Goal: Task Accomplishment & Management: Complete application form

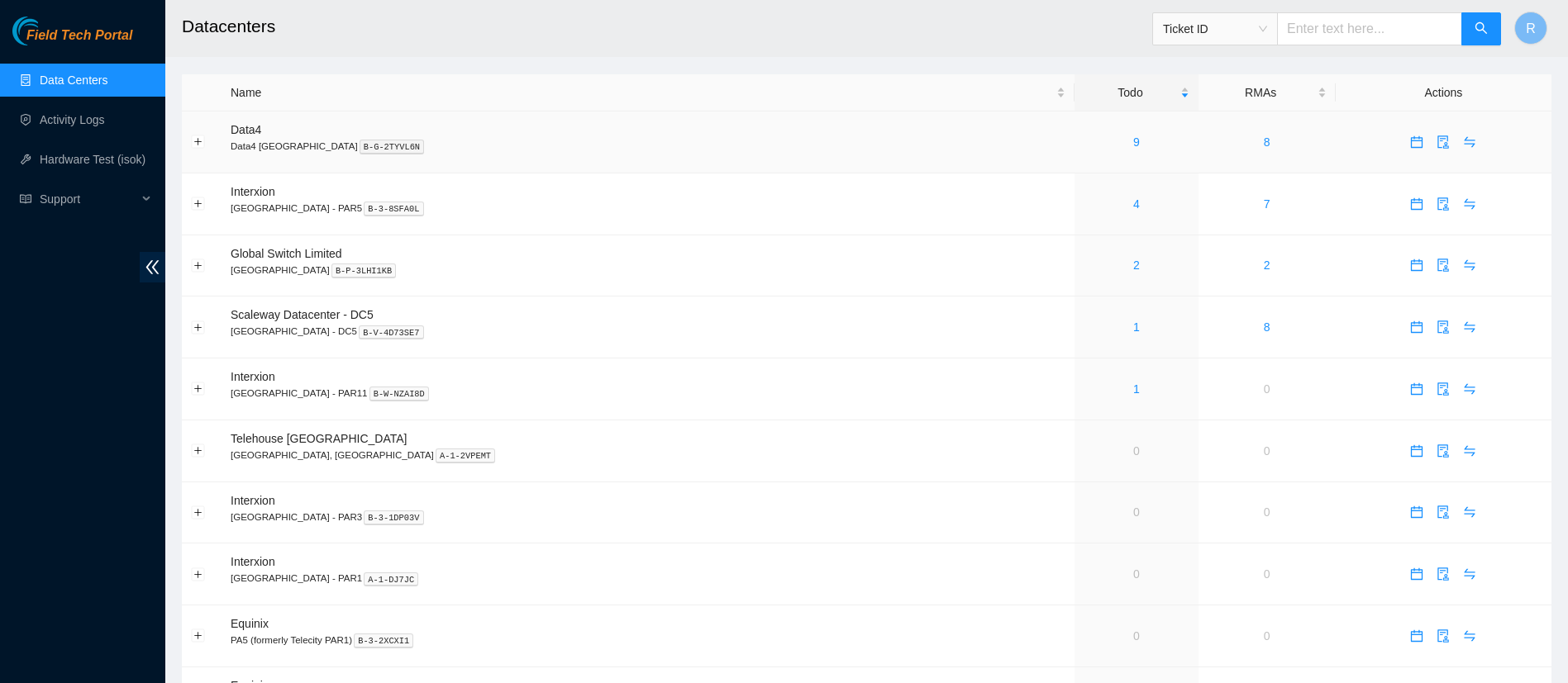
click at [1083, 141] on div "9" at bounding box center [1136, 141] width 105 height 18
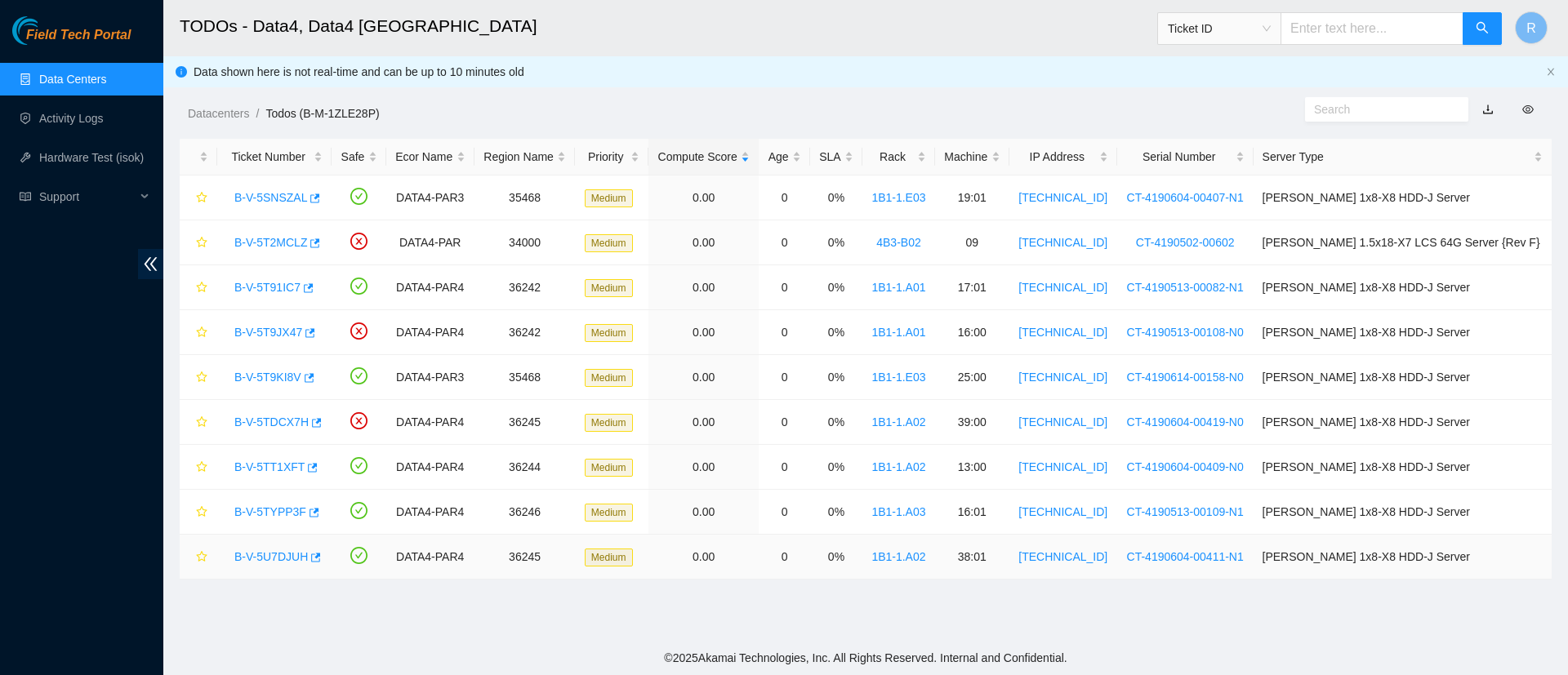
click at [269, 557] on link "B-V-5U7DJUH" at bounding box center [271, 557] width 73 height 13
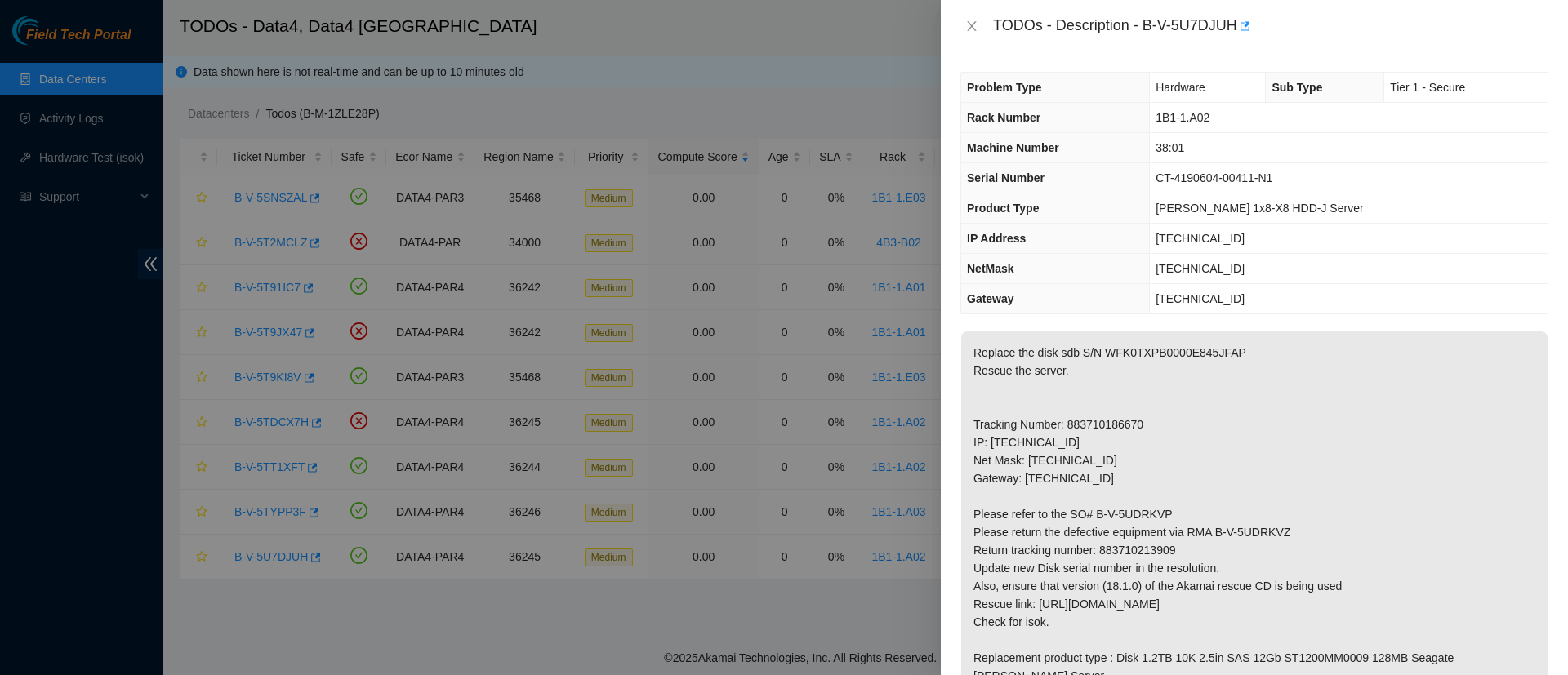
scroll to position [590, 0]
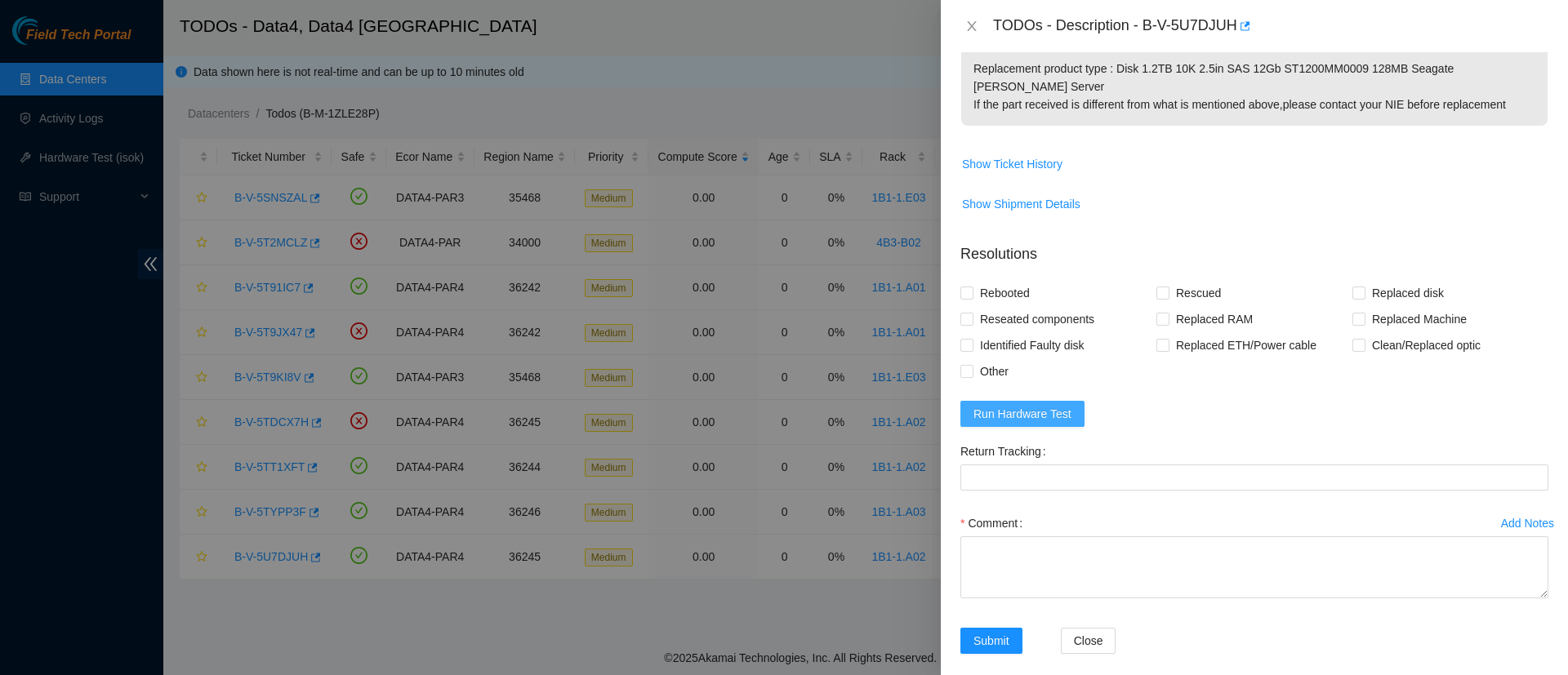
click at [1014, 405] on span "Run Hardware Test" at bounding box center [1022, 413] width 98 height 18
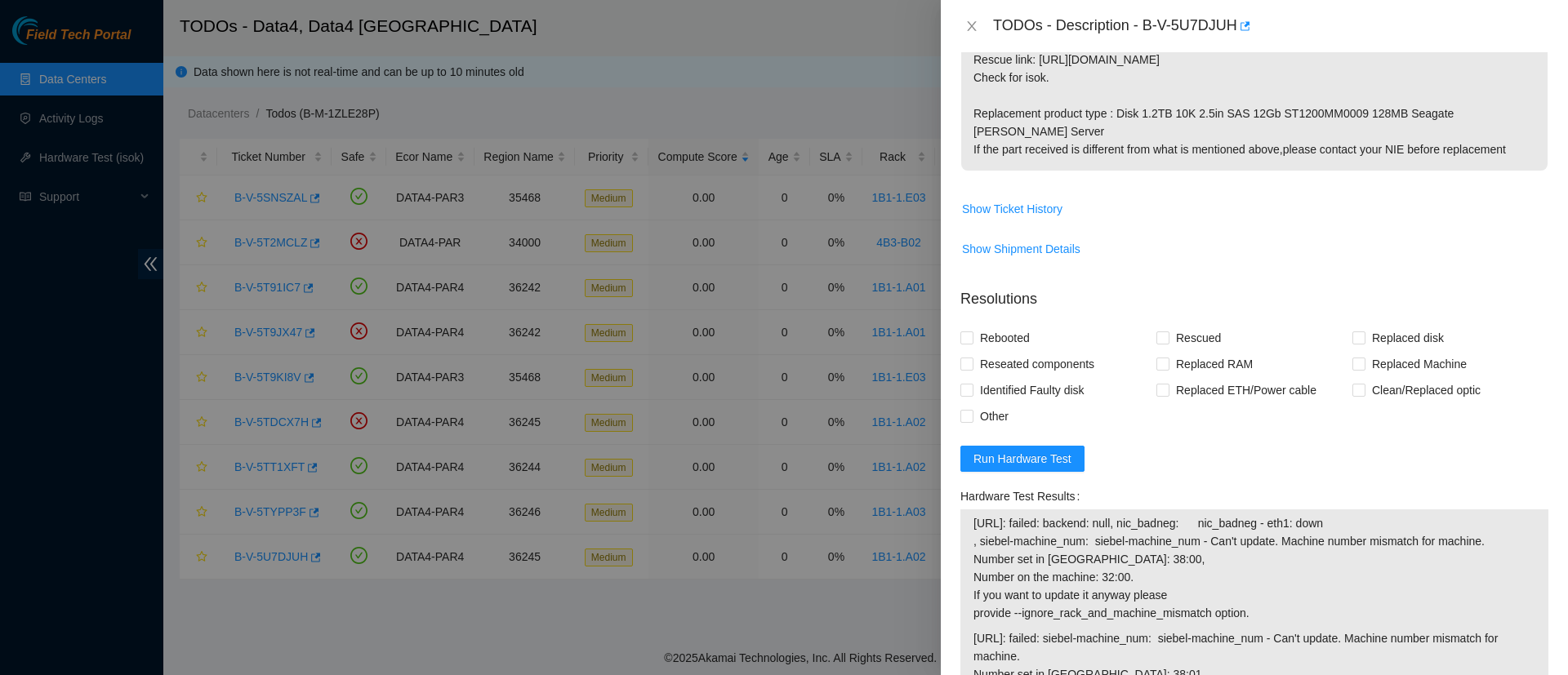
scroll to position [542, 0]
click at [966, 327] on label "Rebooted" at bounding box center [998, 340] width 76 height 26
click at [966, 334] on input "Rebooted" at bounding box center [966, 339] width 11 height 11
checkbox input "true"
click at [962, 361] on input "Reseated components" at bounding box center [966, 366] width 11 height 11
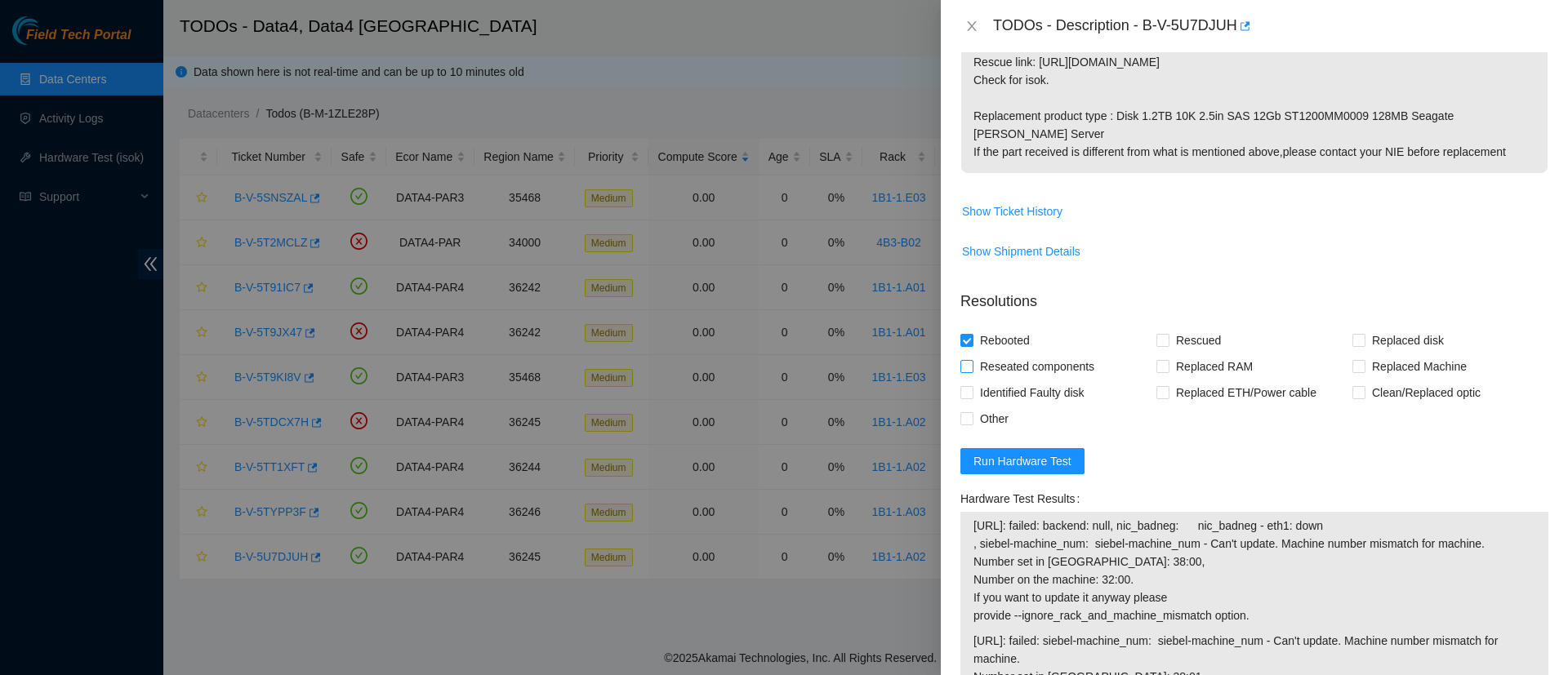
checkbox input "true"
click at [1147, 327] on div "Rebooted" at bounding box center [1058, 340] width 196 height 26
click at [1157, 334] on input "Rescued" at bounding box center [1162, 339] width 11 height 11
checkbox input "true"
click at [1352, 334] on input "Replaced disk" at bounding box center [1358, 339] width 11 height 11
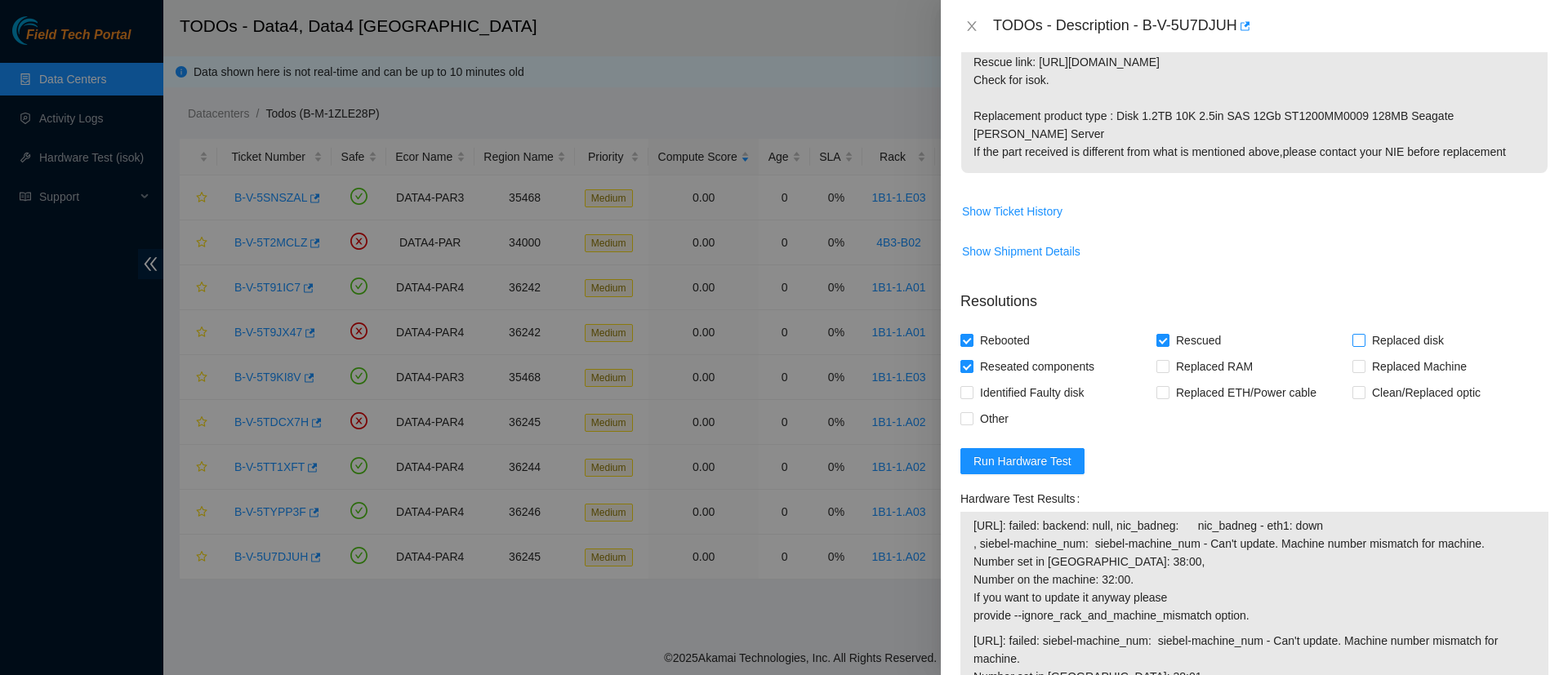
checkbox input "true"
click at [967, 361] on input "Reseated components" at bounding box center [966, 366] width 11 height 11
checkbox input "false"
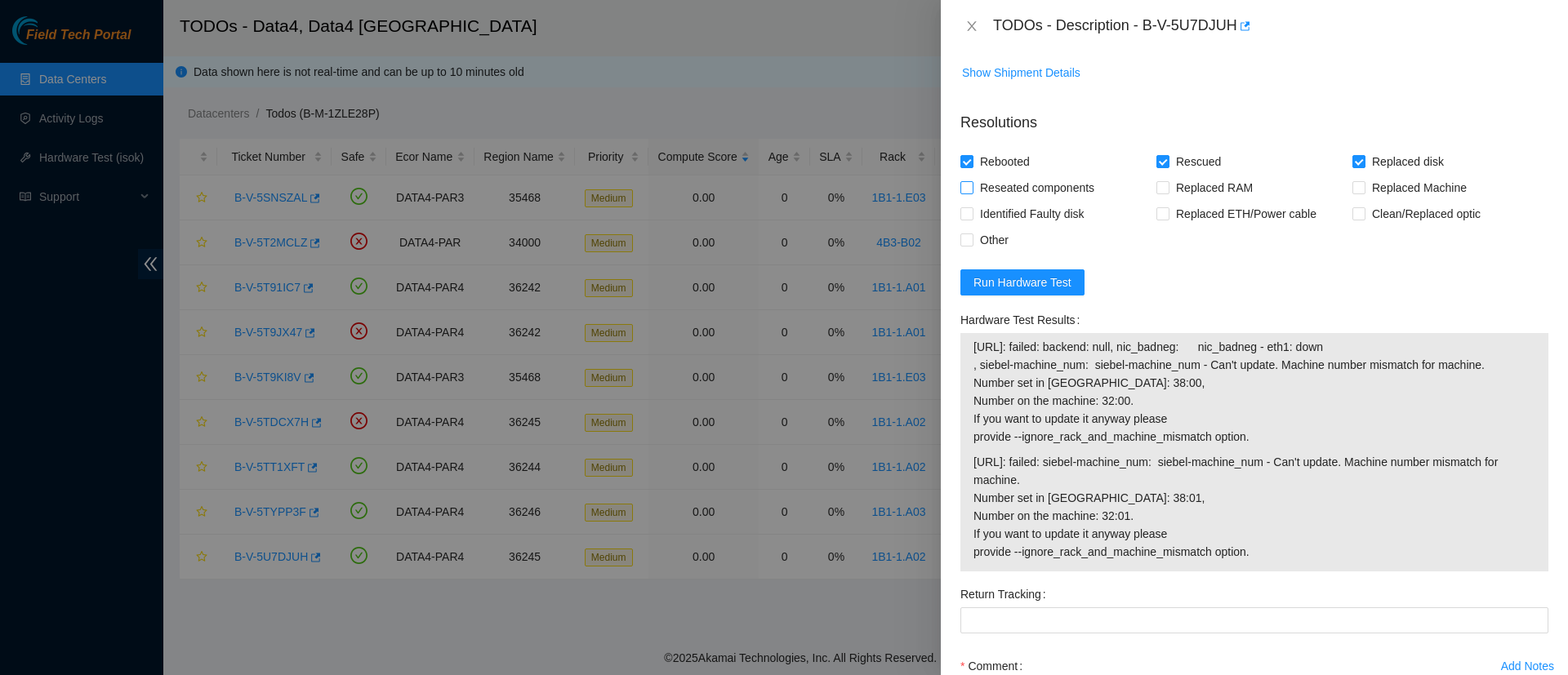
scroll to position [864, 0]
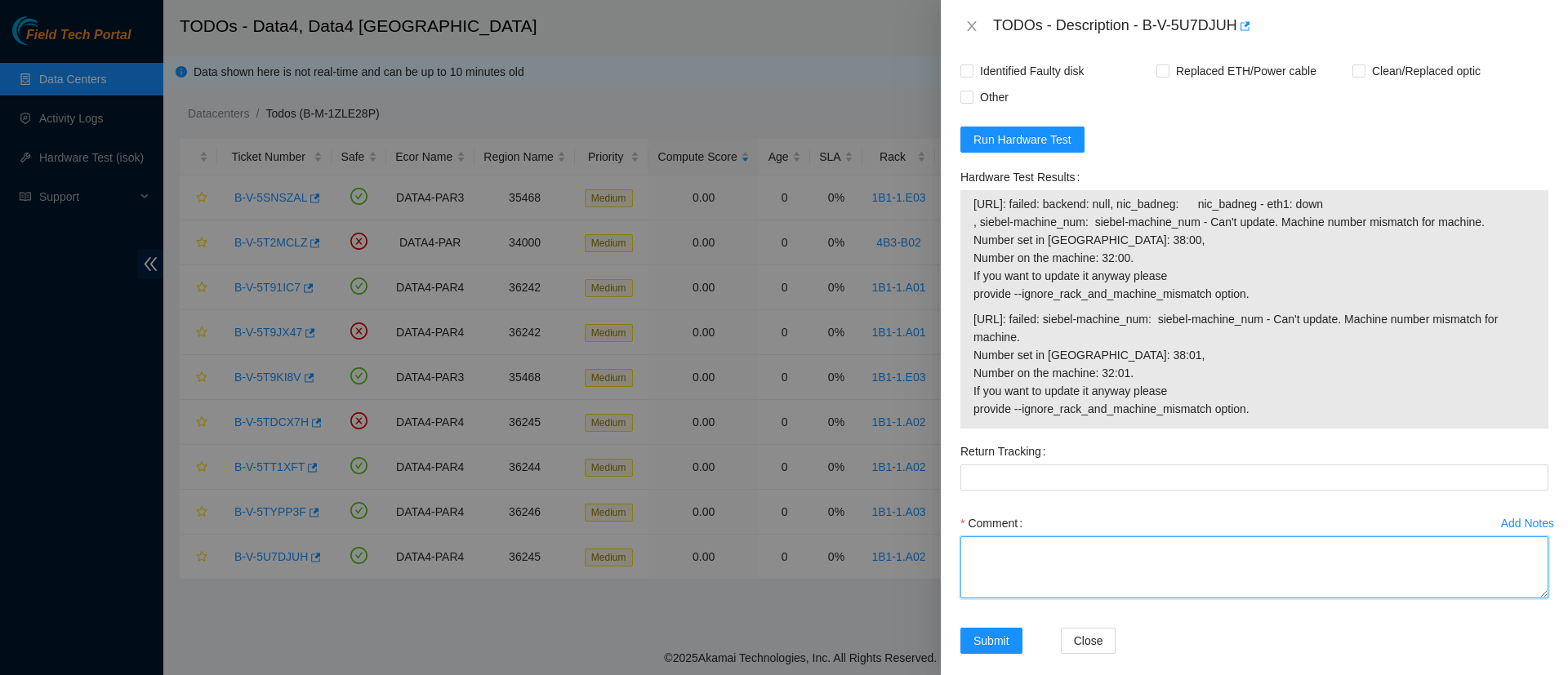
click at [1050, 537] on textarea "Comment" at bounding box center [1254, 568] width 588 height 62
paste textarea "WFK0TXPB0000E845JFAP"
paste textarea "WFKD2QWN"
type textarea "Replaced disk WFK0TXPB0000E845JFAP with WFKD2QWN Please update machine number i…"
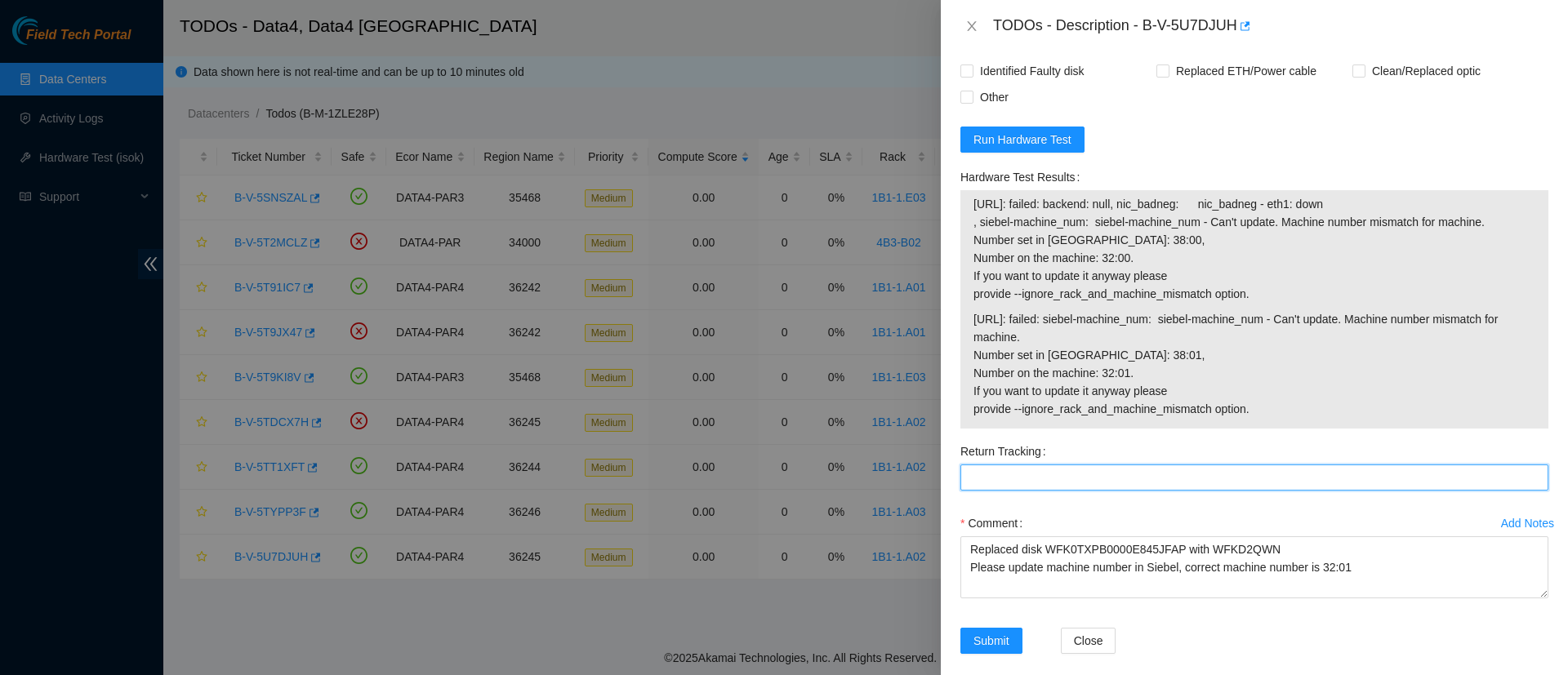
click at [1018, 464] on Tracking "Return Tracking" at bounding box center [1254, 477] width 588 height 26
paste Tracking "883710213909"
type Tracking "883710213909"
click at [998, 632] on span "Submit" at bounding box center [991, 641] width 36 height 18
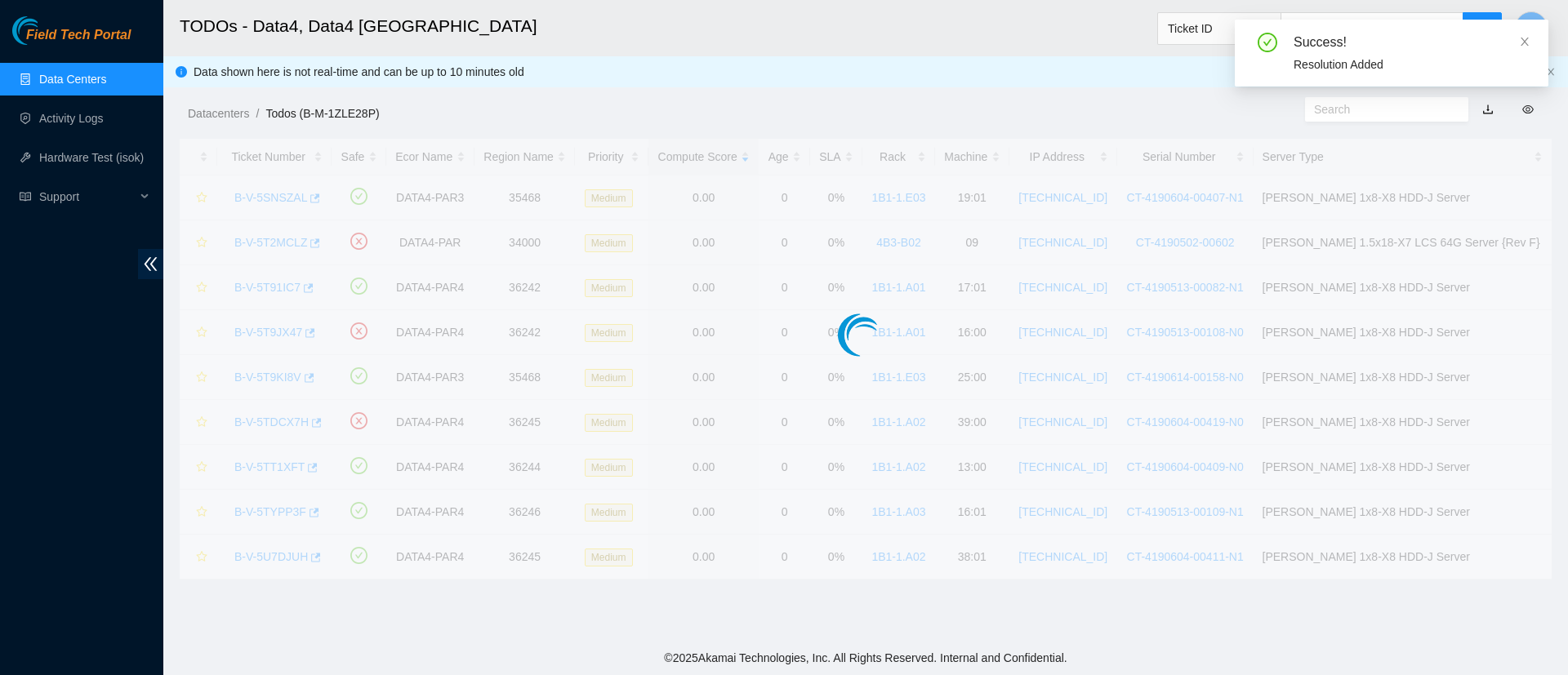
scroll to position [361, 0]
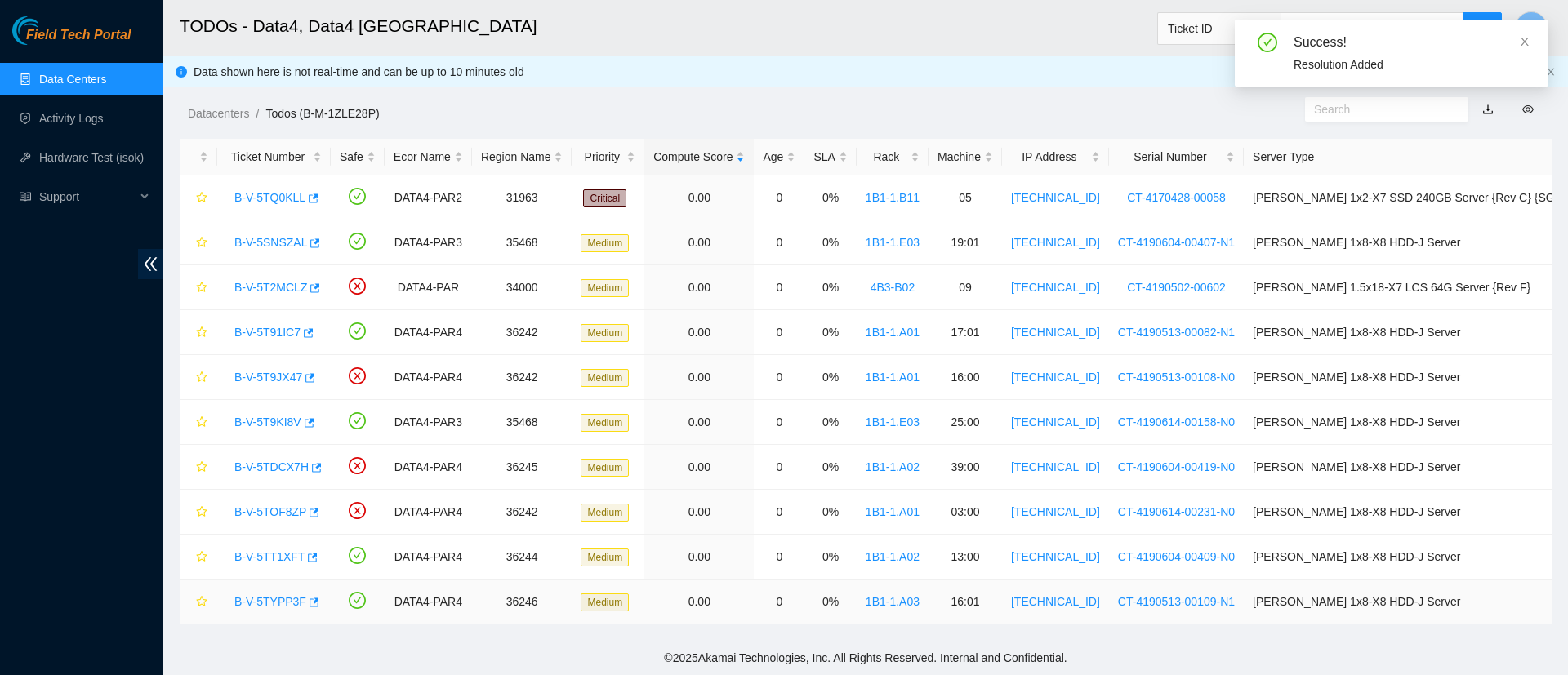
click at [251, 598] on link "B-V-5TYPP3F" at bounding box center [270, 602] width 72 height 13
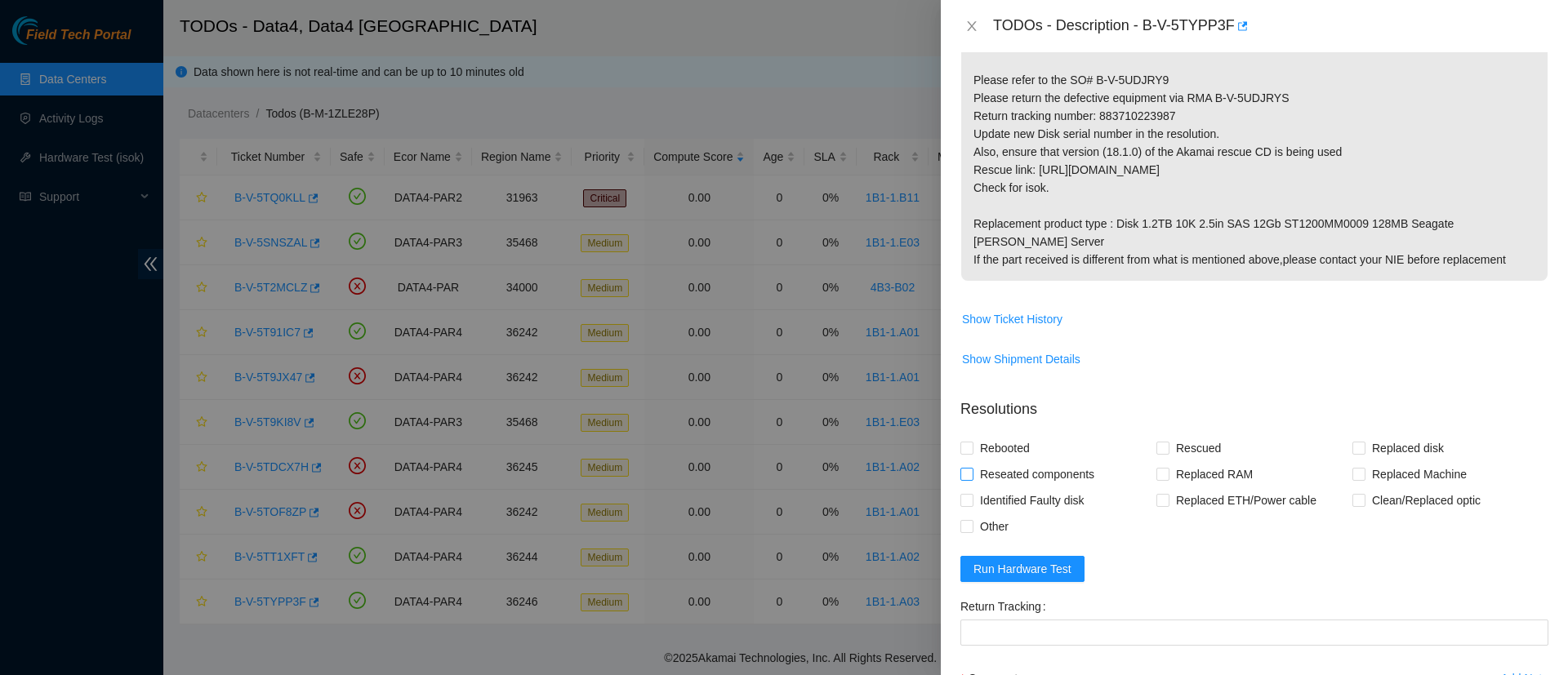
scroll to position [432, 0]
click at [1003, 562] on span "Run Hardware Test" at bounding box center [1022, 571] width 98 height 18
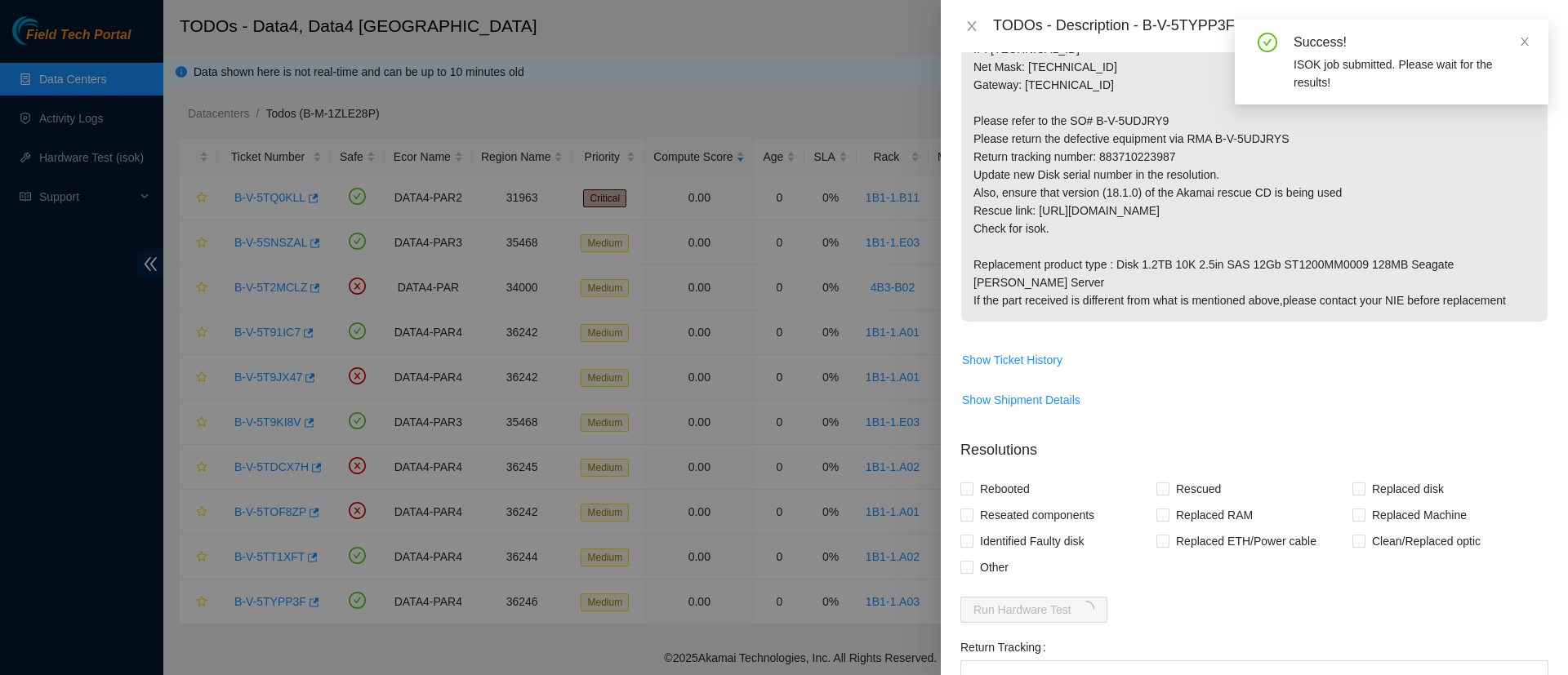
scroll to position [397, 0]
click at [972, 479] on span at bounding box center [966, 485] width 13 height 13
click at [971, 479] on input "Rebooted" at bounding box center [966, 484] width 11 height 11
checkbox input "true"
click at [1159, 479] on input "Rescued" at bounding box center [1162, 484] width 11 height 11
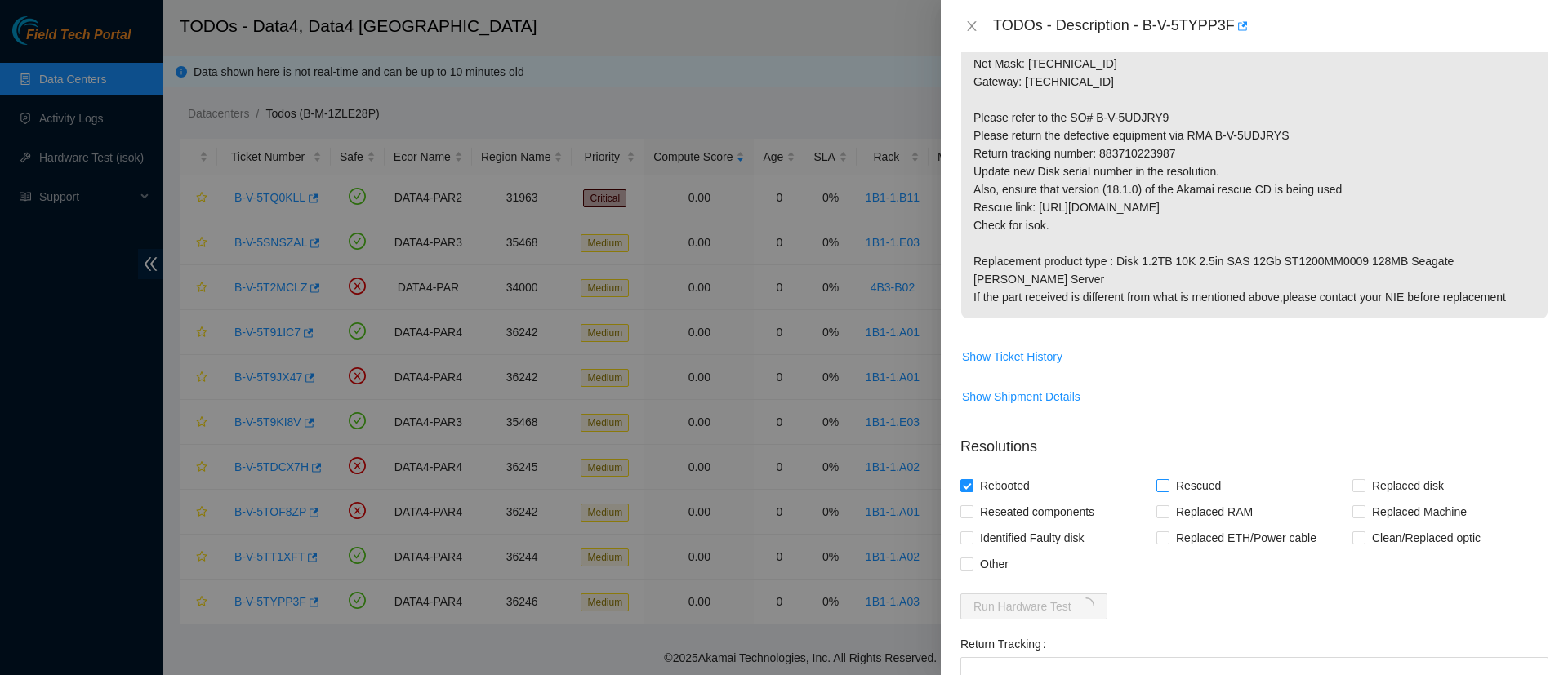
checkbox input "true"
click at [1352, 479] on input "Replaced disk" at bounding box center [1358, 484] width 11 height 11
checkbox input "true"
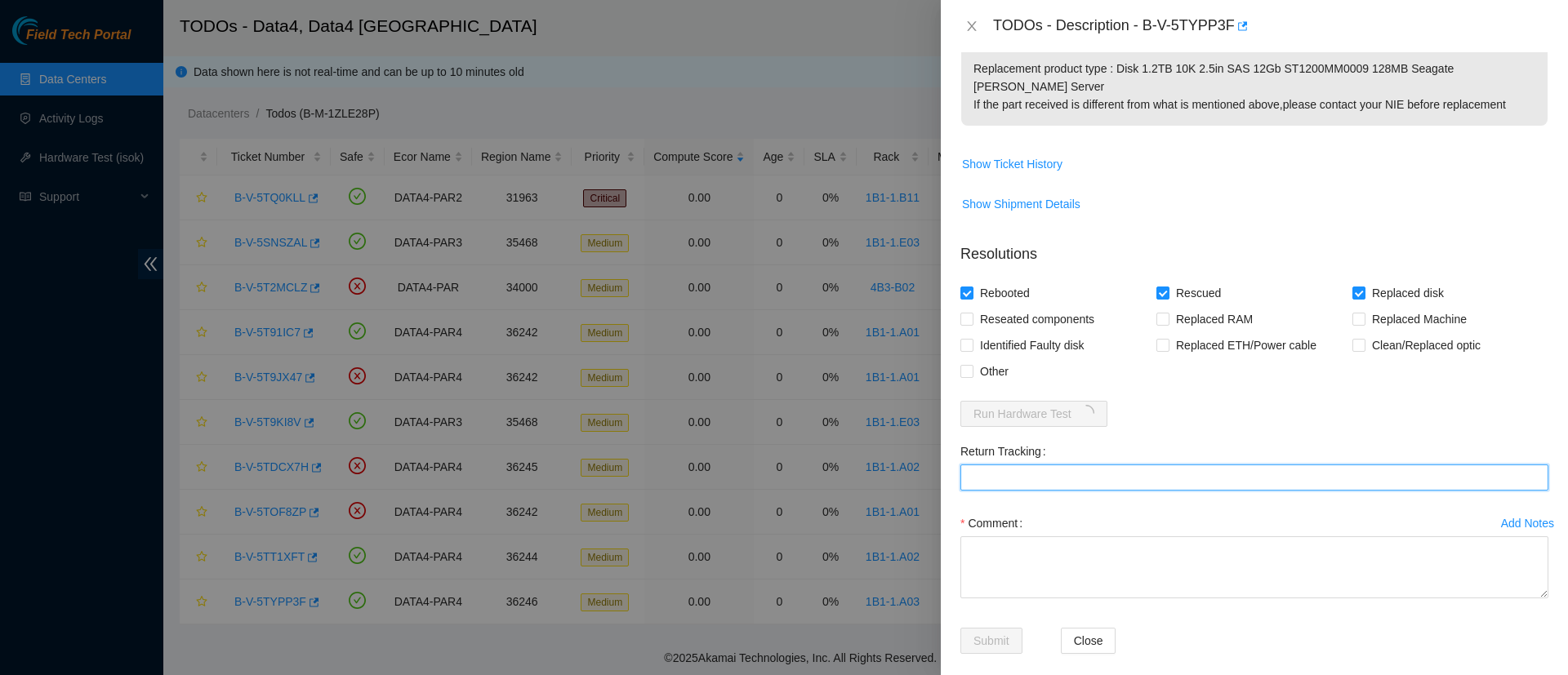
click at [977, 464] on Tracking "Return Tracking" at bounding box center [1254, 477] width 588 height 26
paste Tracking "883710223987"
type Tracking "883710223987"
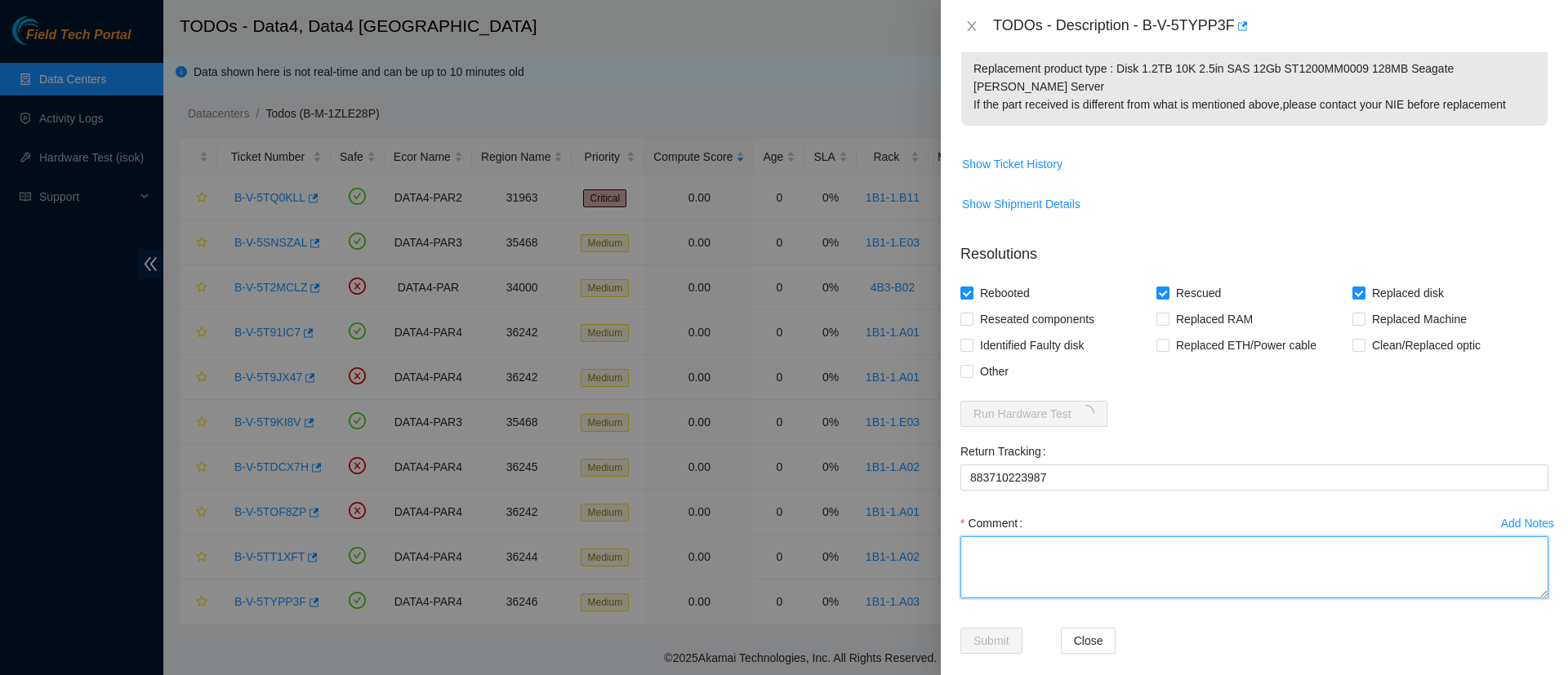
click at [1070, 537] on textarea "Comment" at bounding box center [1254, 568] width 588 height 62
paste textarea "WFK3EFJ70000E931CGP9"
paste textarea "WFKD1G81"
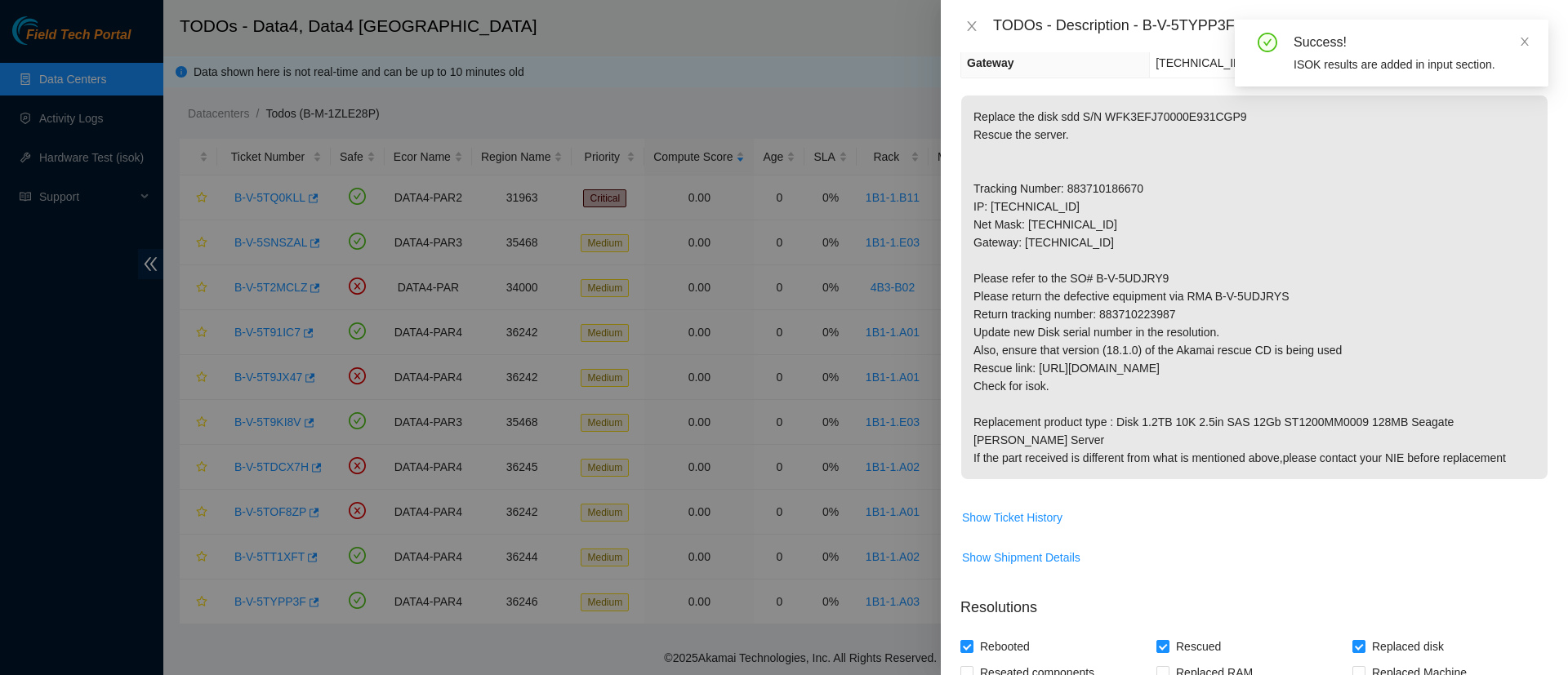
scroll to position [684, 0]
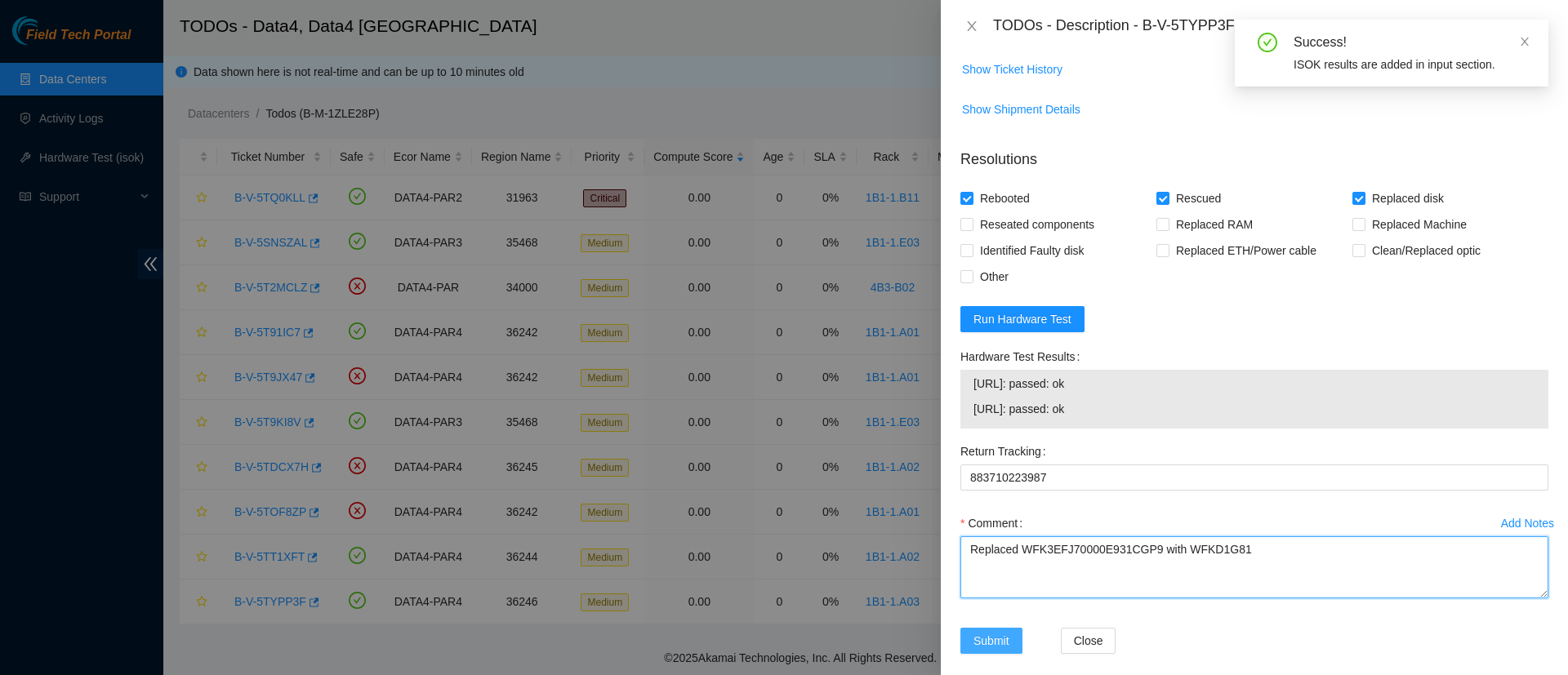
type textarea "Replaced WFK3EFJ70000E931CGP9 with WFKD1G81"
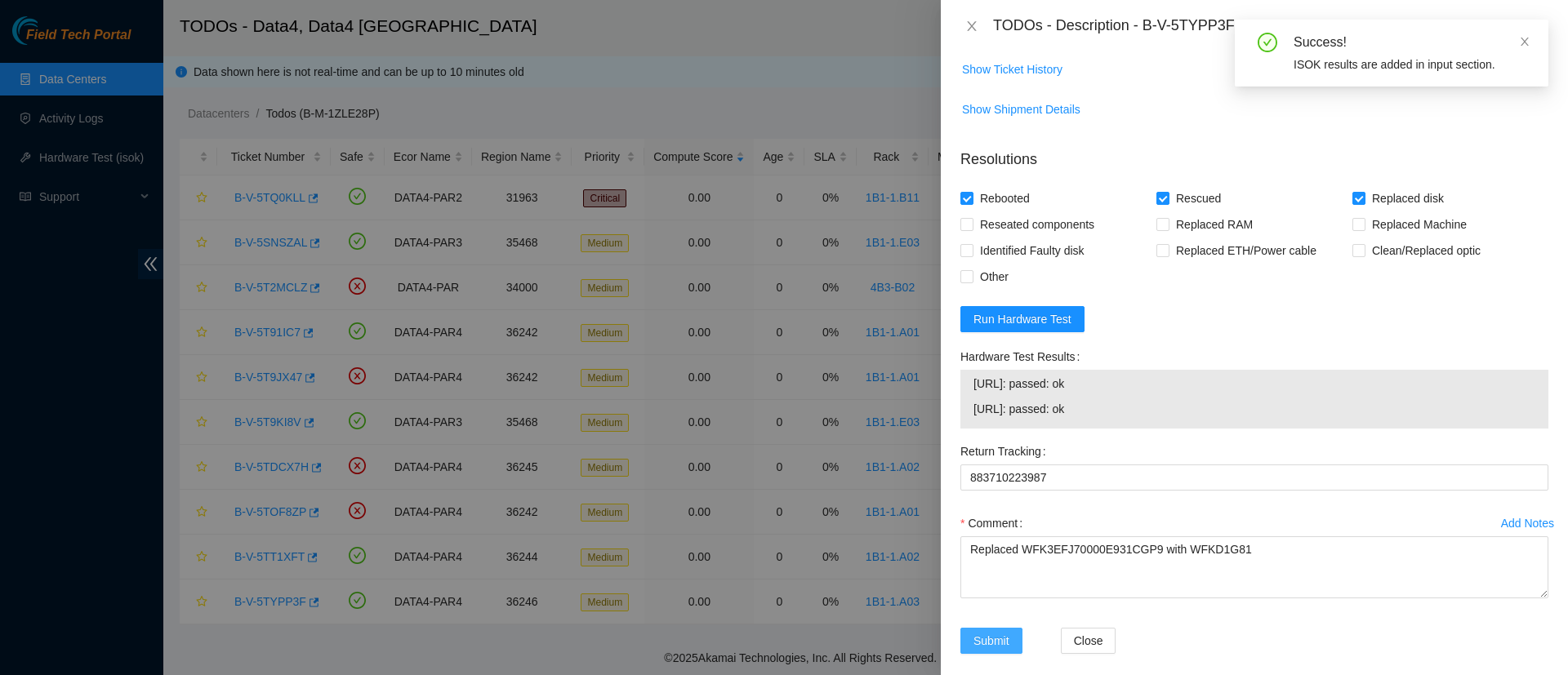
click at [987, 632] on span "Submit" at bounding box center [991, 641] width 36 height 18
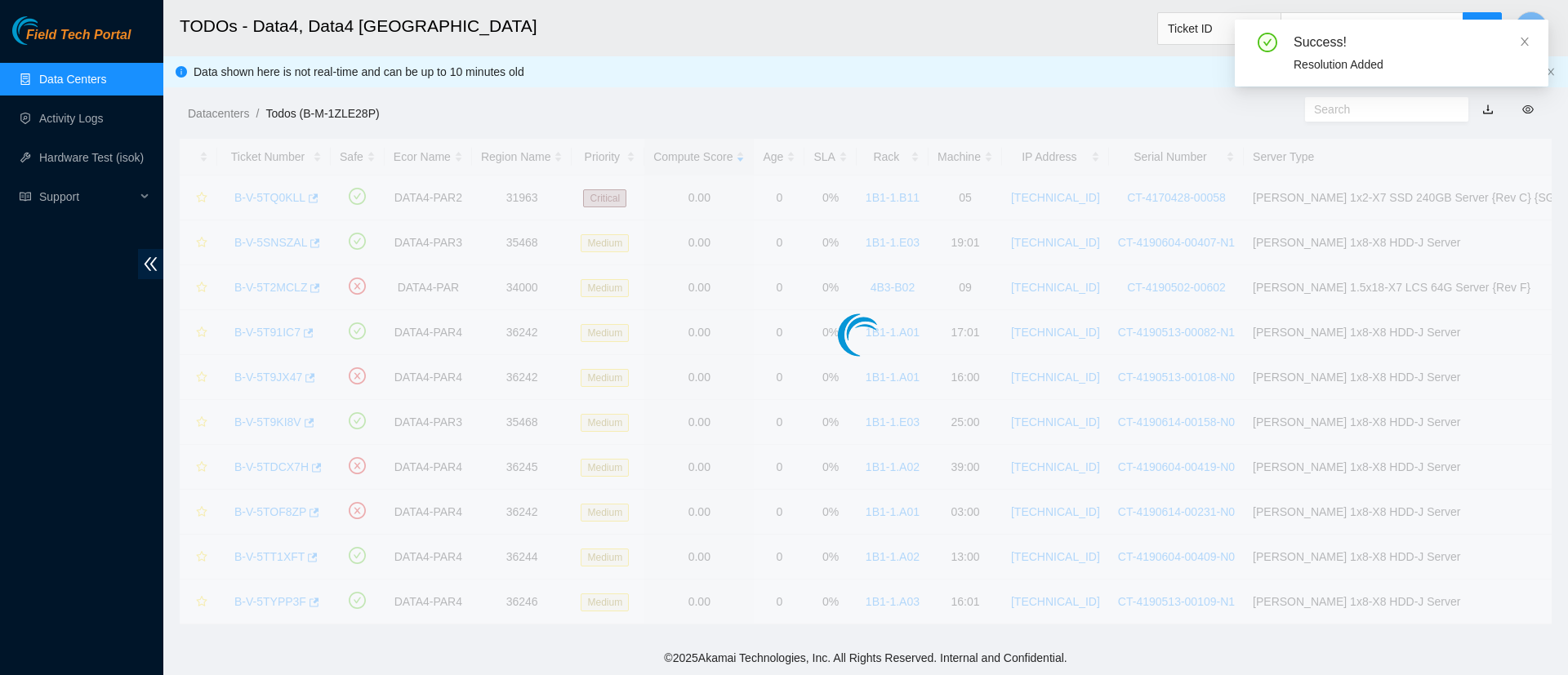
scroll to position [384, 0]
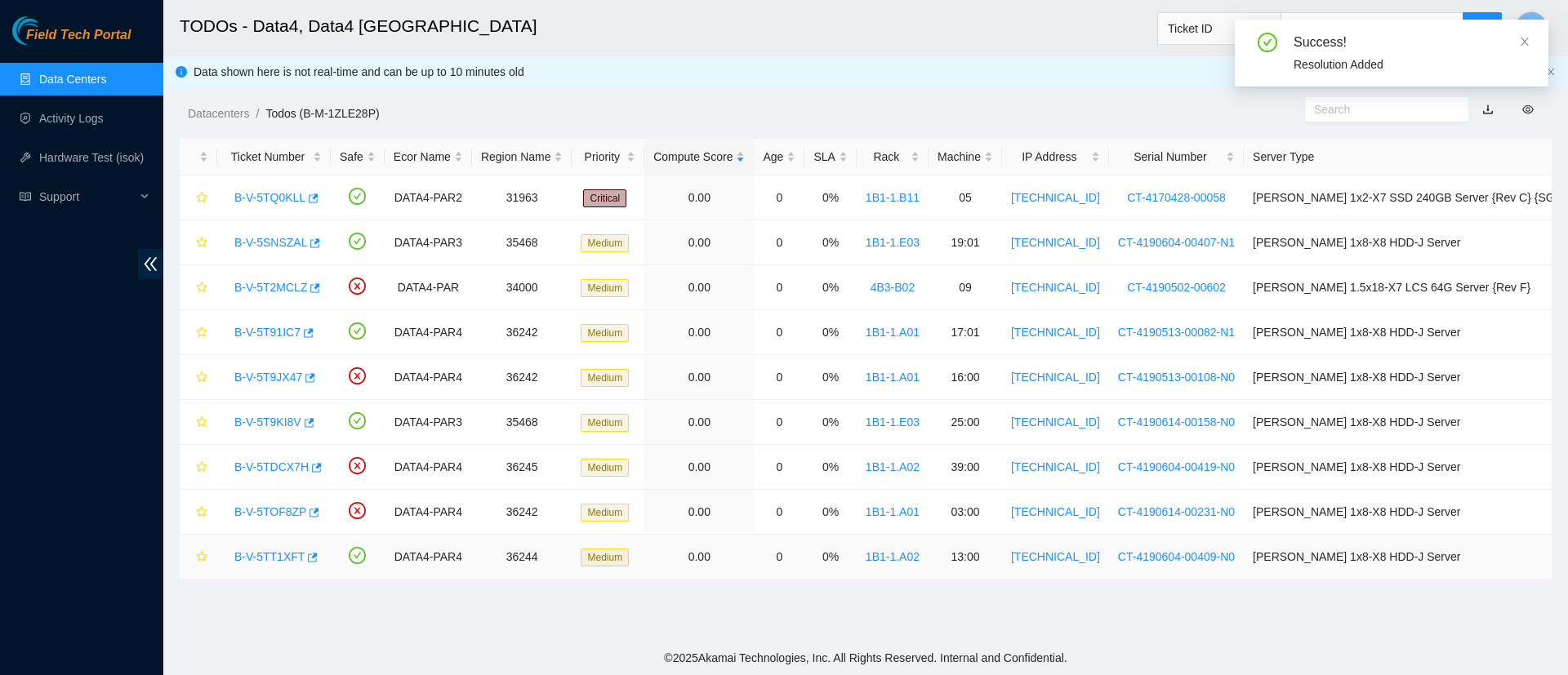
click at [283, 556] on link "B-V-5TT1XFT" at bounding box center [269, 557] width 70 height 13
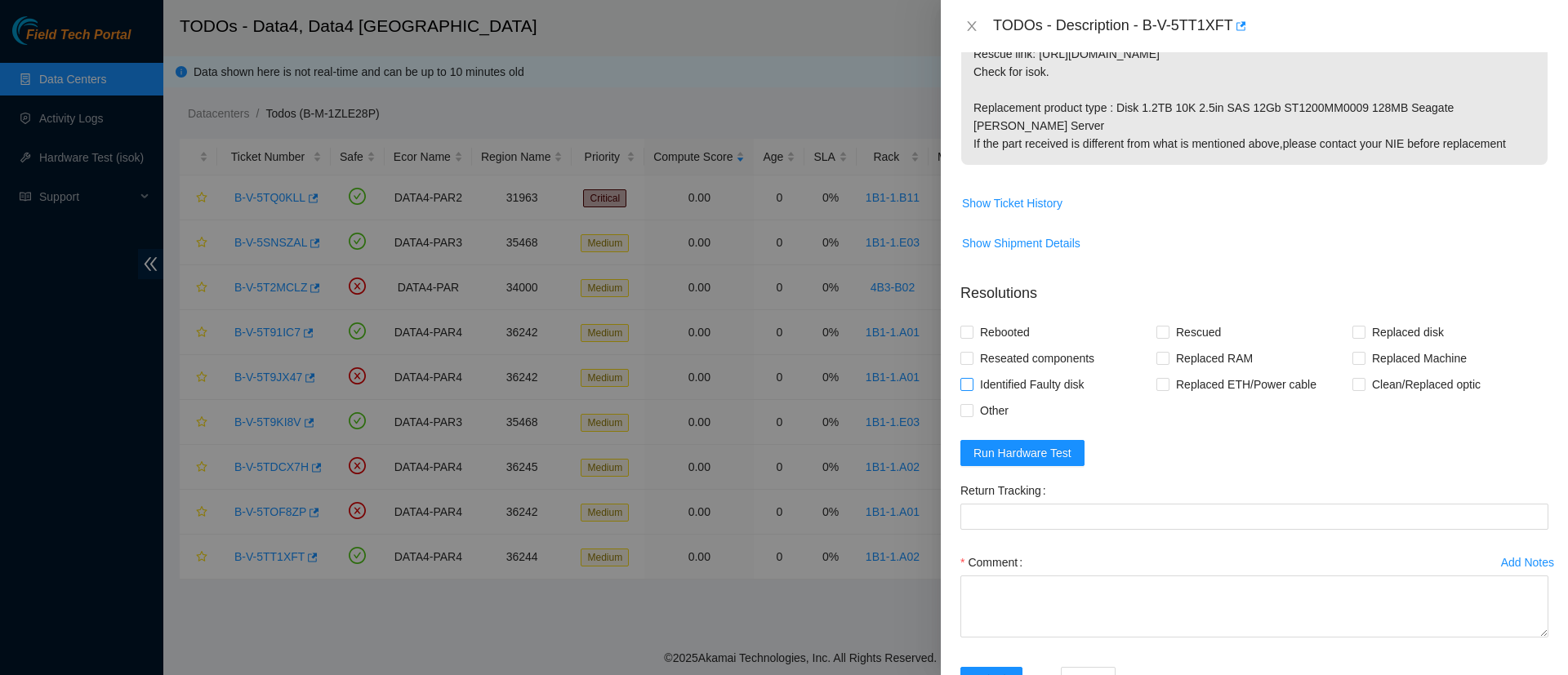
scroll to position [551, 0]
click at [975, 319] on span "Rebooted" at bounding box center [1005, 332] width 63 height 26
click at [971, 325] on input "Rebooted" at bounding box center [966, 330] width 11 height 11
checkbox input "true"
click at [1160, 325] on input "Rescued" at bounding box center [1162, 330] width 11 height 11
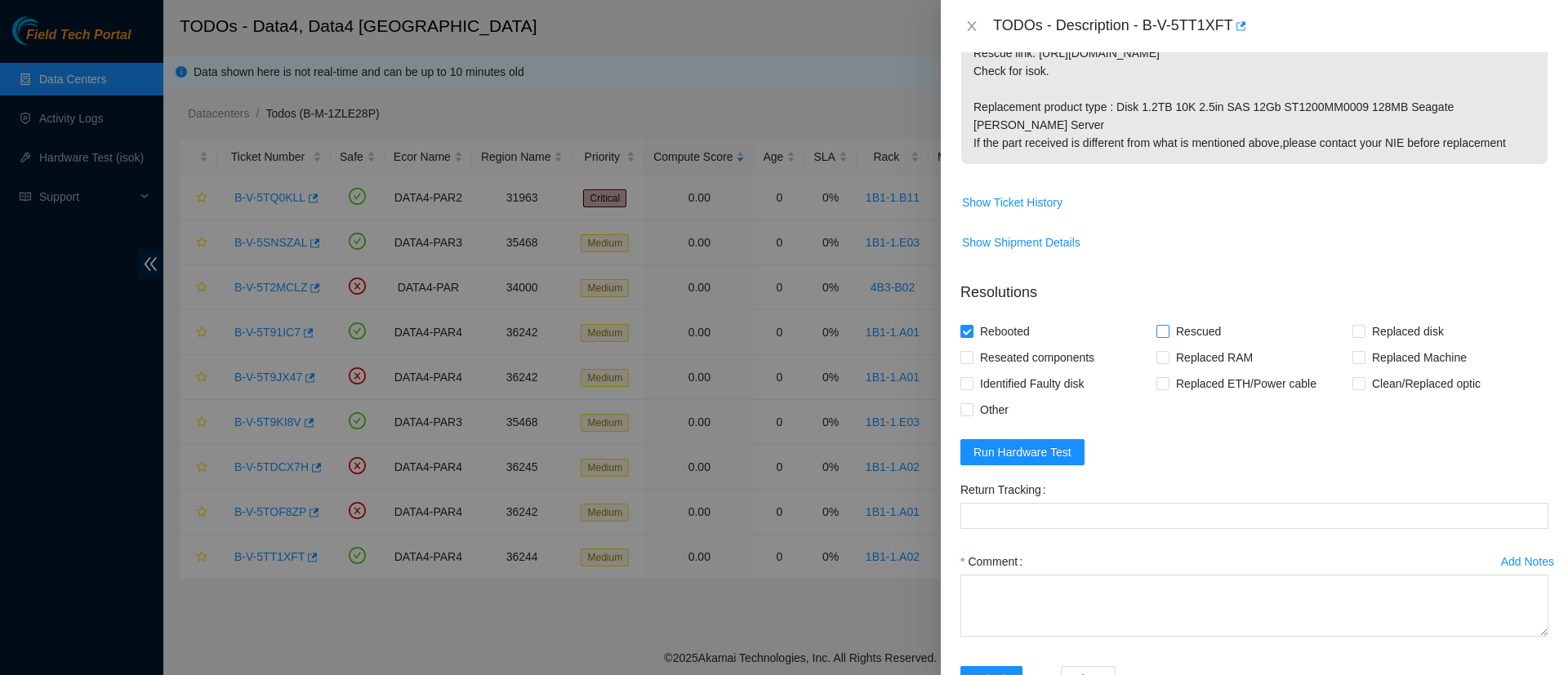
checkbox input "true"
click at [1352, 325] on span at bounding box center [1358, 331] width 13 height 13
click at [1352, 325] on input "Replaced disk" at bounding box center [1358, 330] width 11 height 11
checkbox input "true"
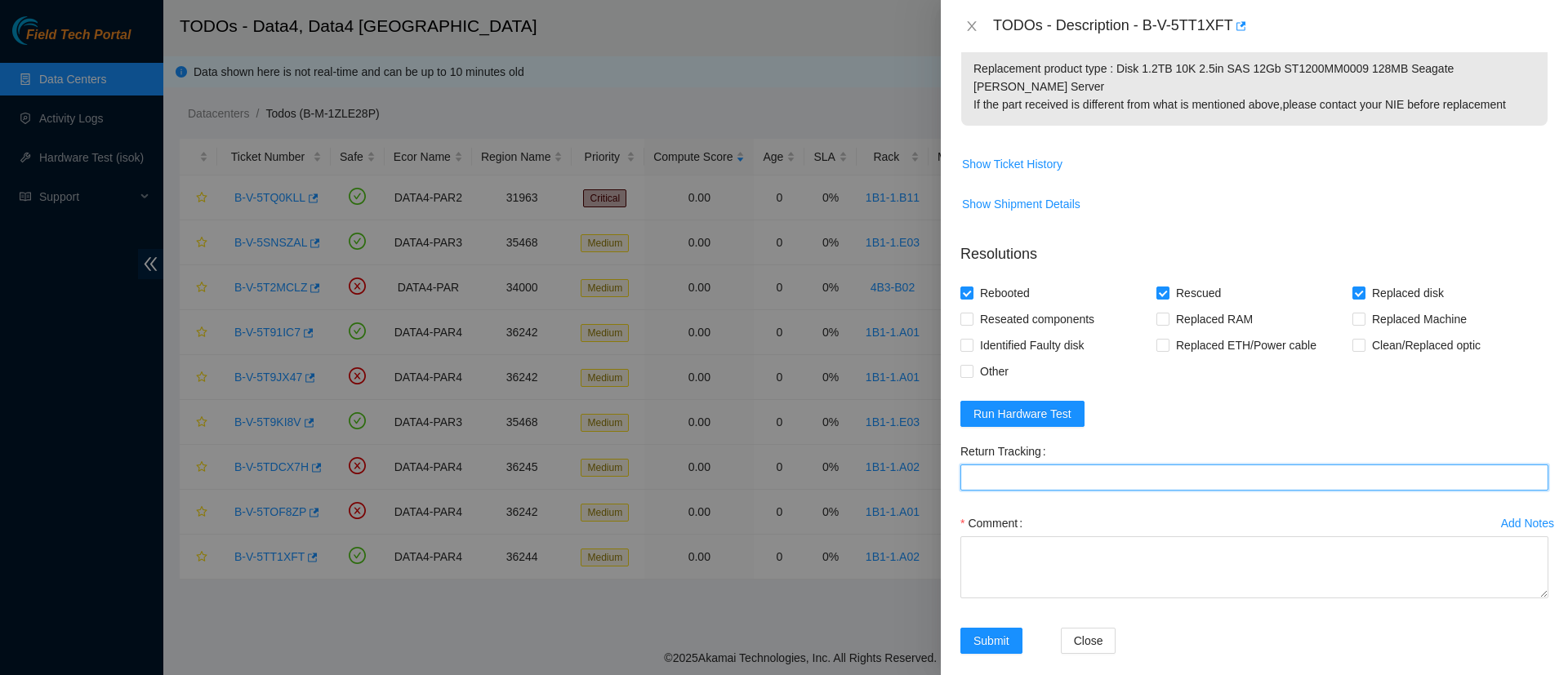
click at [1050, 464] on Tracking "Return Tracking" at bounding box center [1254, 477] width 588 height 26
paste Tracking "883645525556"
type Tracking "883645525556"
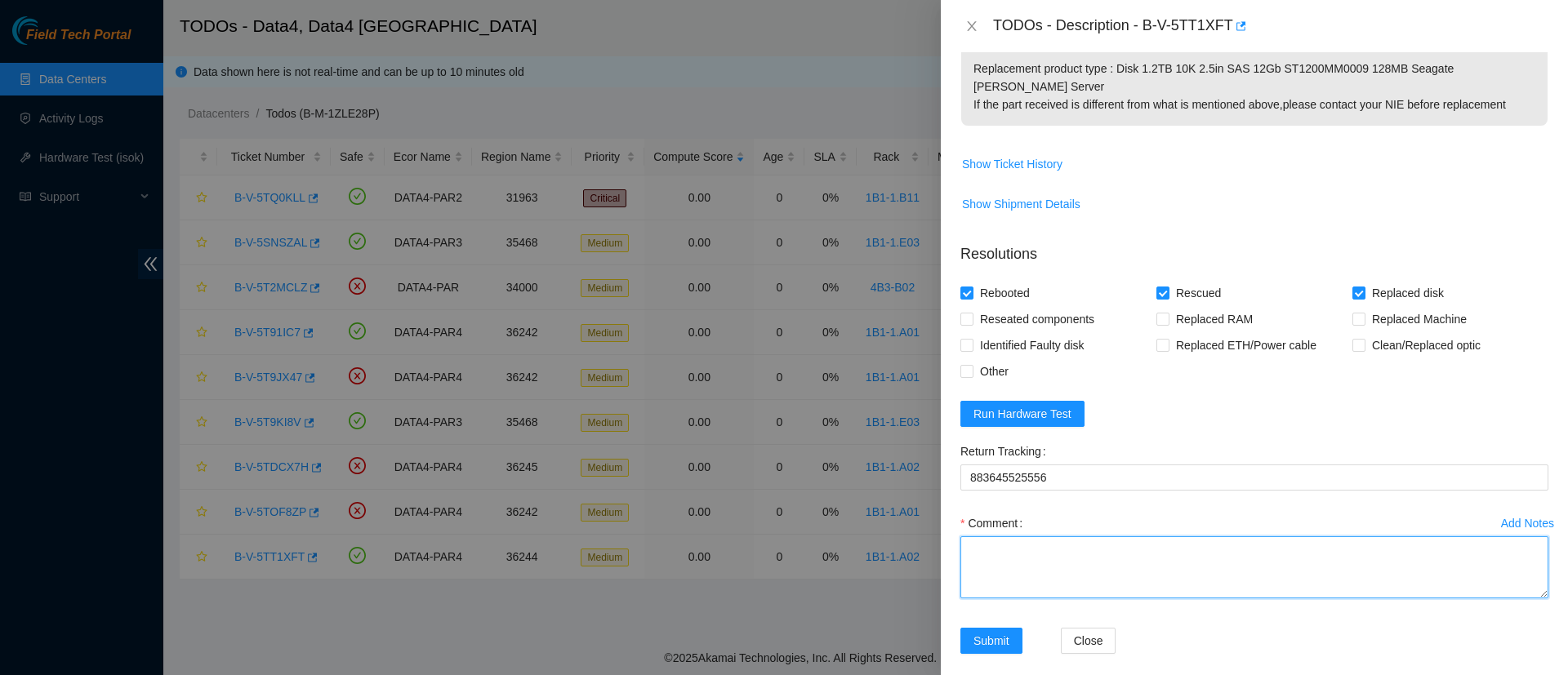
click at [1041, 563] on textarea "Comment" at bounding box center [1254, 568] width 588 height 62
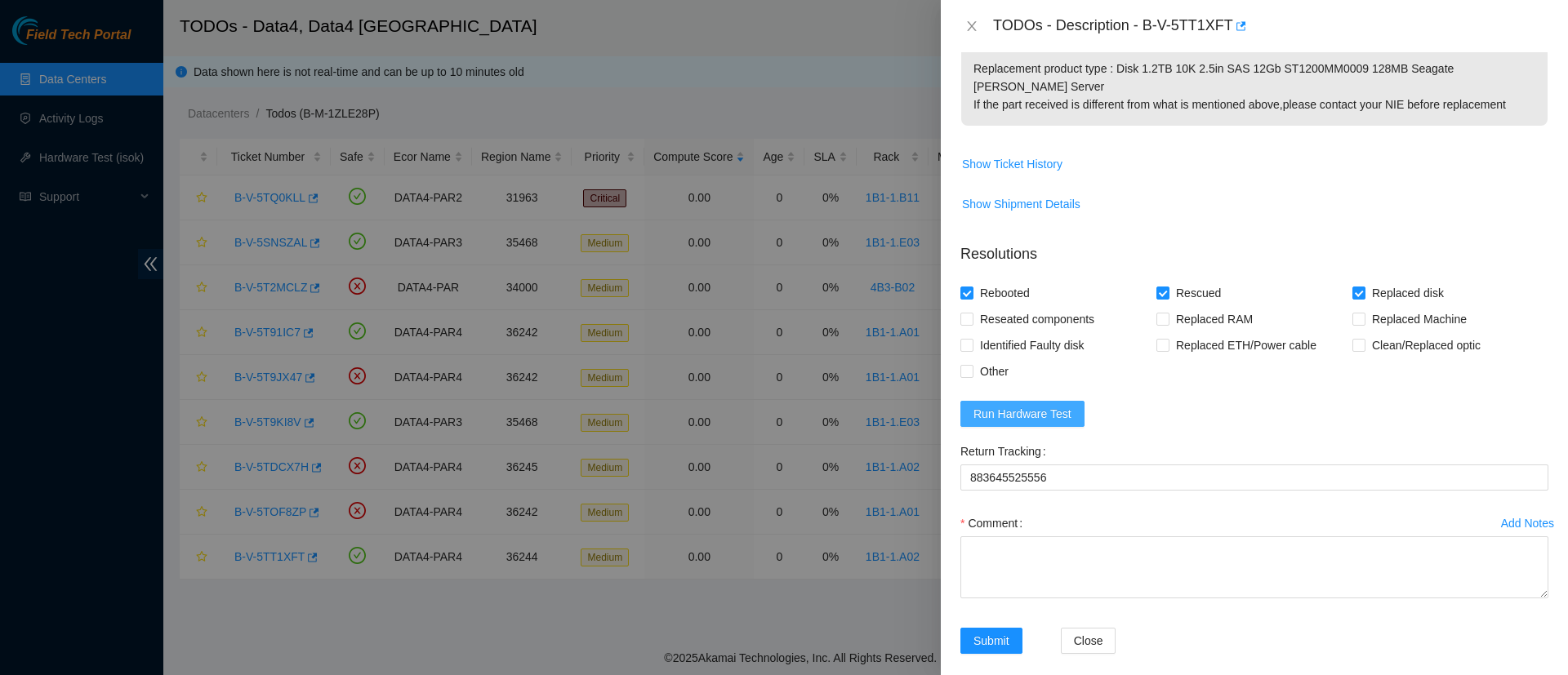
click at [1030, 405] on span "Run Hardware Test" at bounding box center [1022, 413] width 98 height 18
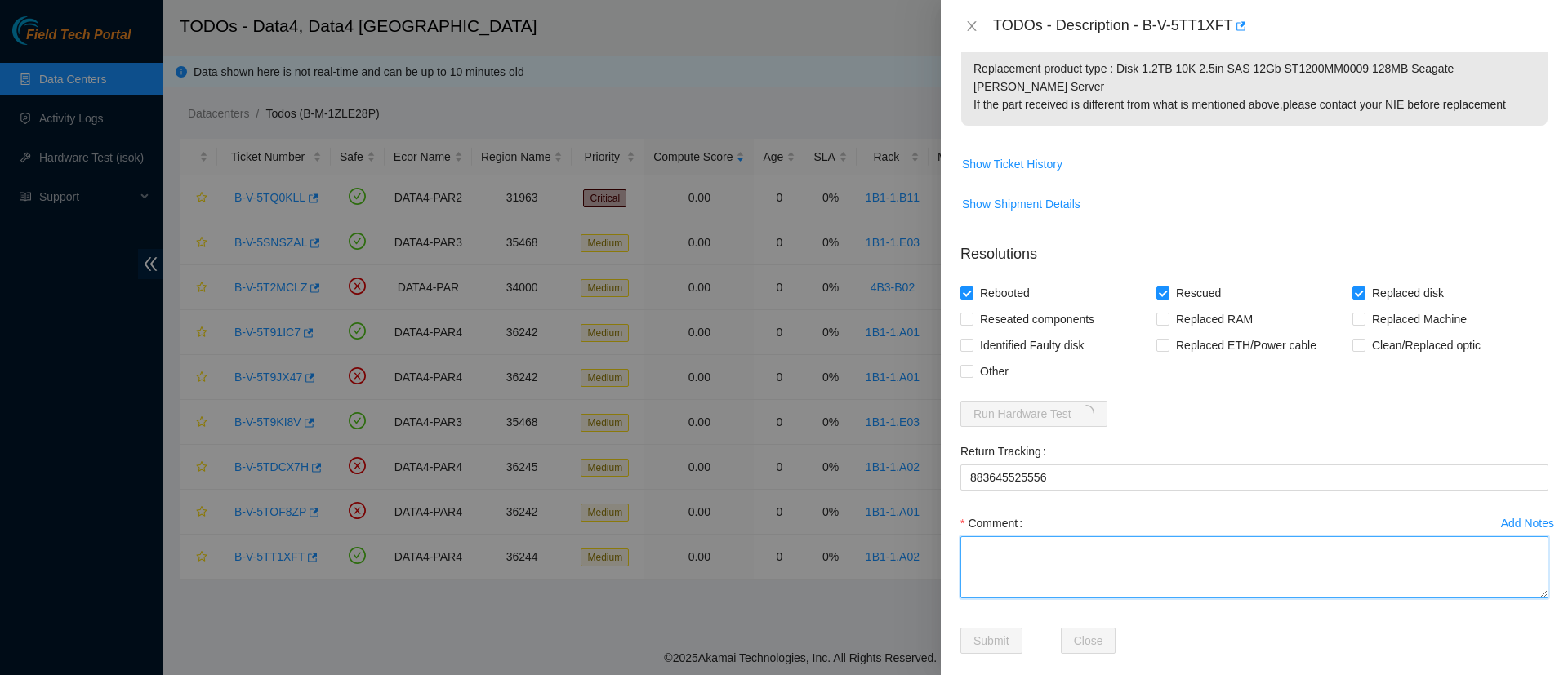
click at [1014, 544] on textarea "Comment" at bounding box center [1254, 568] width 588 height 62
paste textarea "WFK127QR0000E846FQCC"
type textarea "Replaced WFK127QR0000E846FQCC with"
click at [1222, 537] on textarea "Replaced WFK127QR0000E846FQCC with" at bounding box center [1254, 568] width 588 height 62
paste textarea "WFKCWWPS"
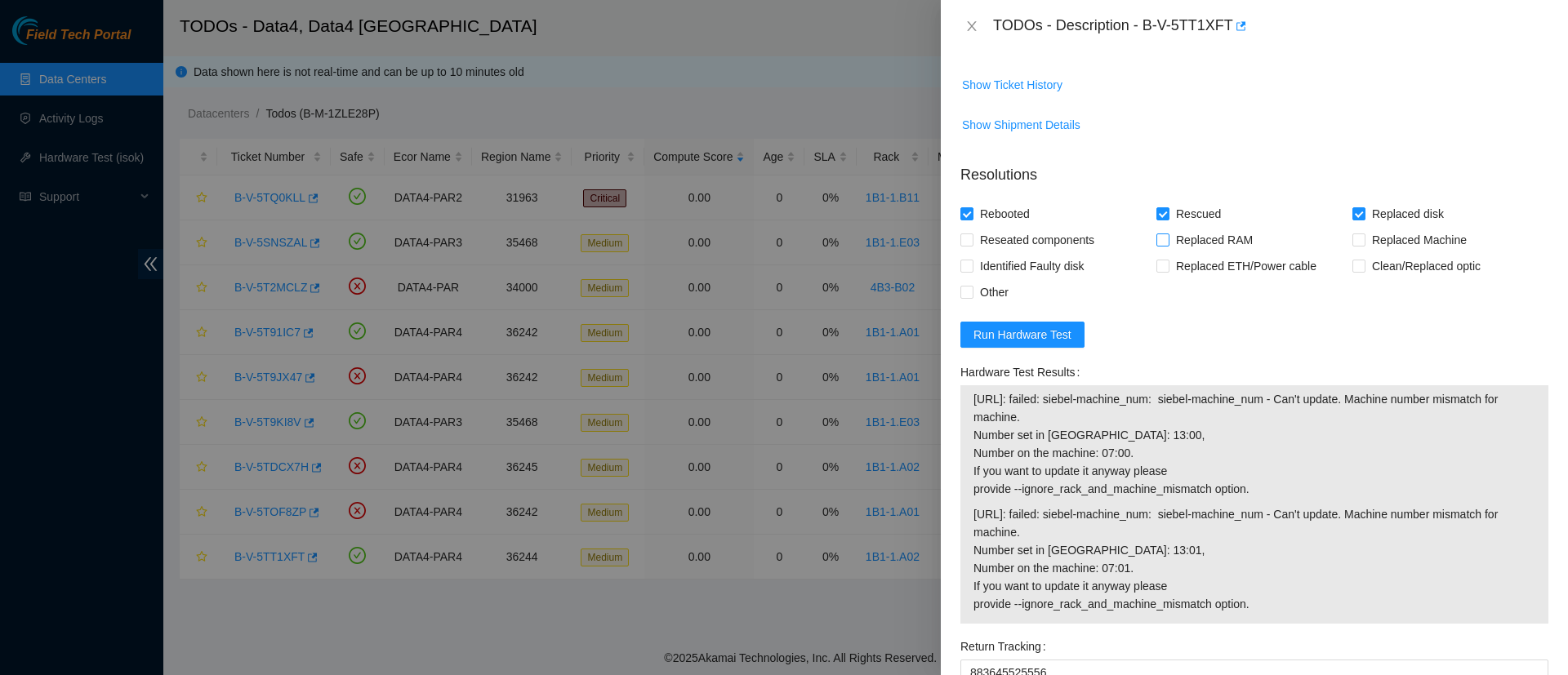
scroll to position [850, 0]
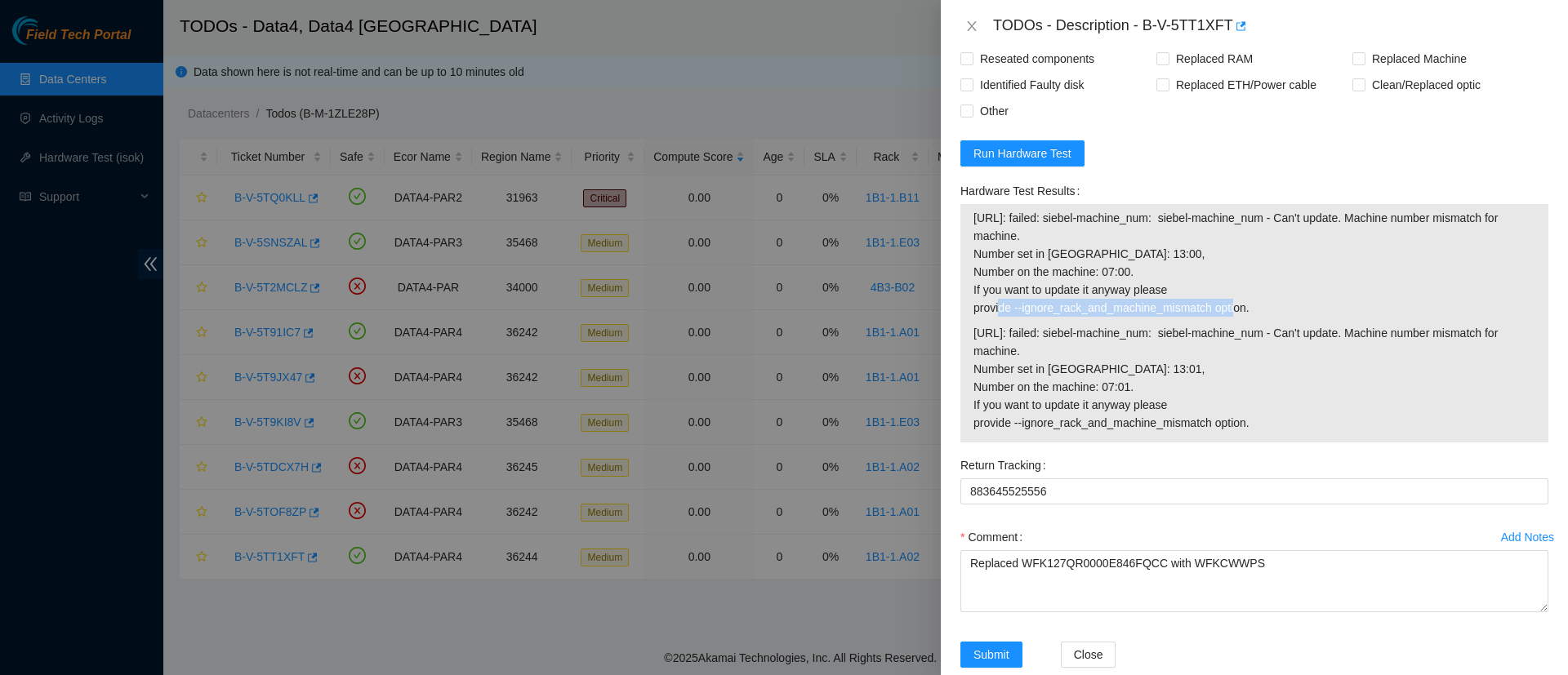
drag, startPoint x: 1015, startPoint y: 286, endPoint x: 1260, endPoint y: 283, distance: 245.0
click at [1260, 283] on span "95.100.203.36: failed: siebel-machine_num: siebel-machine_num - Can't update. M…" at bounding box center [1254, 262] width 562 height 107
copy span "--ignore_rack_and_machine_mismatch option."
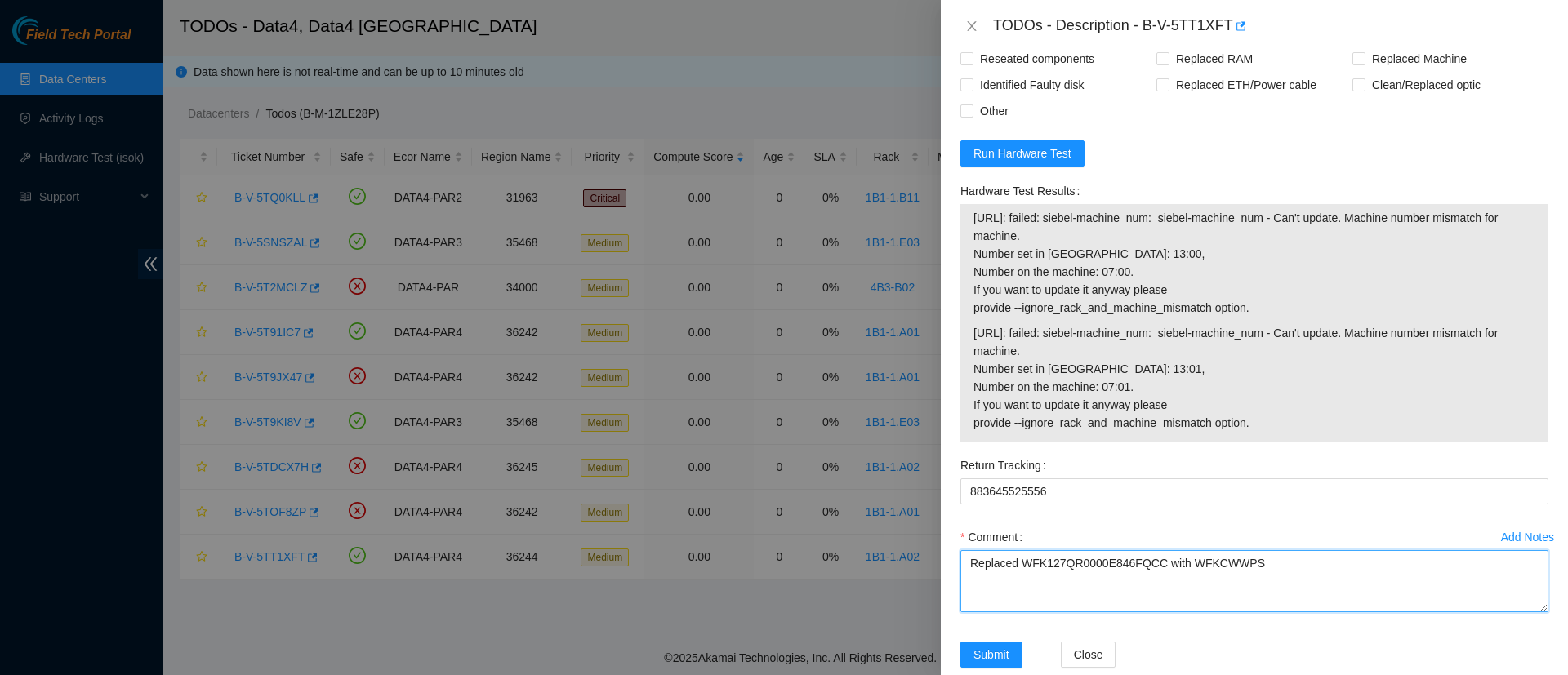
click at [1317, 551] on textarea "Replaced WFK127QR0000E846FQCC with WFKCWWPS" at bounding box center [1254, 581] width 588 height 62
paste textarea "--ignore_rack_and_machine_mismatch option."
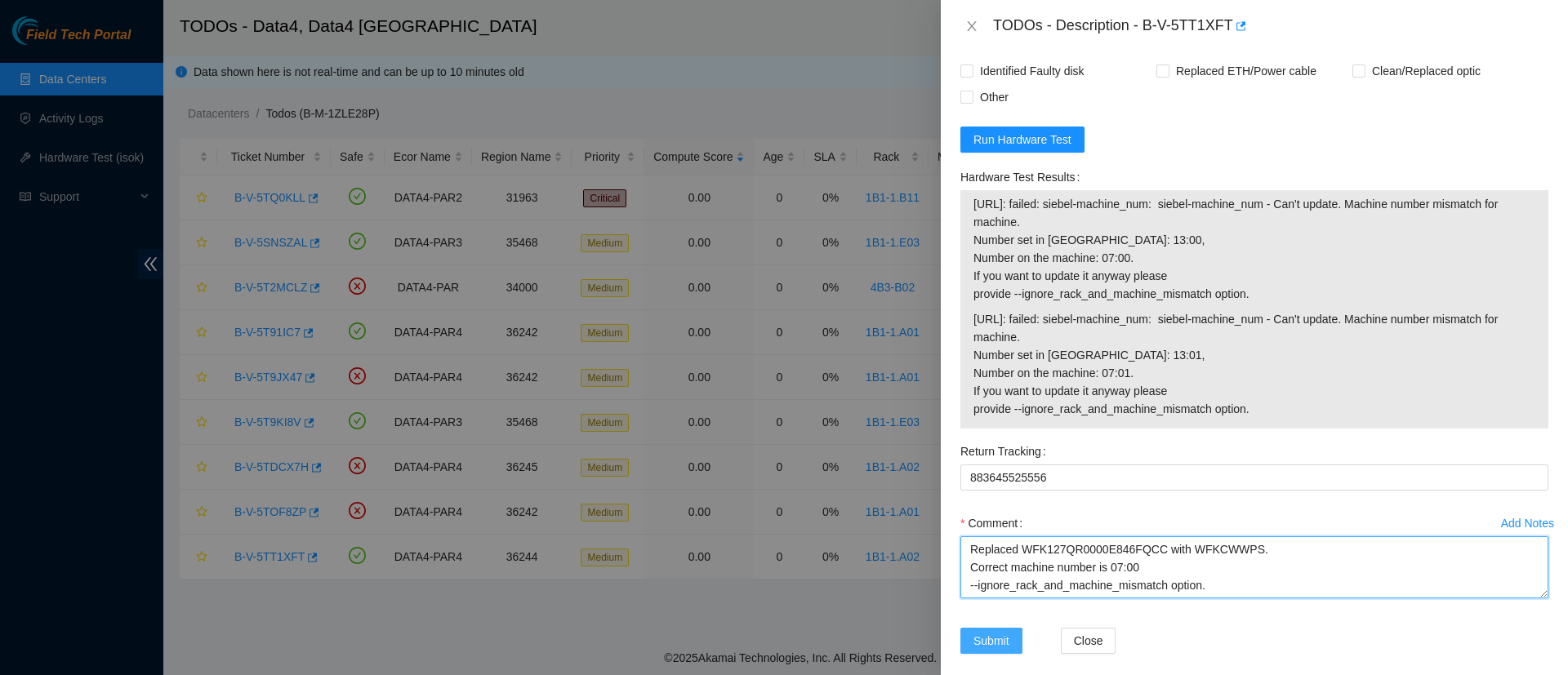
type textarea "Replaced WFK127QR0000E846FQCC with WFKCWWPS. Correct machine number is 07:00 --…"
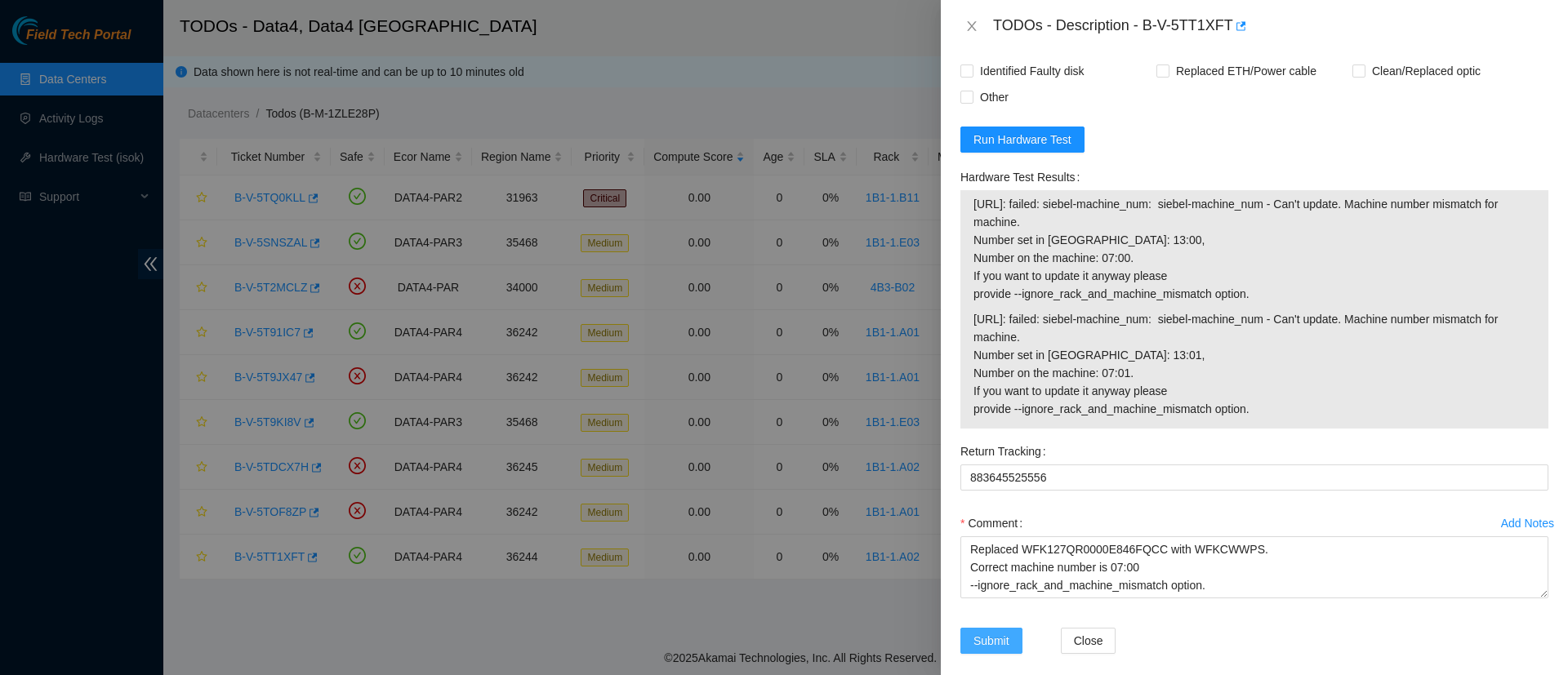
click at [994, 632] on span "Submit" at bounding box center [991, 641] width 36 height 18
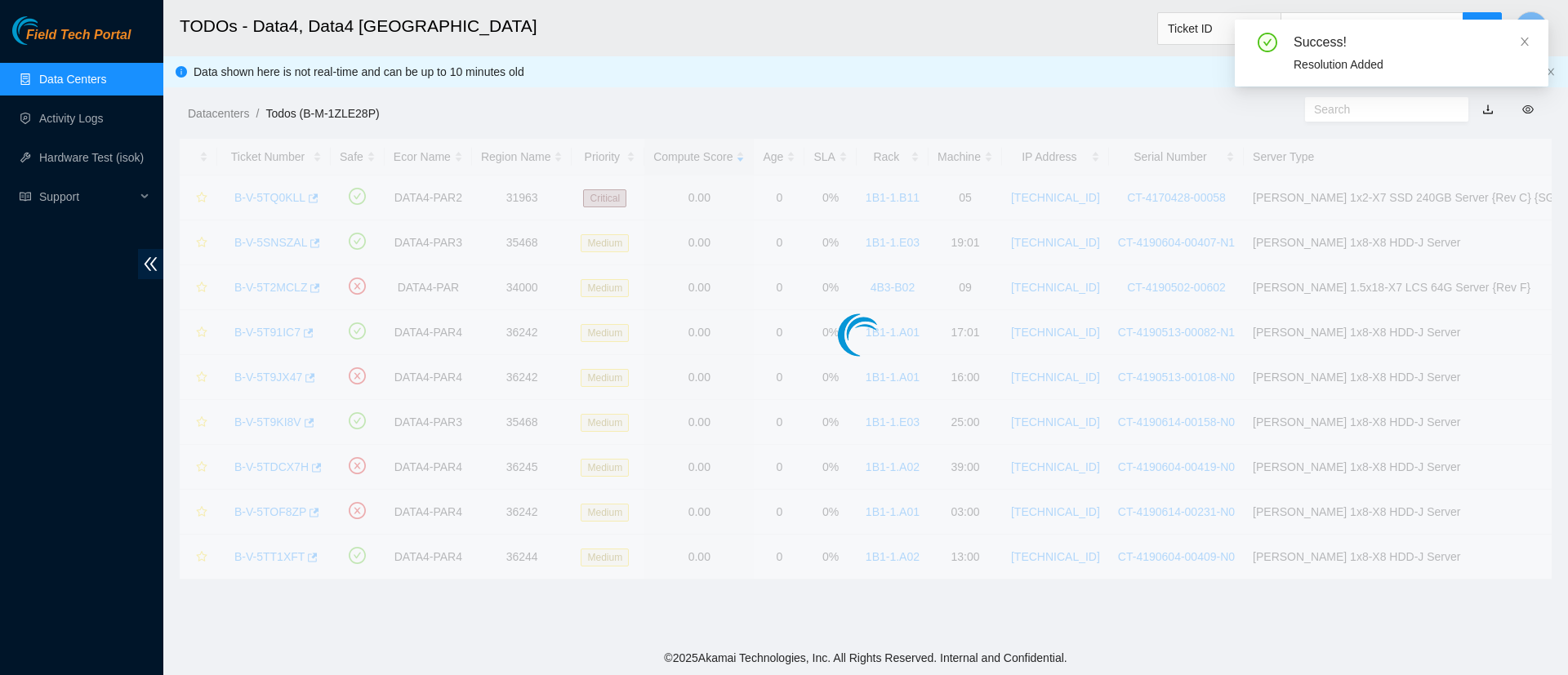
scroll to position [361, 0]
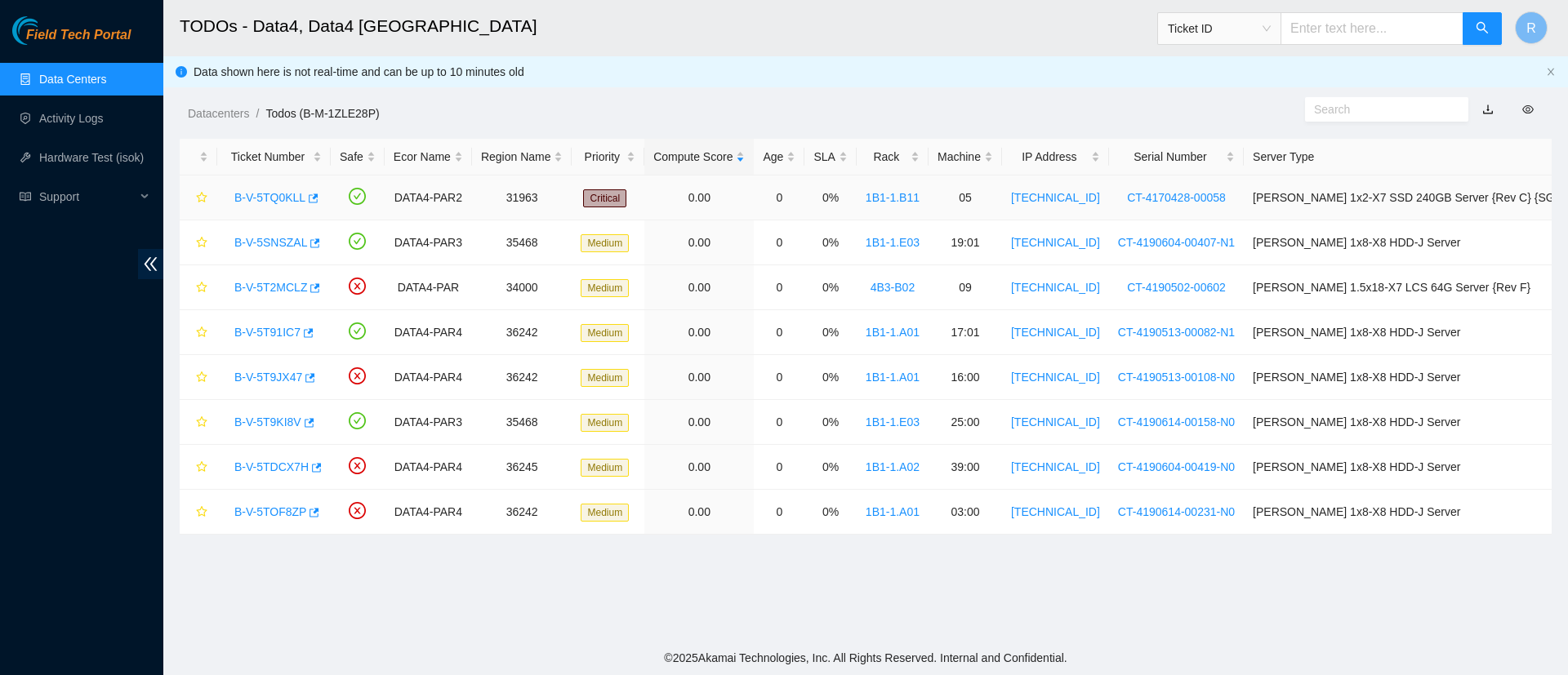
click at [285, 196] on link "B-V-5TQ0KLL" at bounding box center [269, 197] width 71 height 13
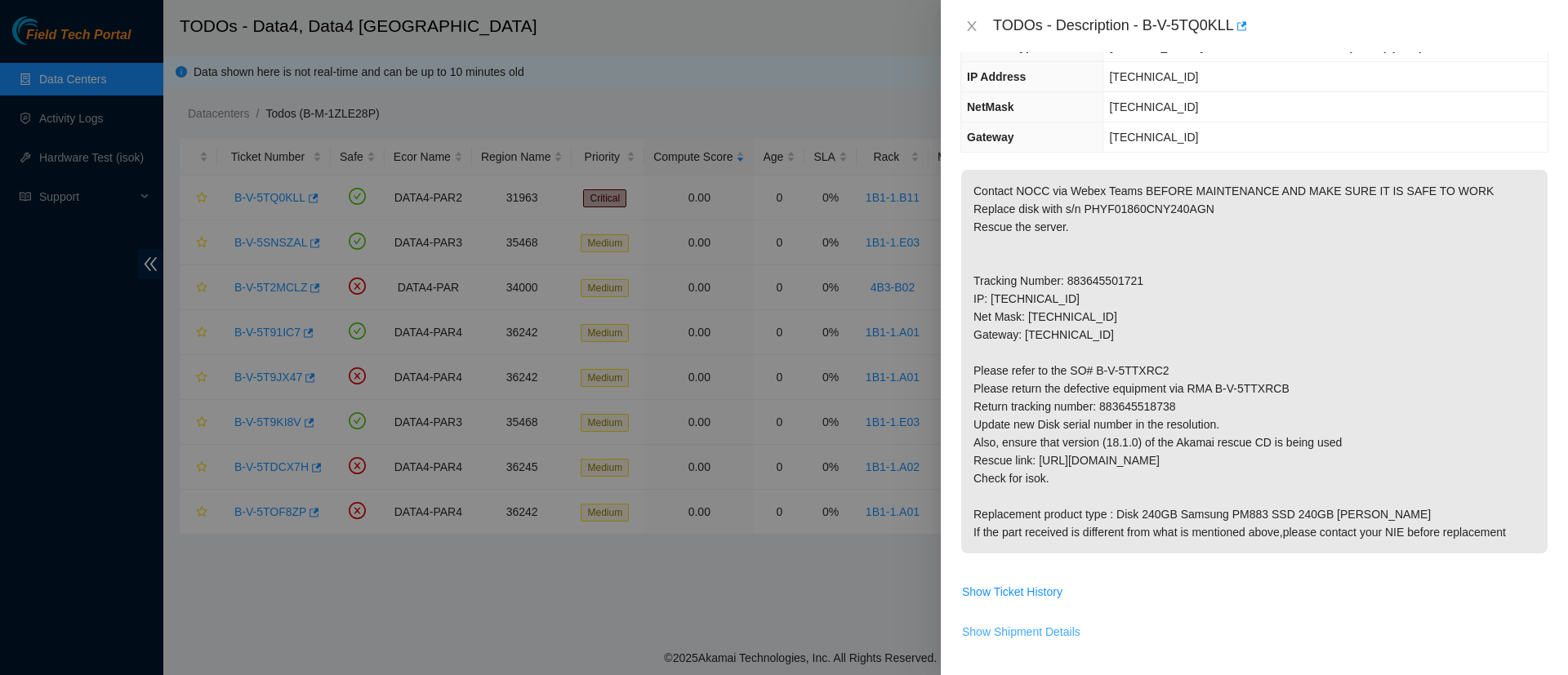
scroll to position [156, 0]
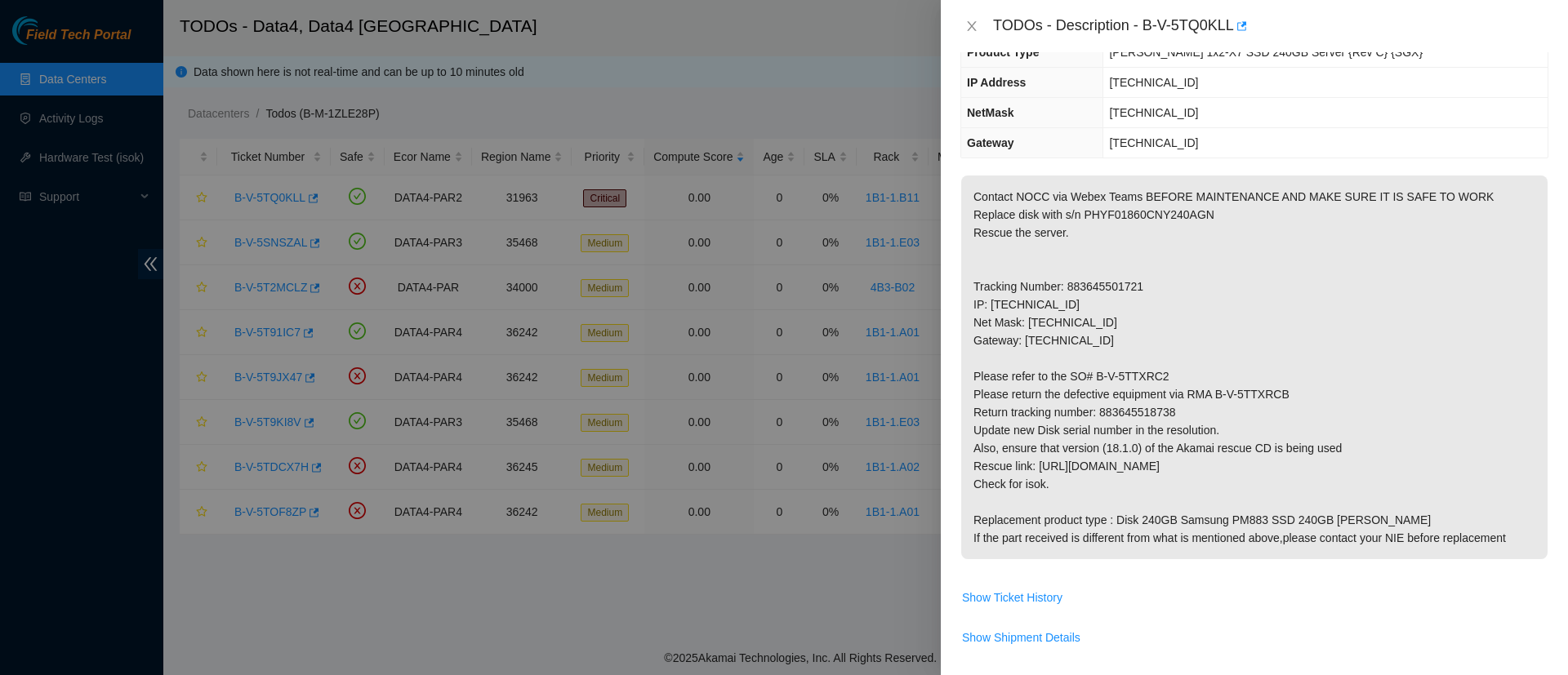
click at [806, 265] on div at bounding box center [784, 338] width 1568 height 675
click at [973, 22] on icon "close" at bounding box center [971, 26] width 13 height 13
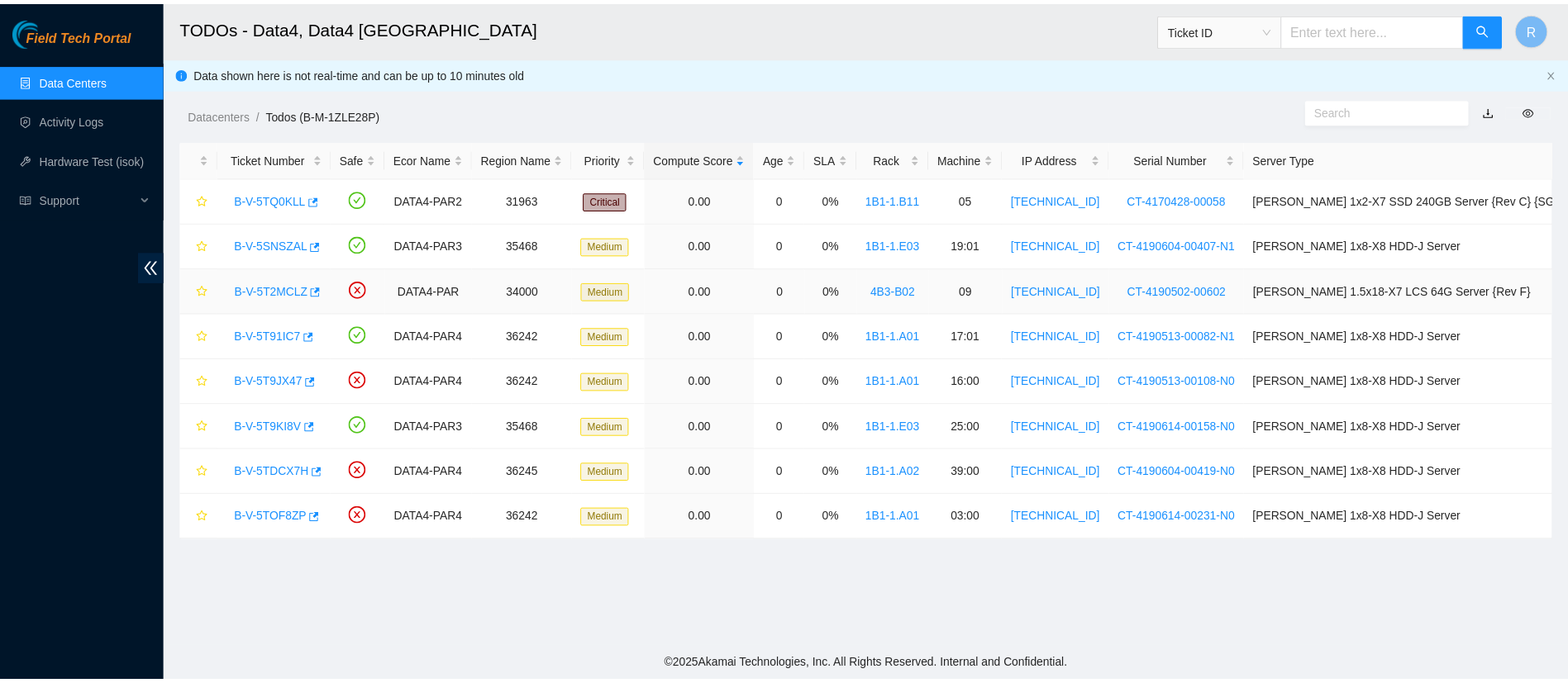
scroll to position [230, 0]
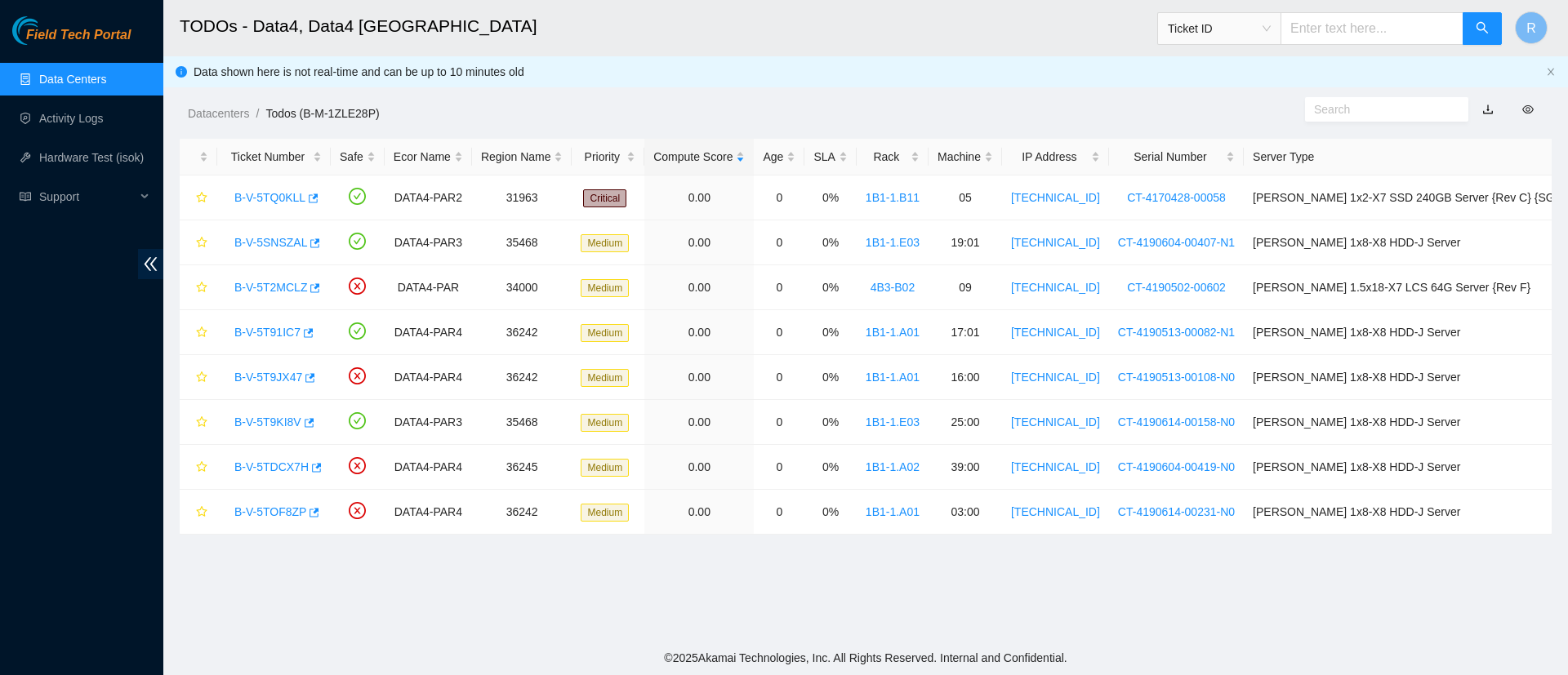
click at [49, 72] on link "Data Centers" at bounding box center [72, 78] width 67 height 13
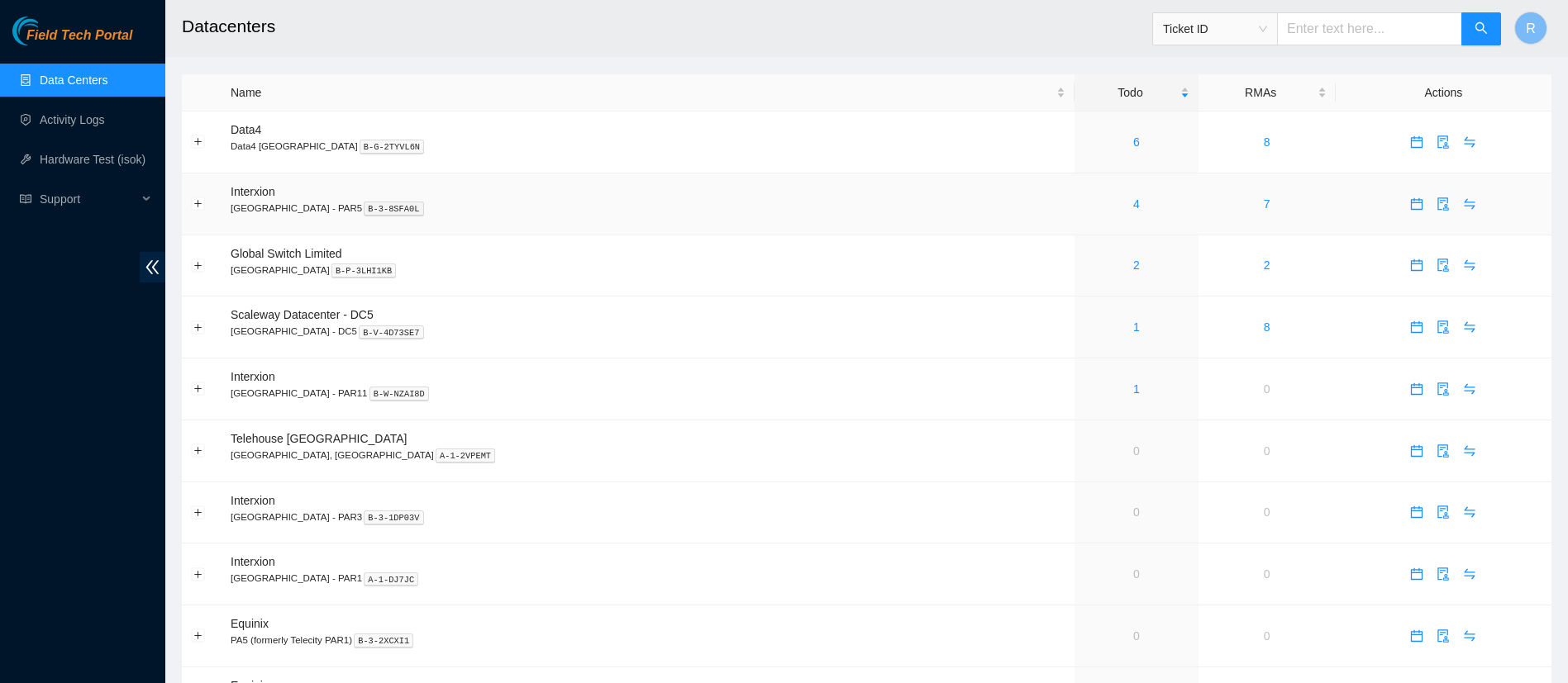
click at [1083, 199] on div "4" at bounding box center [1136, 204] width 105 height 18
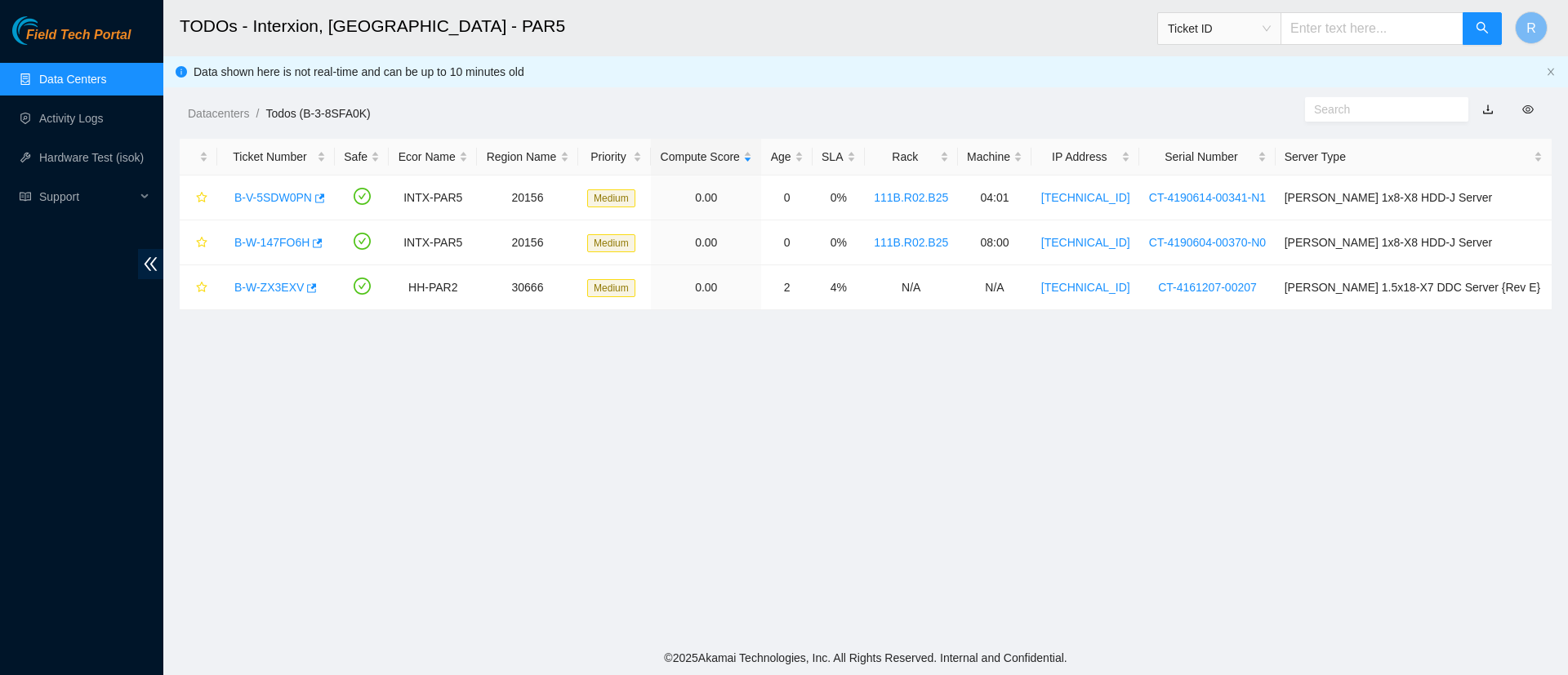
click at [79, 86] on link "Data Centers" at bounding box center [72, 78] width 67 height 13
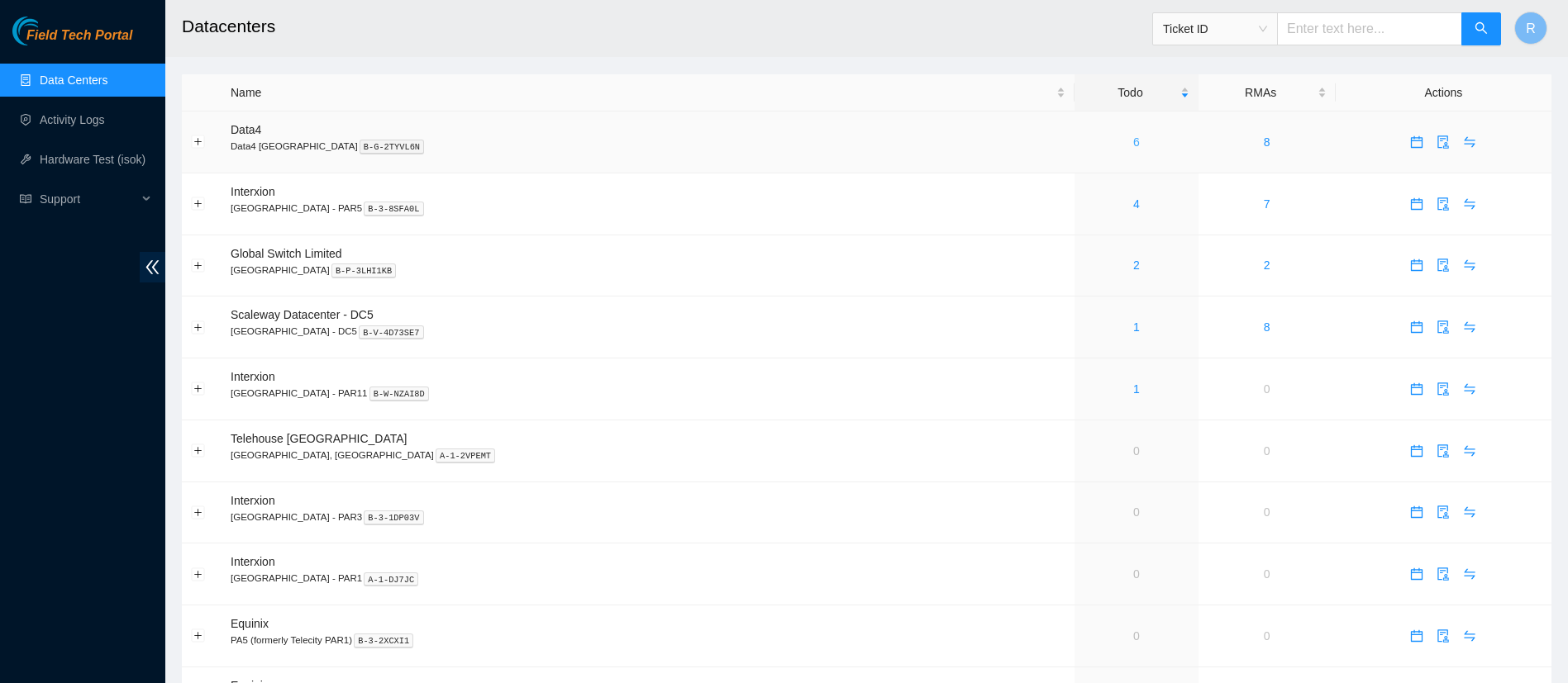
click at [1133, 138] on link "6" at bounding box center [1137, 141] width 7 height 13
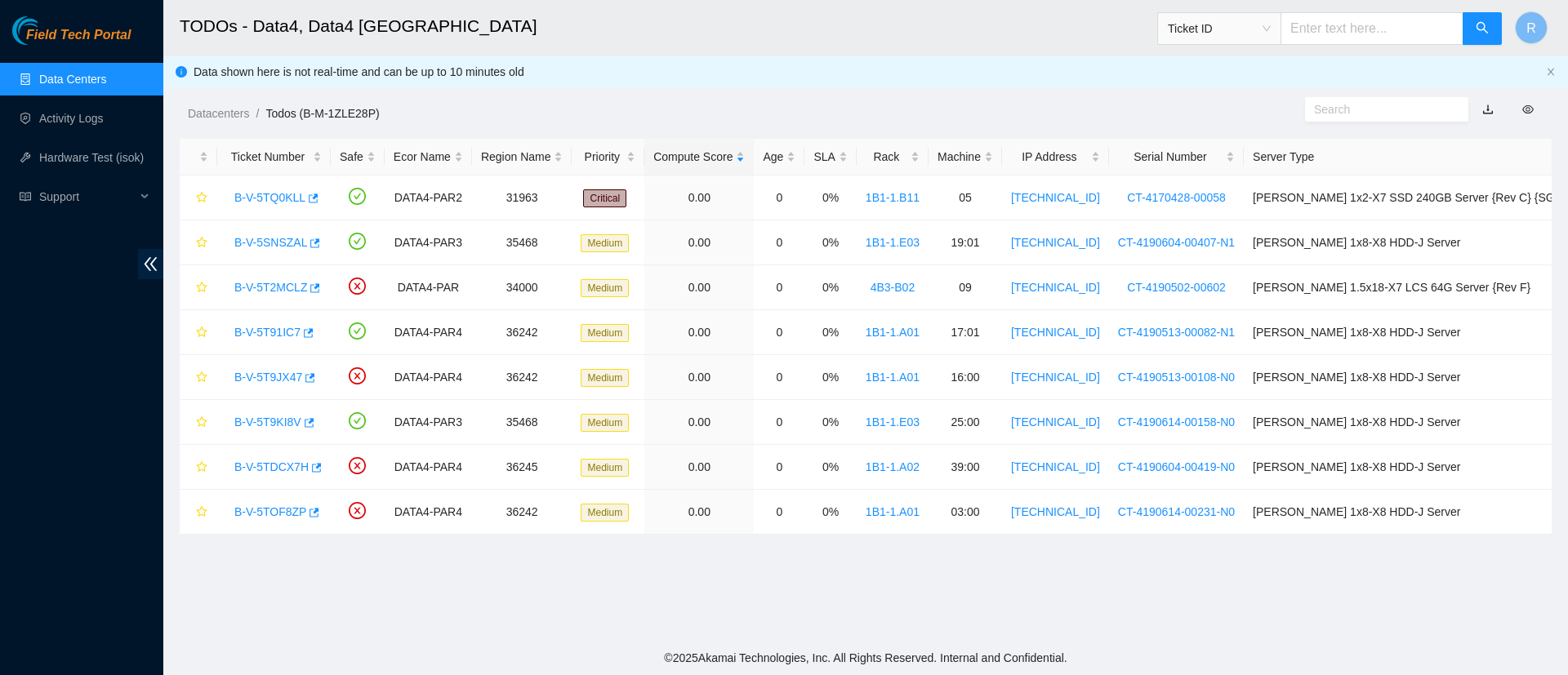
click at [53, 80] on link "Data Centers" at bounding box center [72, 78] width 67 height 13
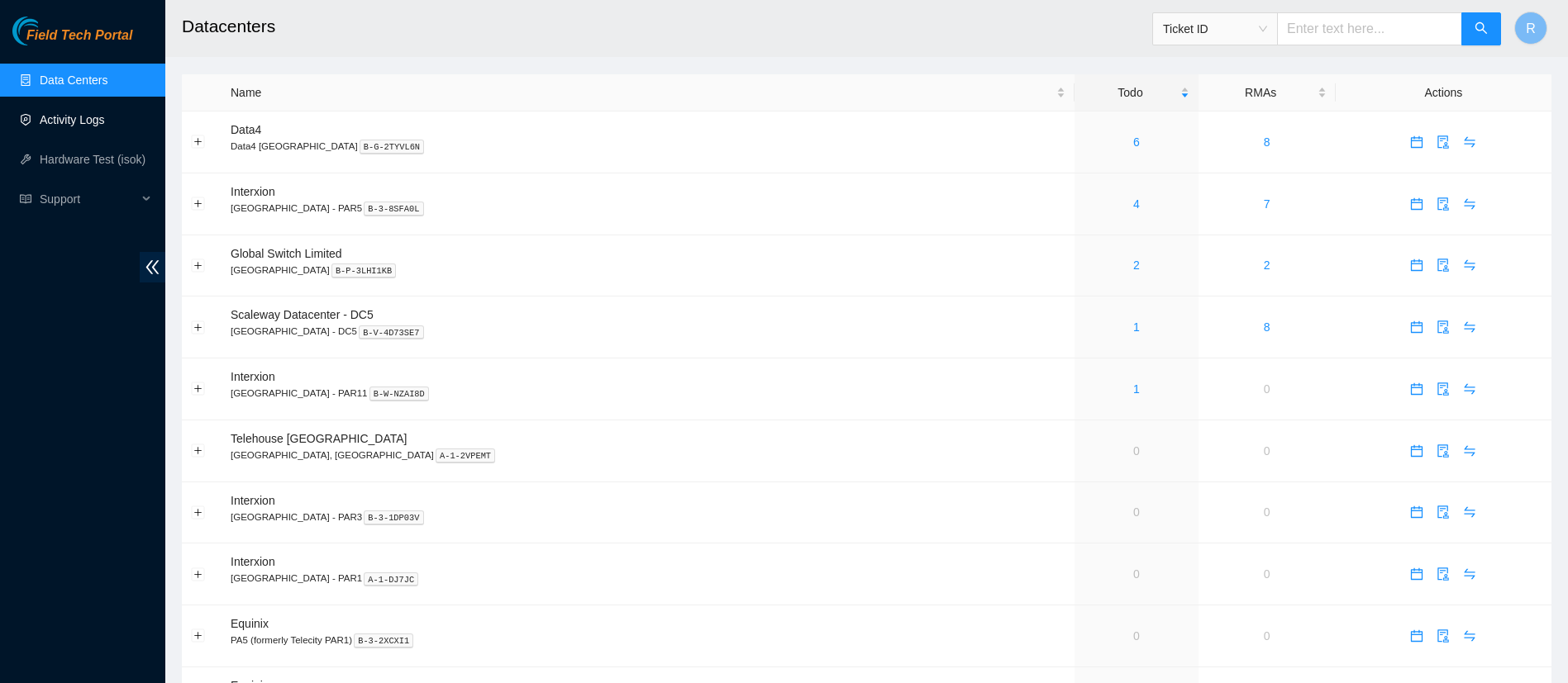
click at [83, 121] on link "Activity Logs" at bounding box center [72, 119] width 66 height 13
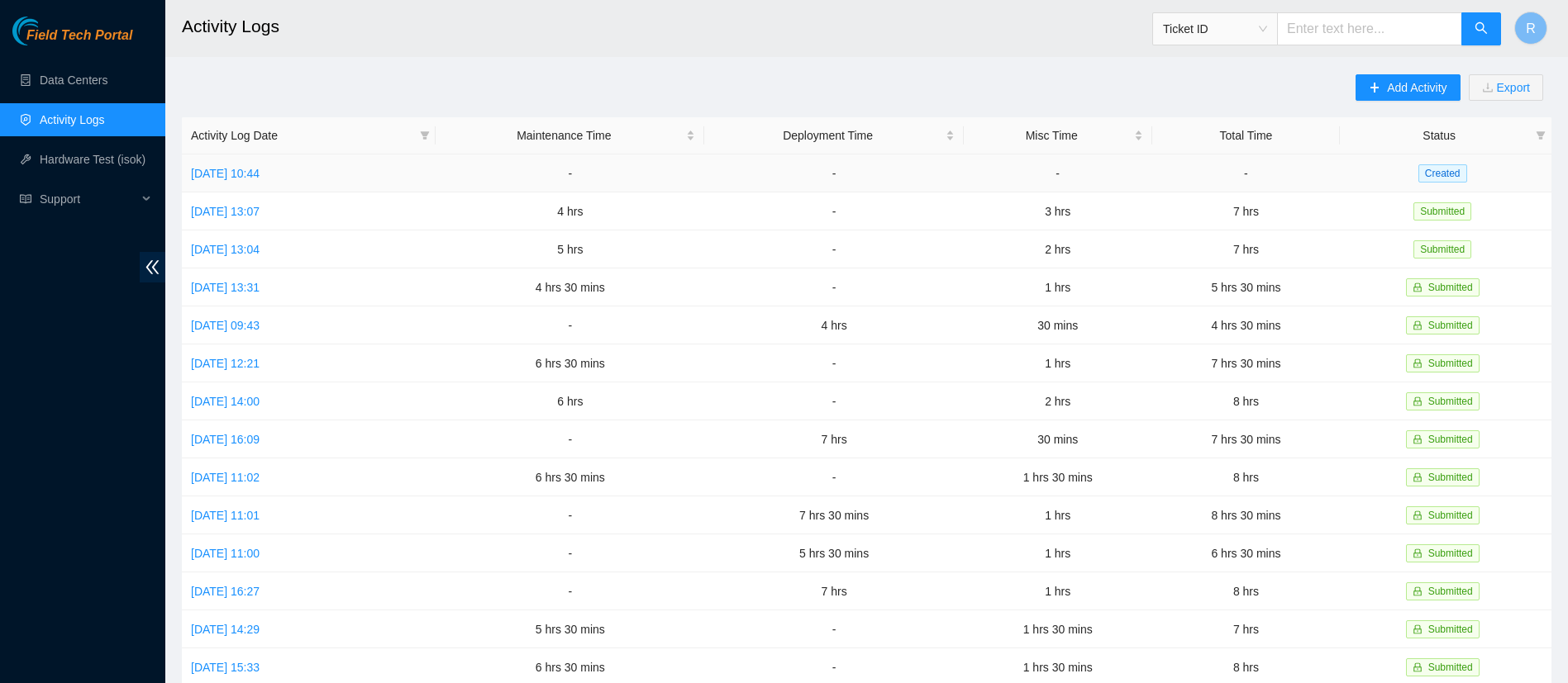
click at [274, 162] on td "Wed, 27 Aug 2025 10:44" at bounding box center [309, 173] width 254 height 38
click at [260, 171] on link "Wed, 27 Aug 2025 10:44" at bounding box center [225, 173] width 69 height 13
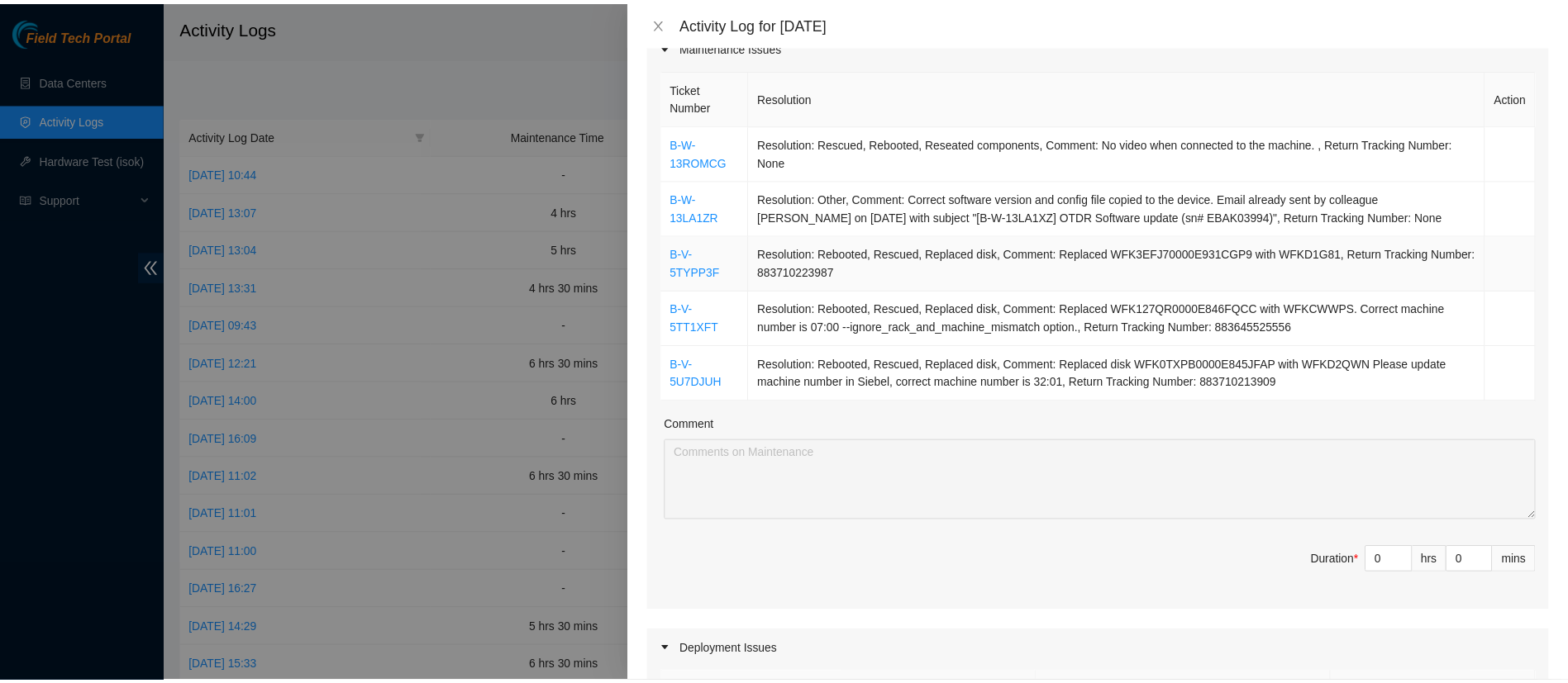
scroll to position [245, 0]
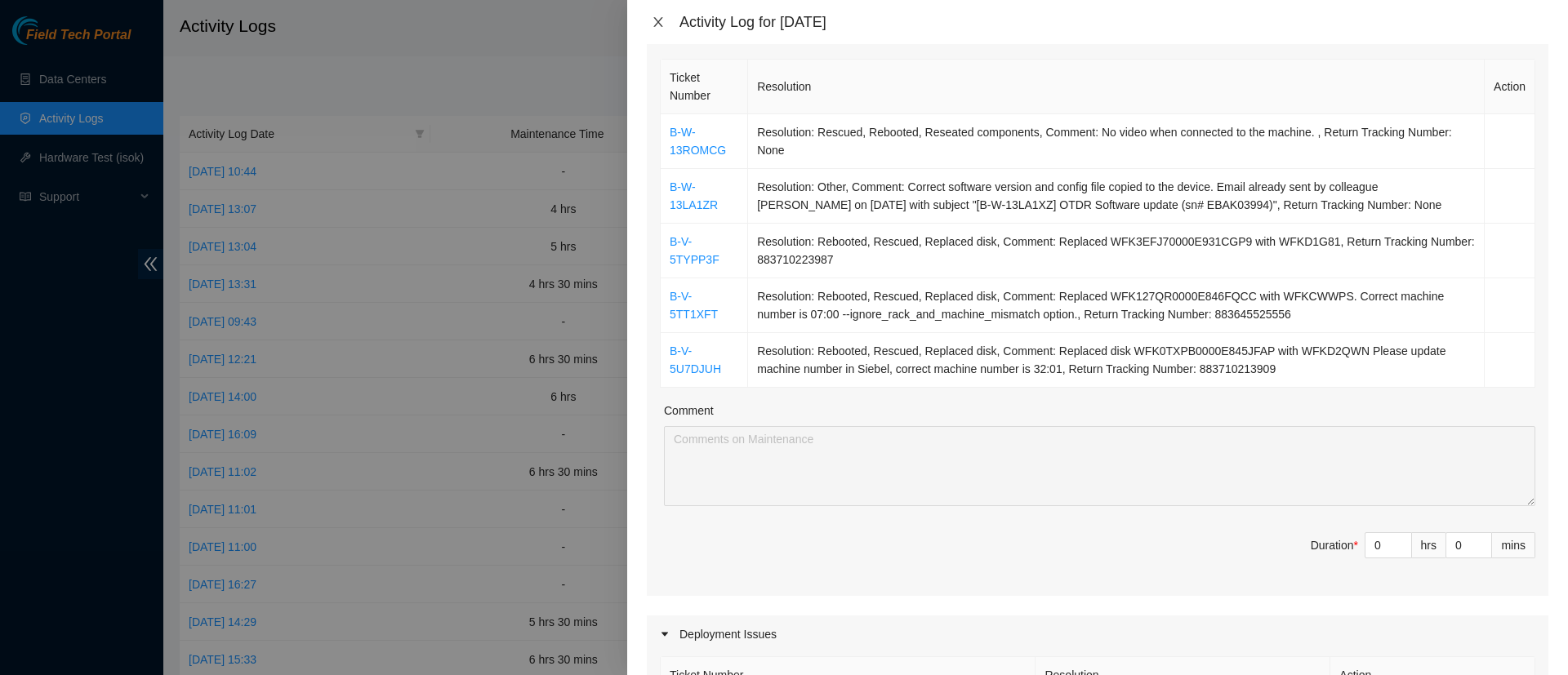
click at [658, 21] on icon "close" at bounding box center [658, 21] width 9 height 9
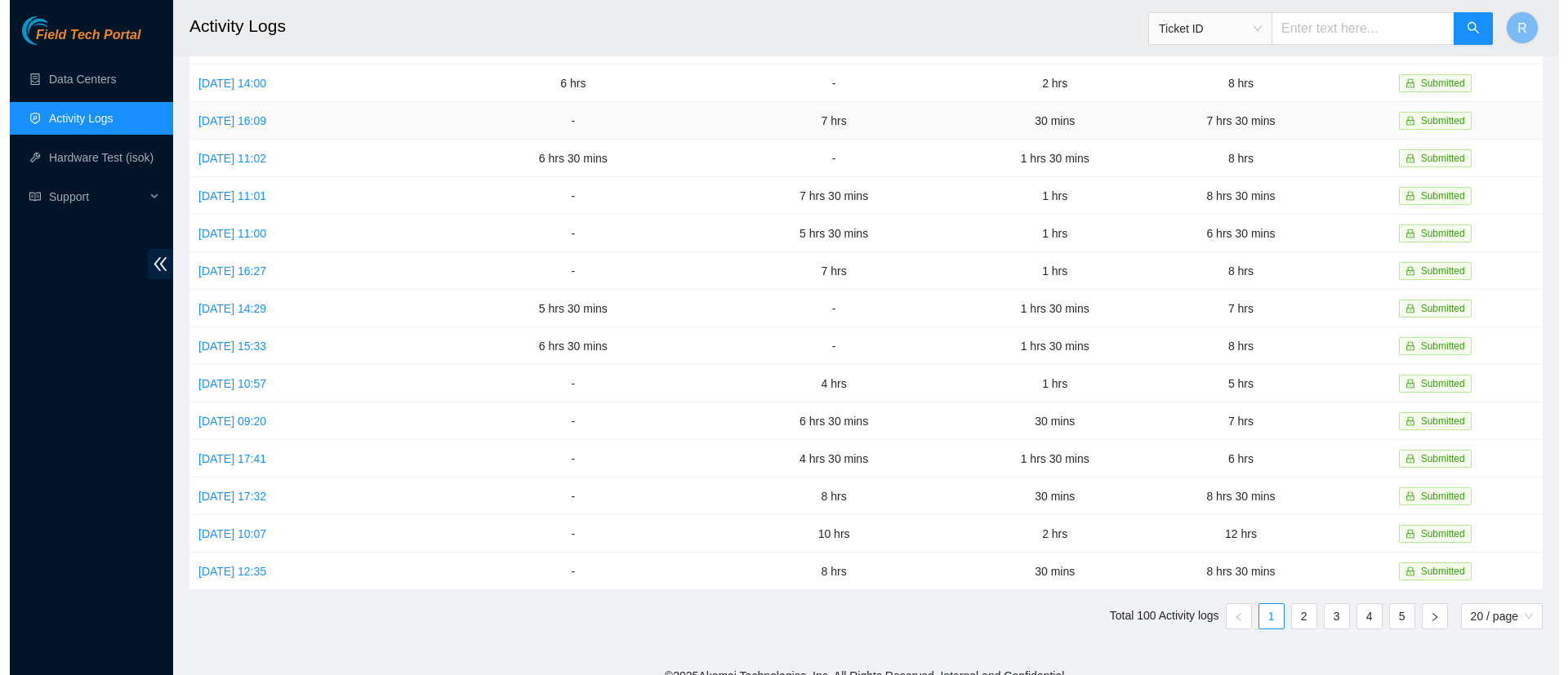
scroll to position [315, 0]
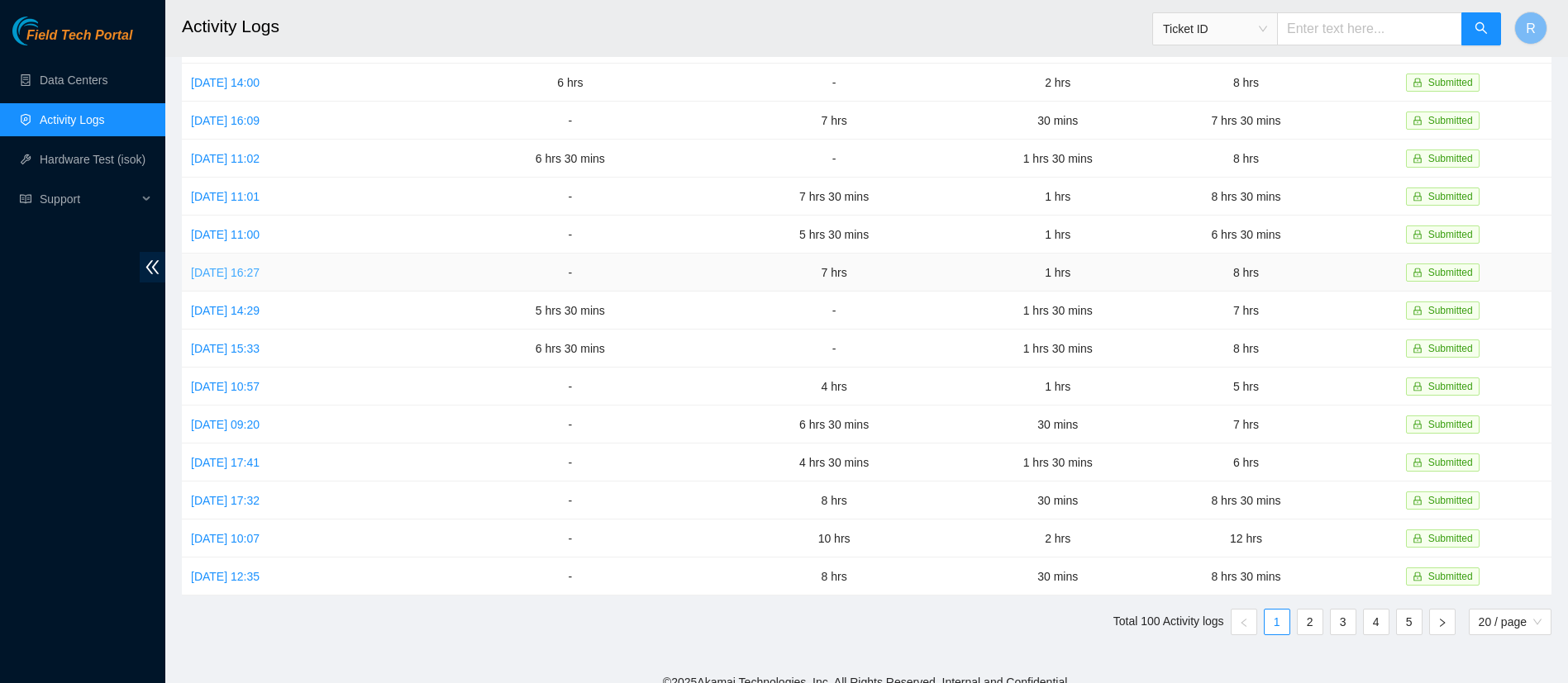
click at [253, 266] on link "Fri, 11 Jul 2025 16:27" at bounding box center [225, 273] width 69 height 13
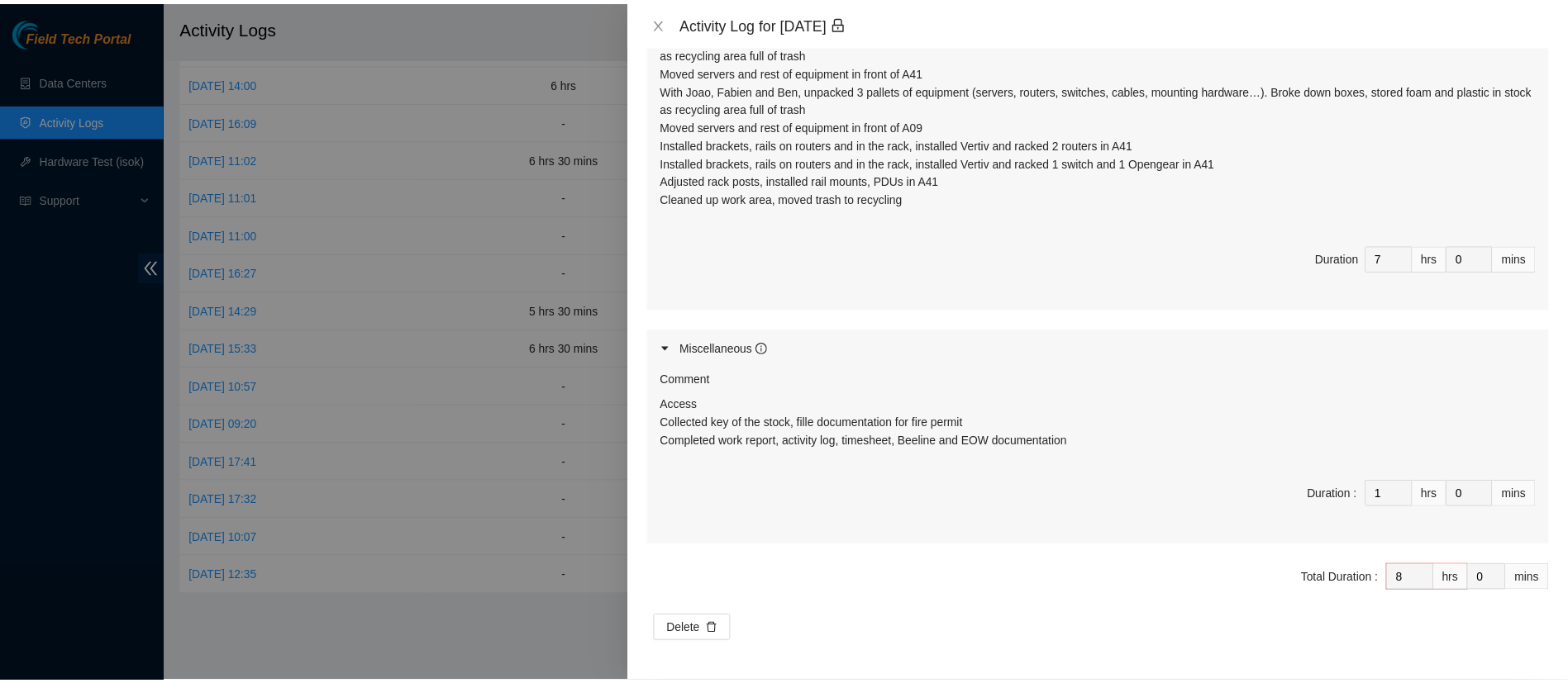
scroll to position [0, 0]
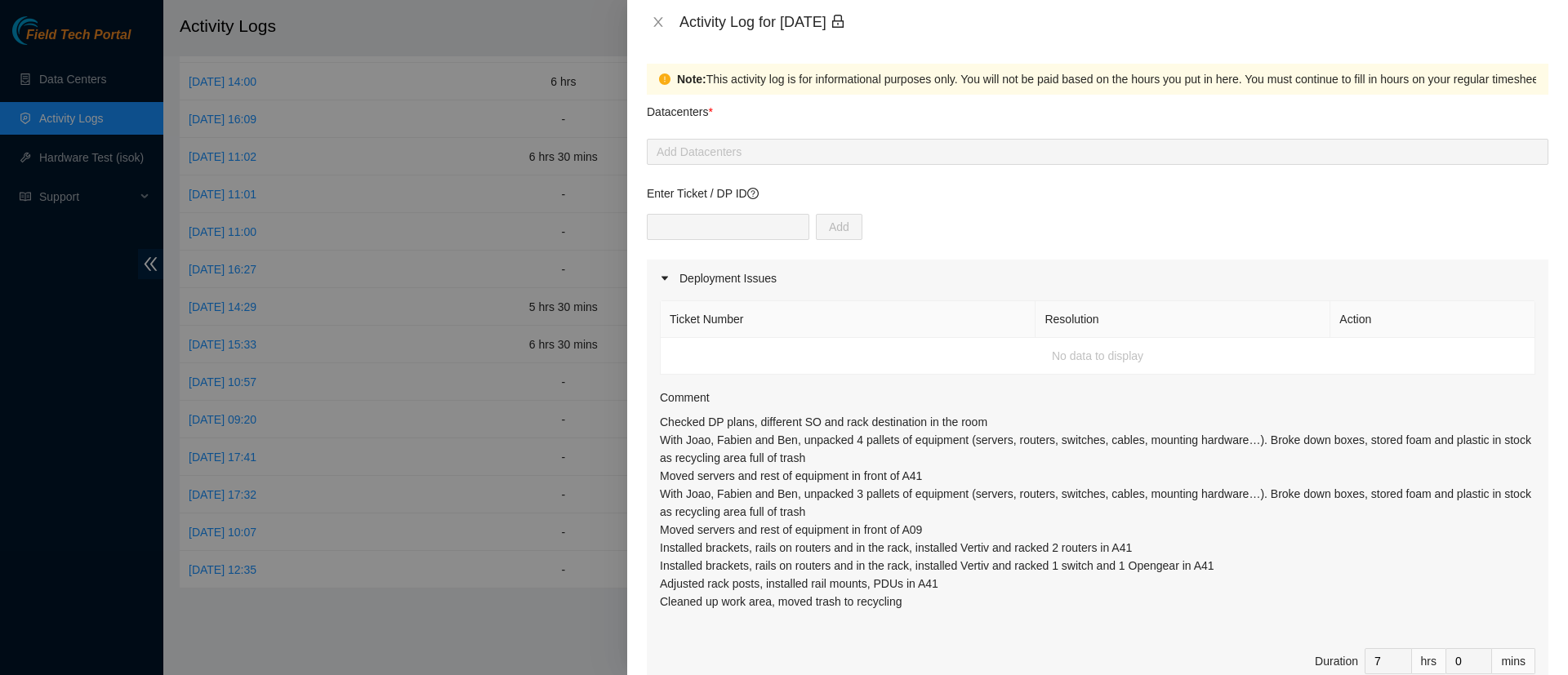
click at [644, 13] on div "Activity Log for 11-07-2025" at bounding box center [1098, 22] width 941 height 44
click at [653, 17] on icon "close" at bounding box center [658, 21] width 13 height 13
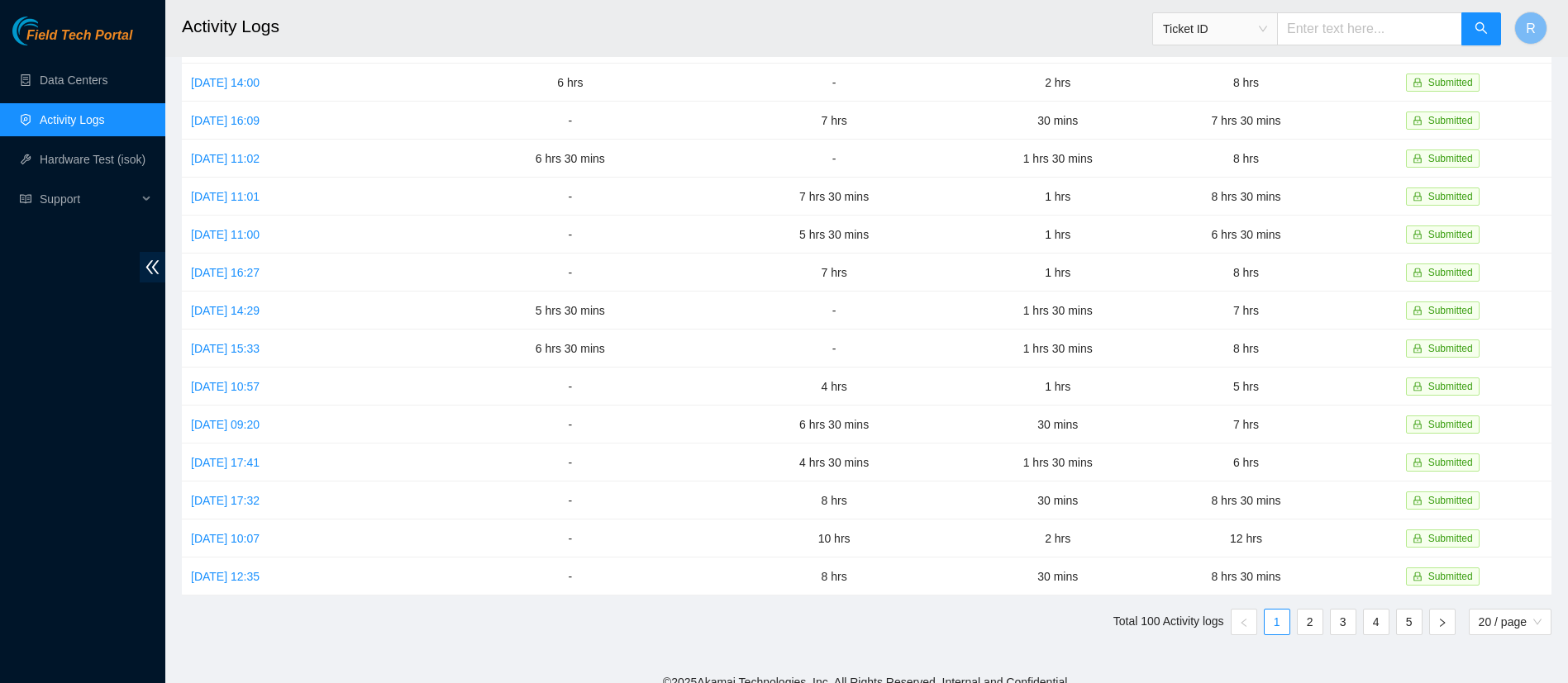
click at [1327, 27] on input "text" at bounding box center [1369, 28] width 185 height 33
type input "B-V-5MN6DFH"
click at [1486, 30] on icon "search" at bounding box center [1480, 28] width 13 height 13
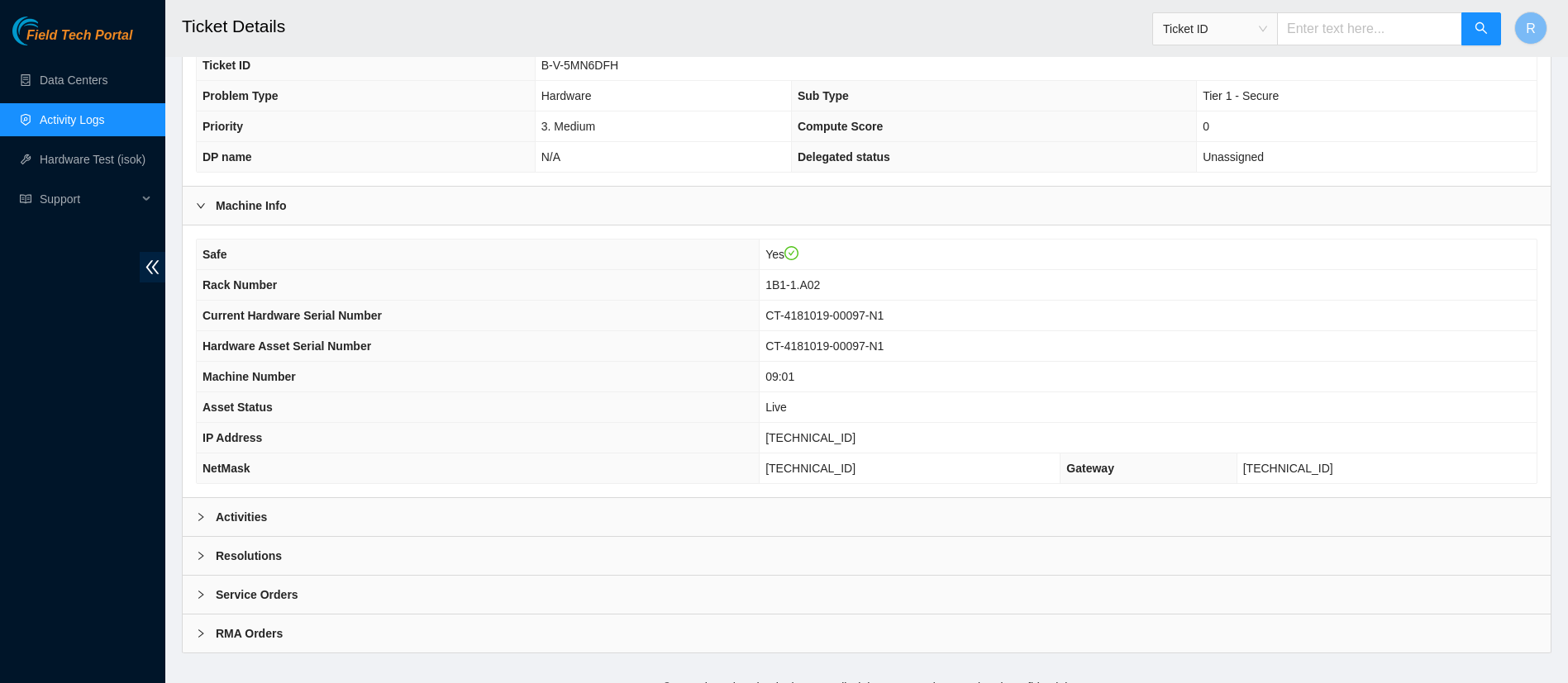
scroll to position [366, 0]
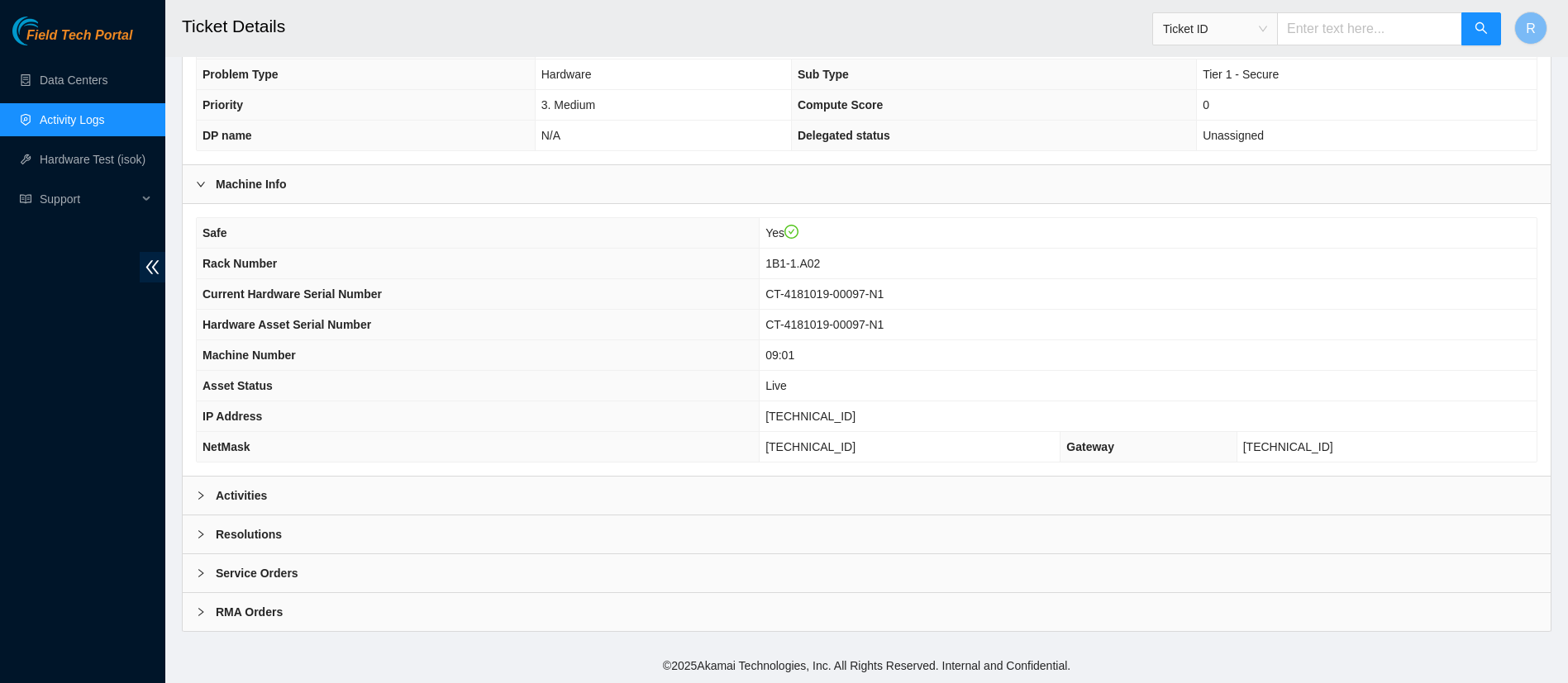
click at [458, 495] on div "Activities" at bounding box center [867, 496] width 1368 height 38
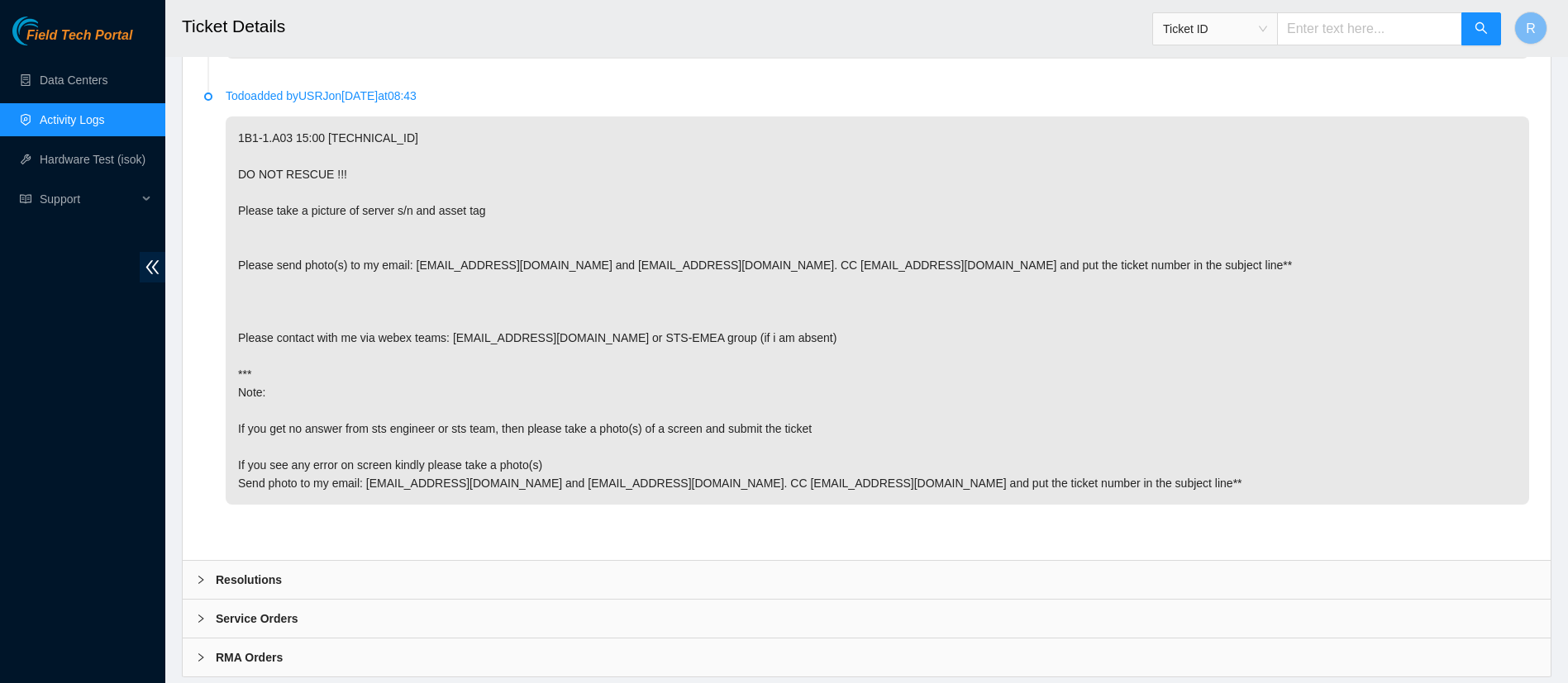
scroll to position [3653, 0]
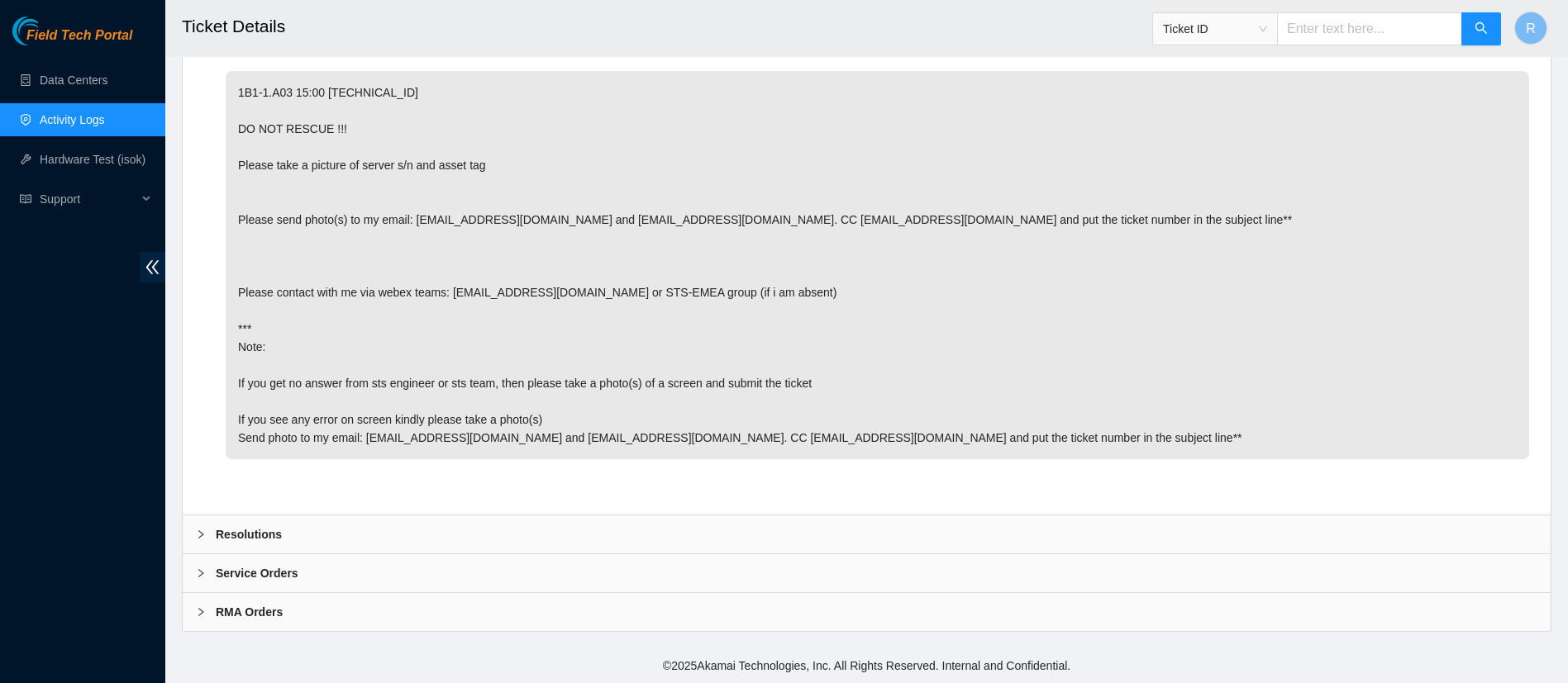
click at [521, 525] on div "Resolutions" at bounding box center [867, 535] width 1368 height 38
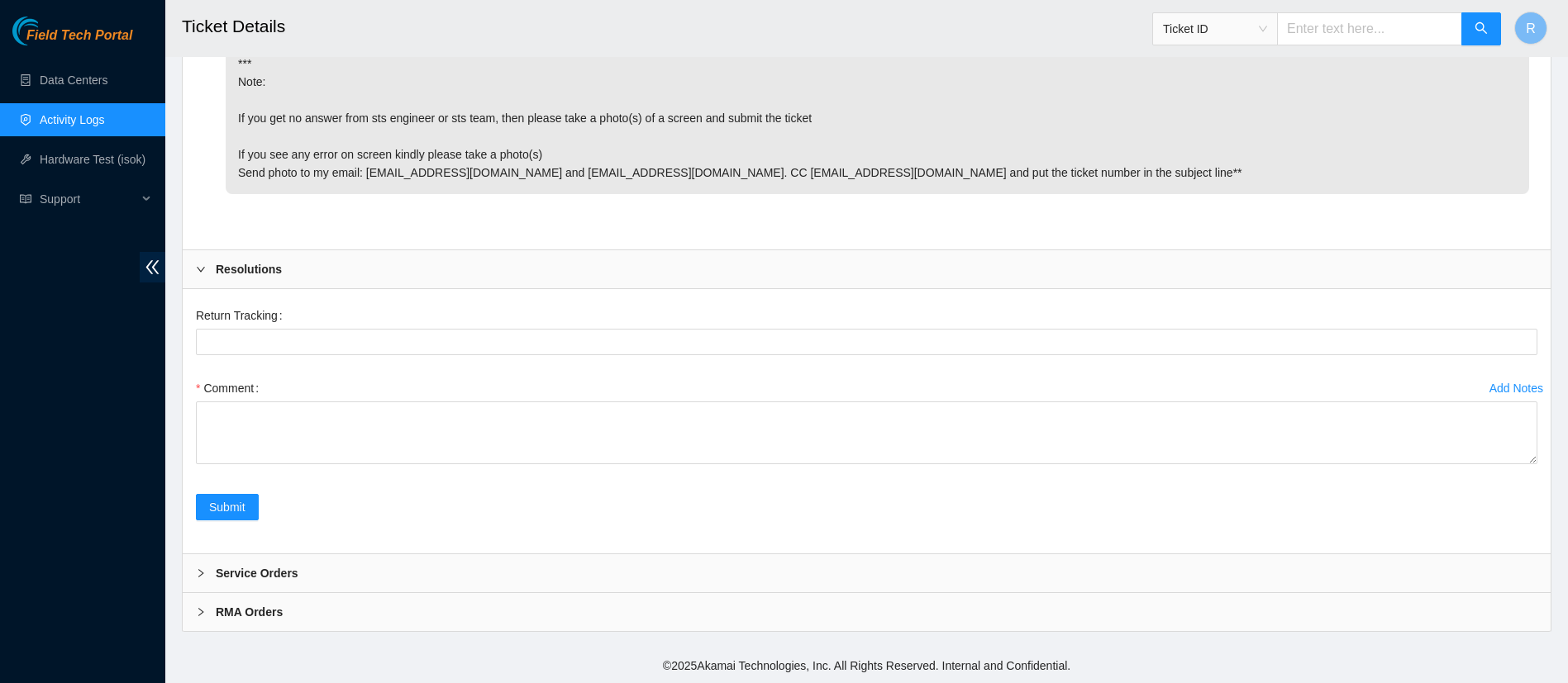
scroll to position [3919, 0]
click at [1149, 270] on div "Resolutions" at bounding box center [867, 269] width 1368 height 38
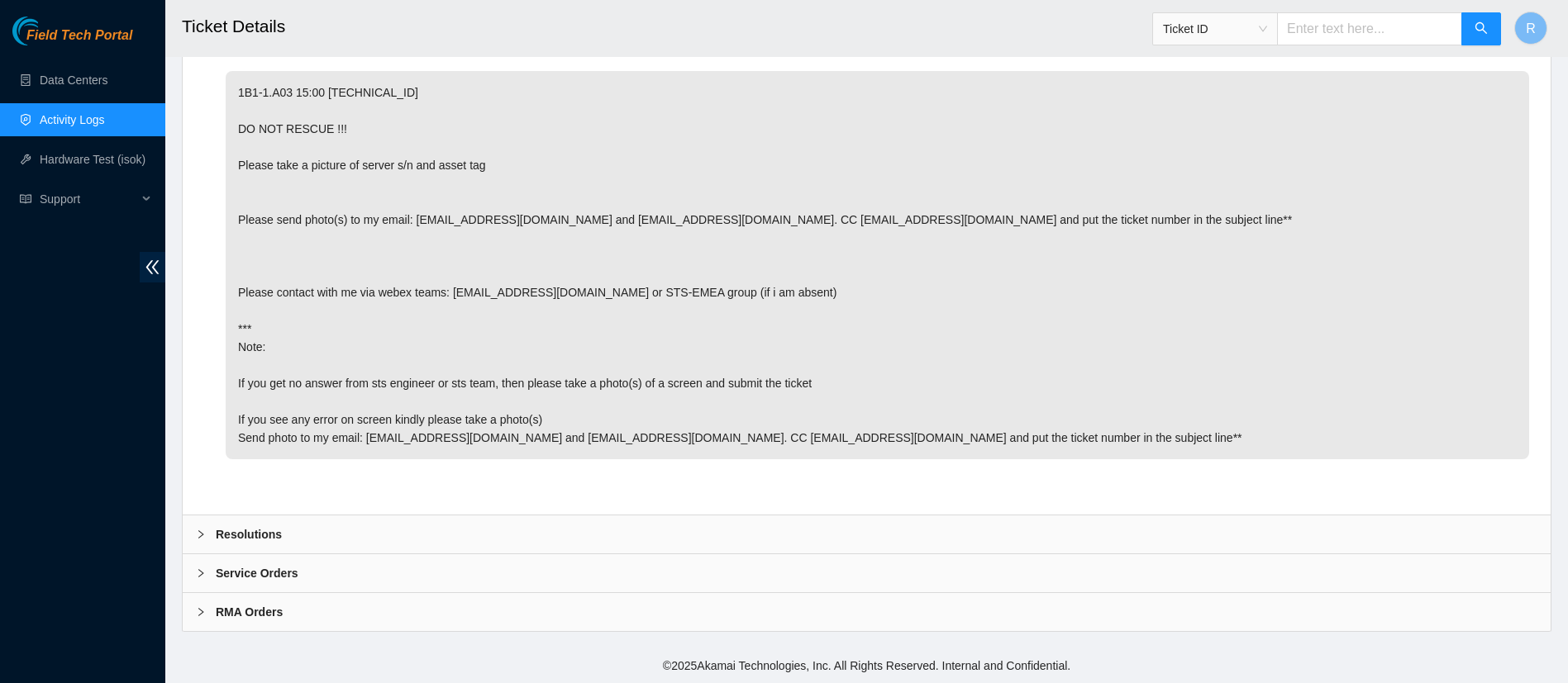
scroll to position [3653, 0]
click at [938, 563] on div "Service Orders" at bounding box center [867, 573] width 1368 height 38
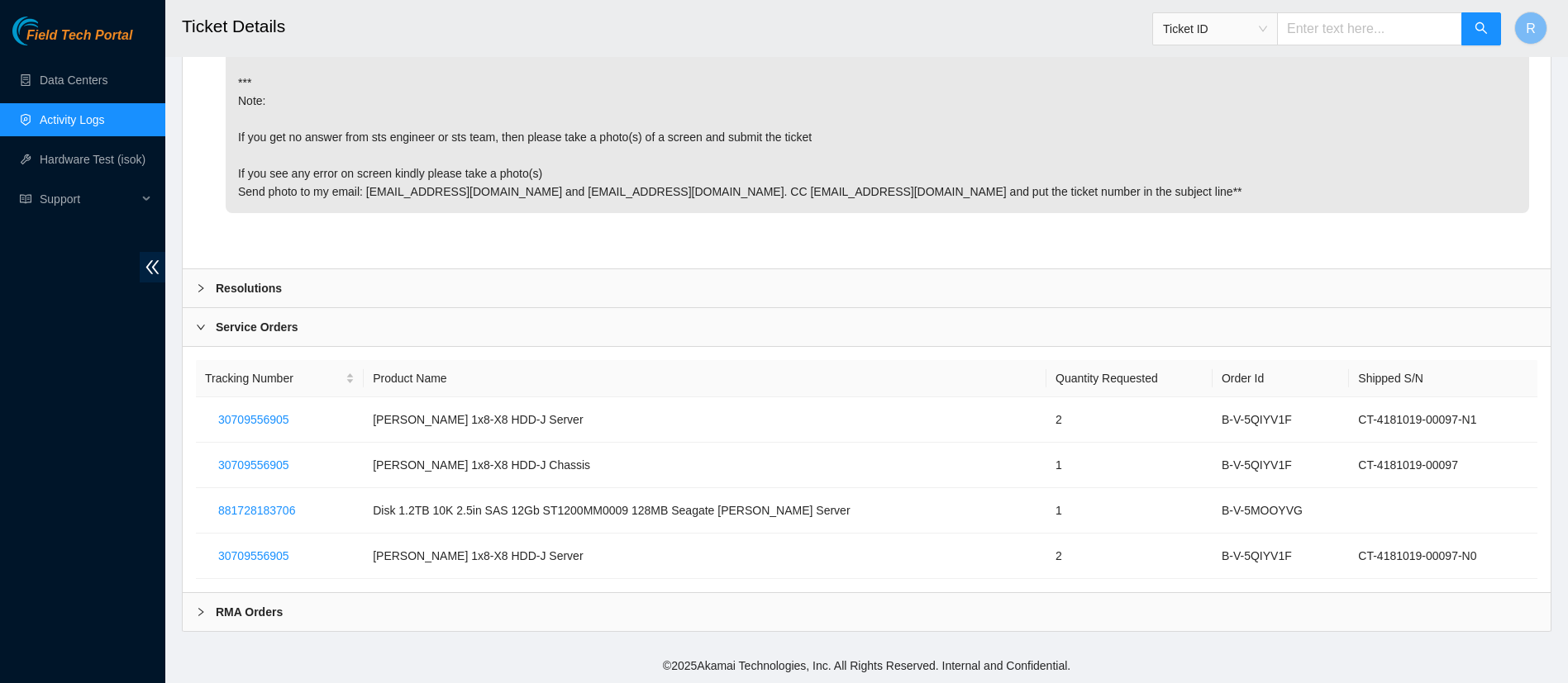
scroll to position [3900, 0]
click at [727, 616] on div "RMA Orders" at bounding box center [867, 612] width 1368 height 38
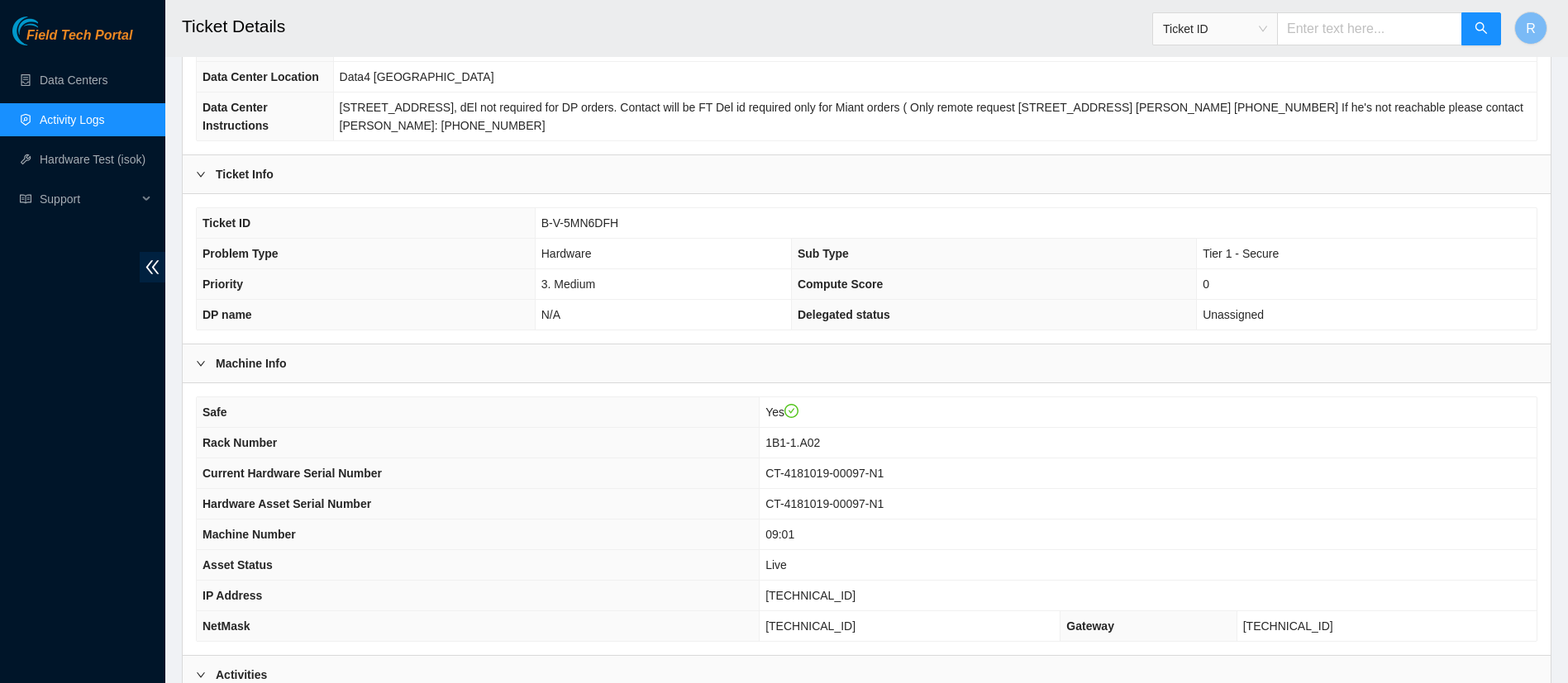
scroll to position [188, 0]
drag, startPoint x: 627, startPoint y: 221, endPoint x: 544, endPoint y: 221, distance: 83.0
click at [544, 221] on td "B-V-5MN6DFH" at bounding box center [1035, 222] width 1001 height 30
copy span "B-V-5MN6DFH"
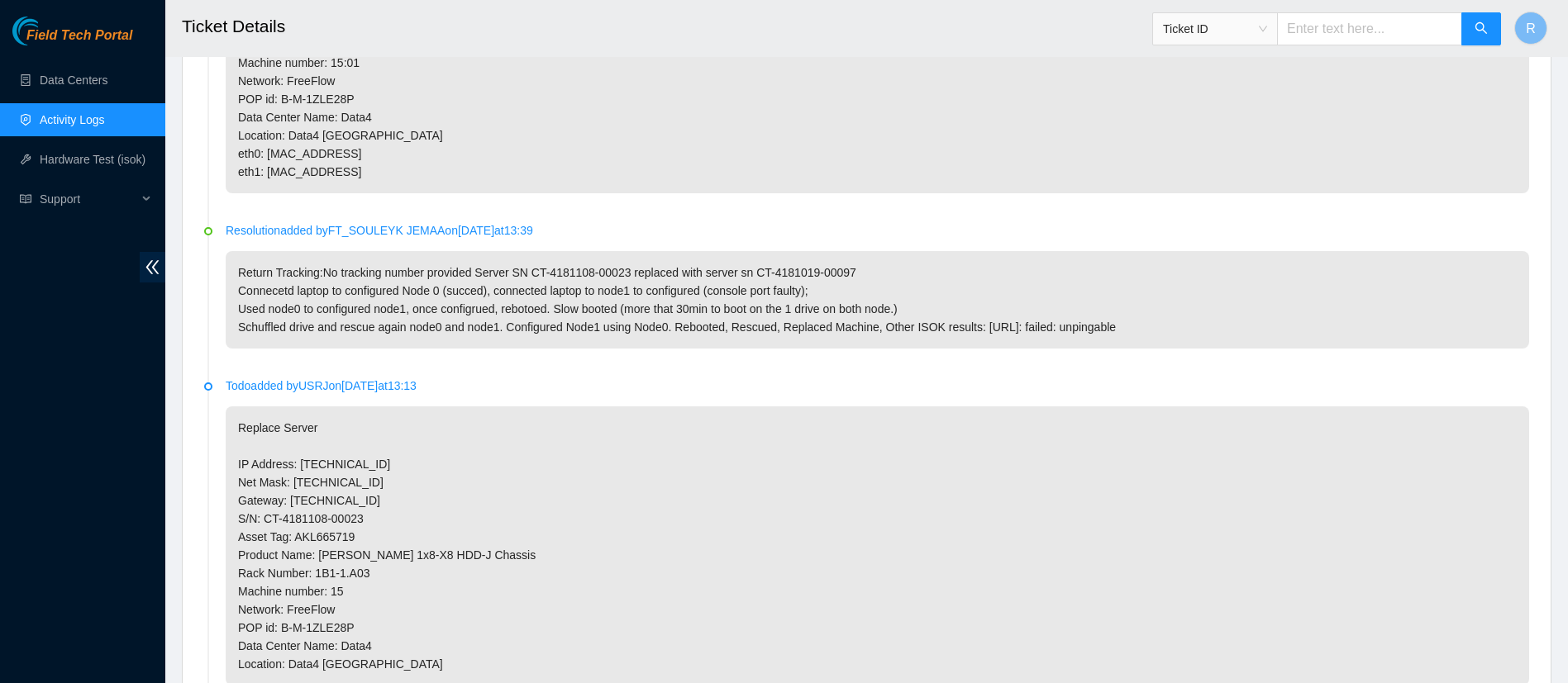
scroll to position [2598, 0]
drag, startPoint x: 624, startPoint y: 363, endPoint x: 530, endPoint y: 360, distance: 94.0
click at [530, 348] on p "Return Tracking:No tracking number provided Server SN CT-4181108-00023 replaced…" at bounding box center [877, 298] width 1303 height 97
copy p "CT-4181108-00023"
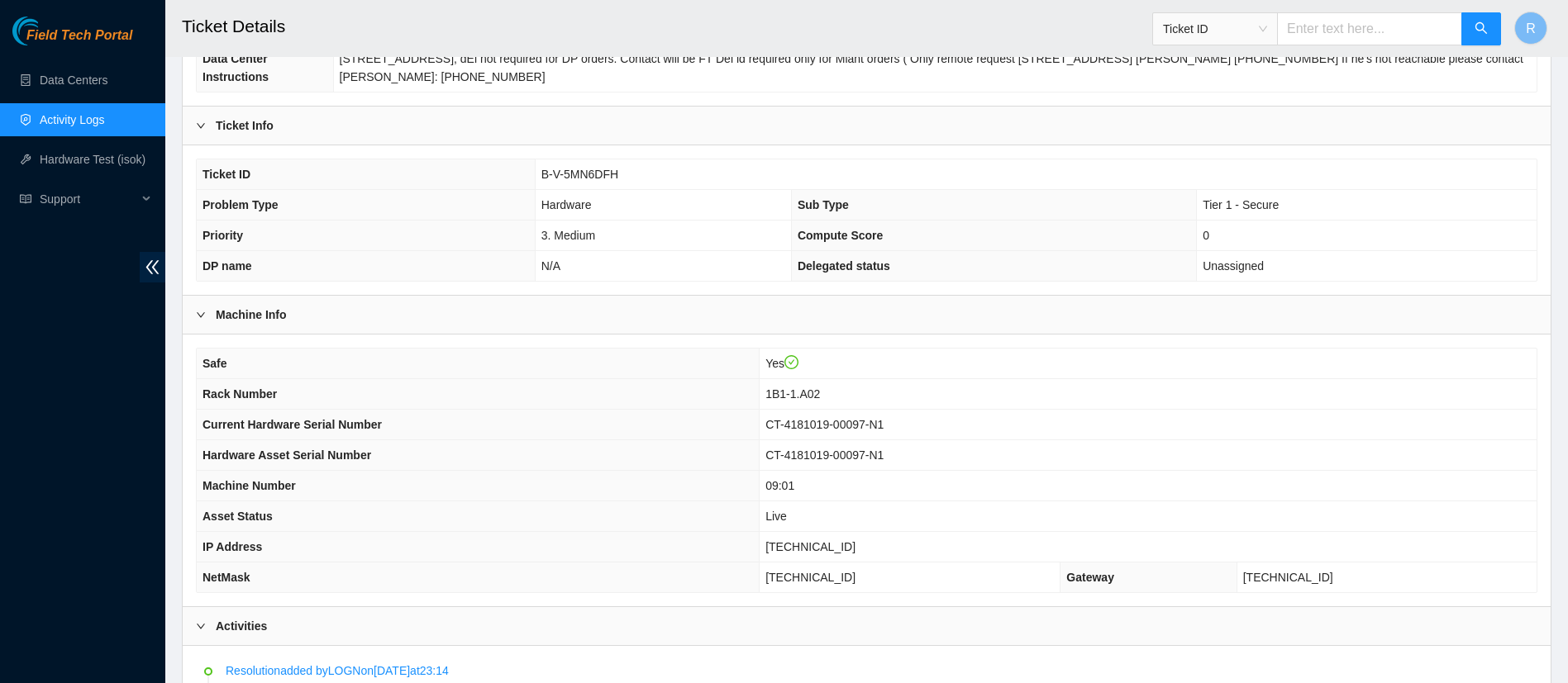
scroll to position [0, 0]
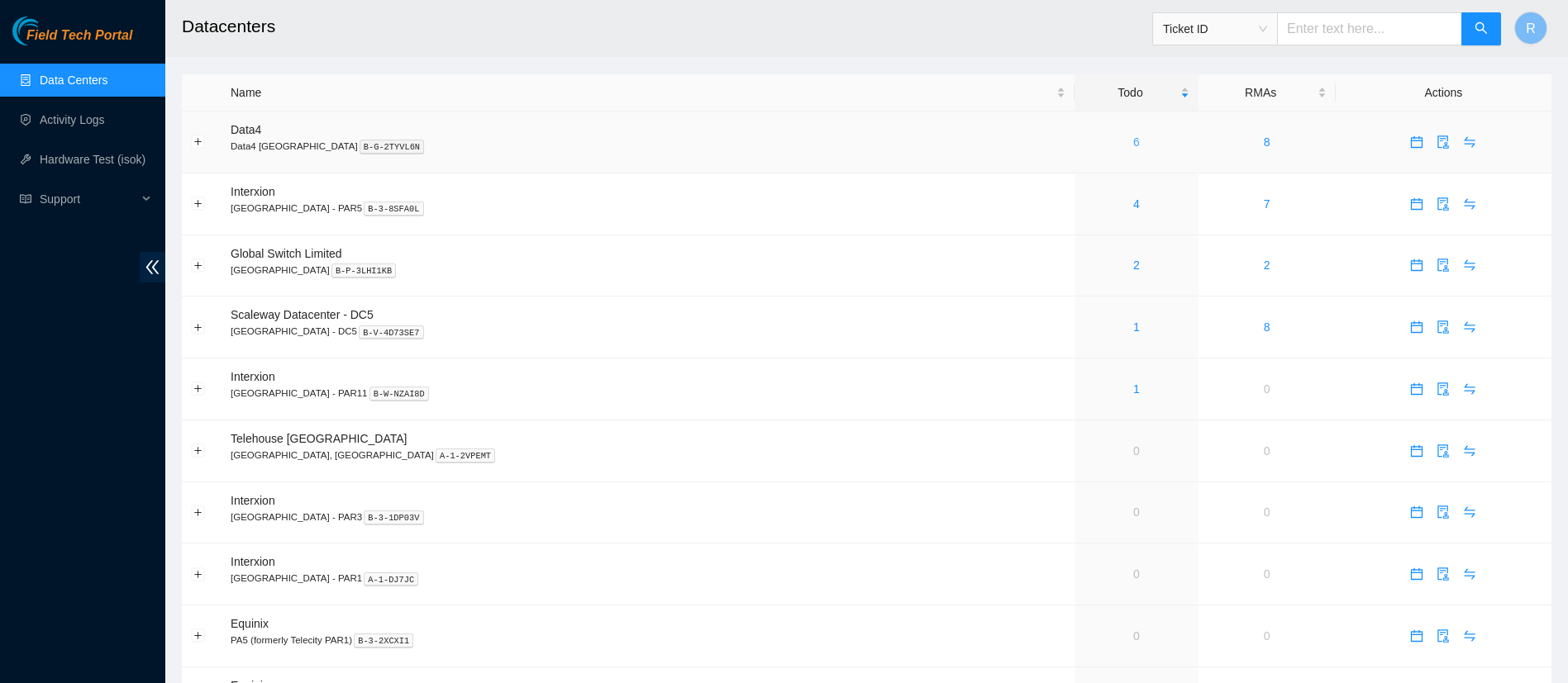
click at [1133, 148] on link "6" at bounding box center [1137, 141] width 7 height 13
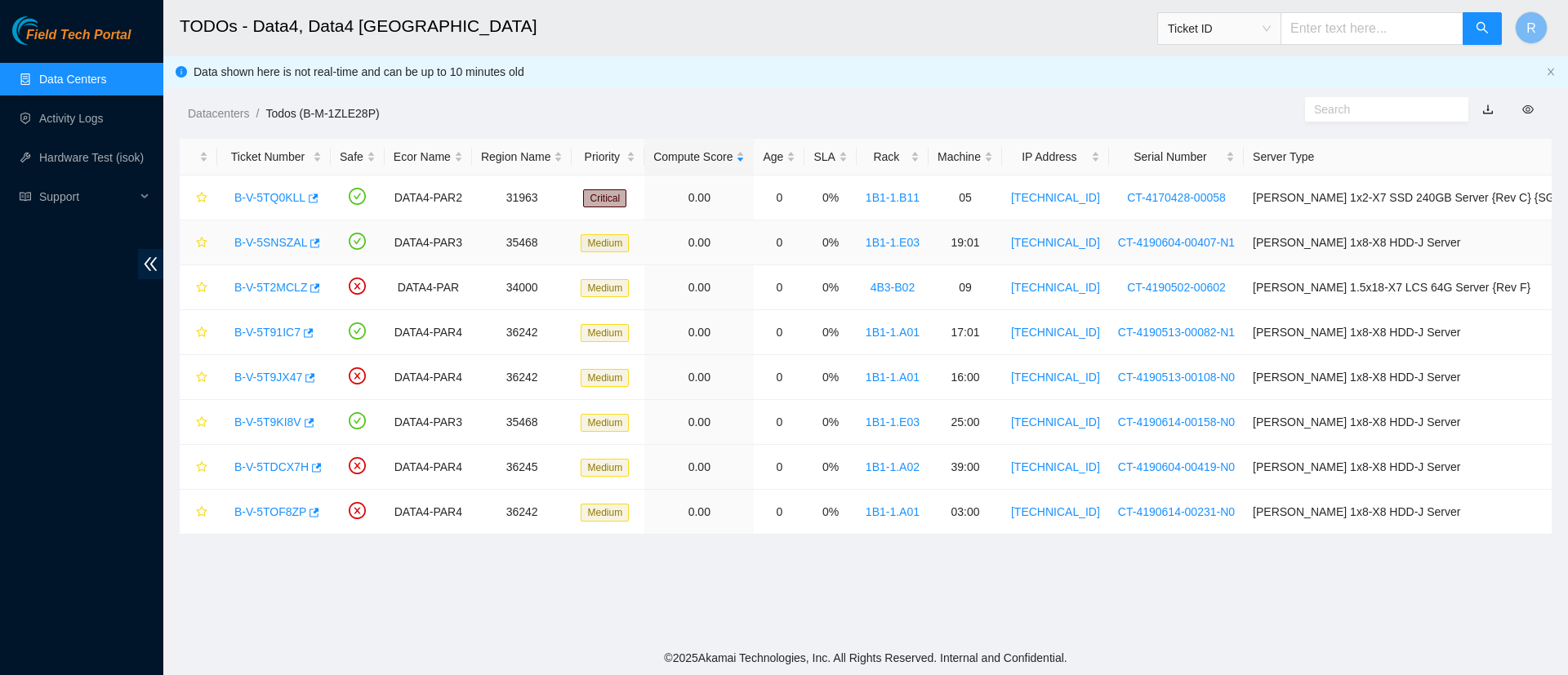
click at [256, 242] on link "B-V-5SNSZAL" at bounding box center [270, 242] width 72 height 13
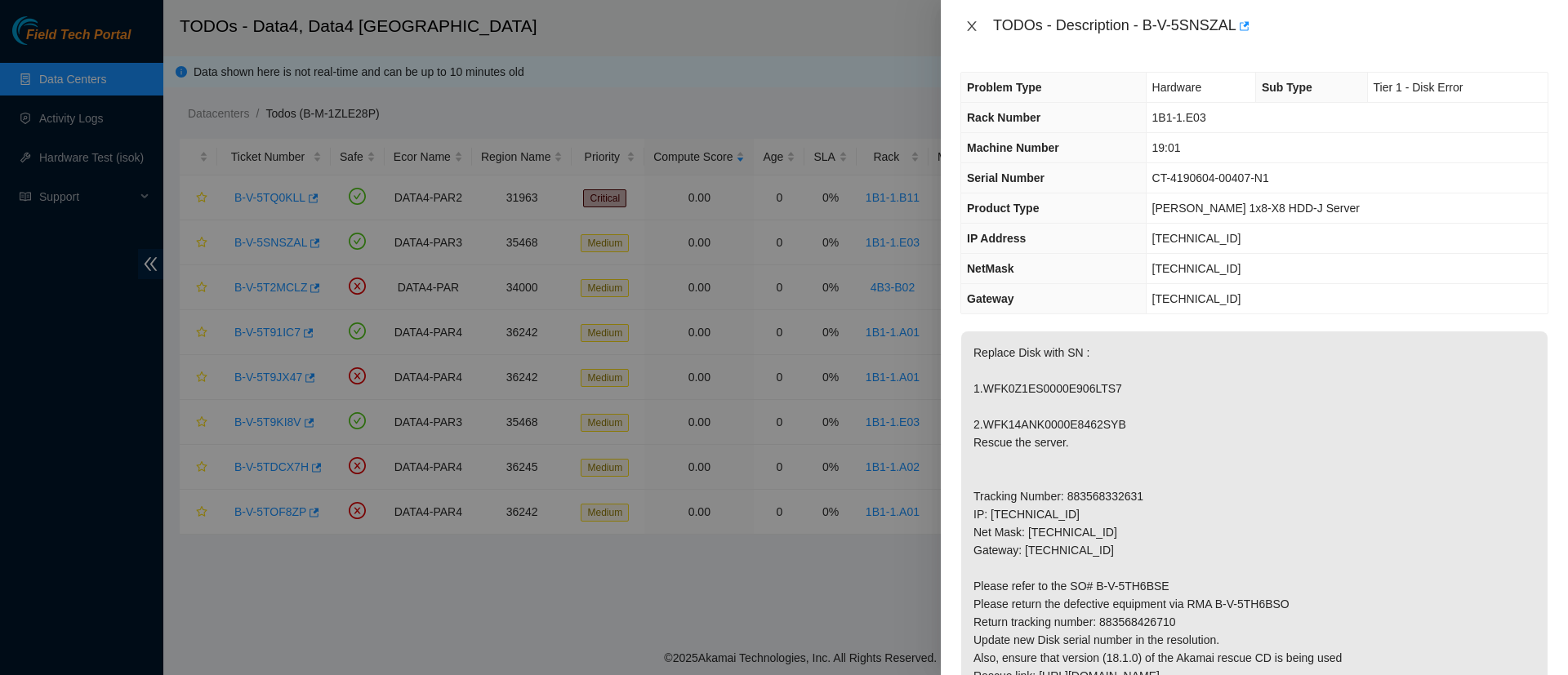
click at [968, 24] on icon "close" at bounding box center [971, 26] width 13 height 13
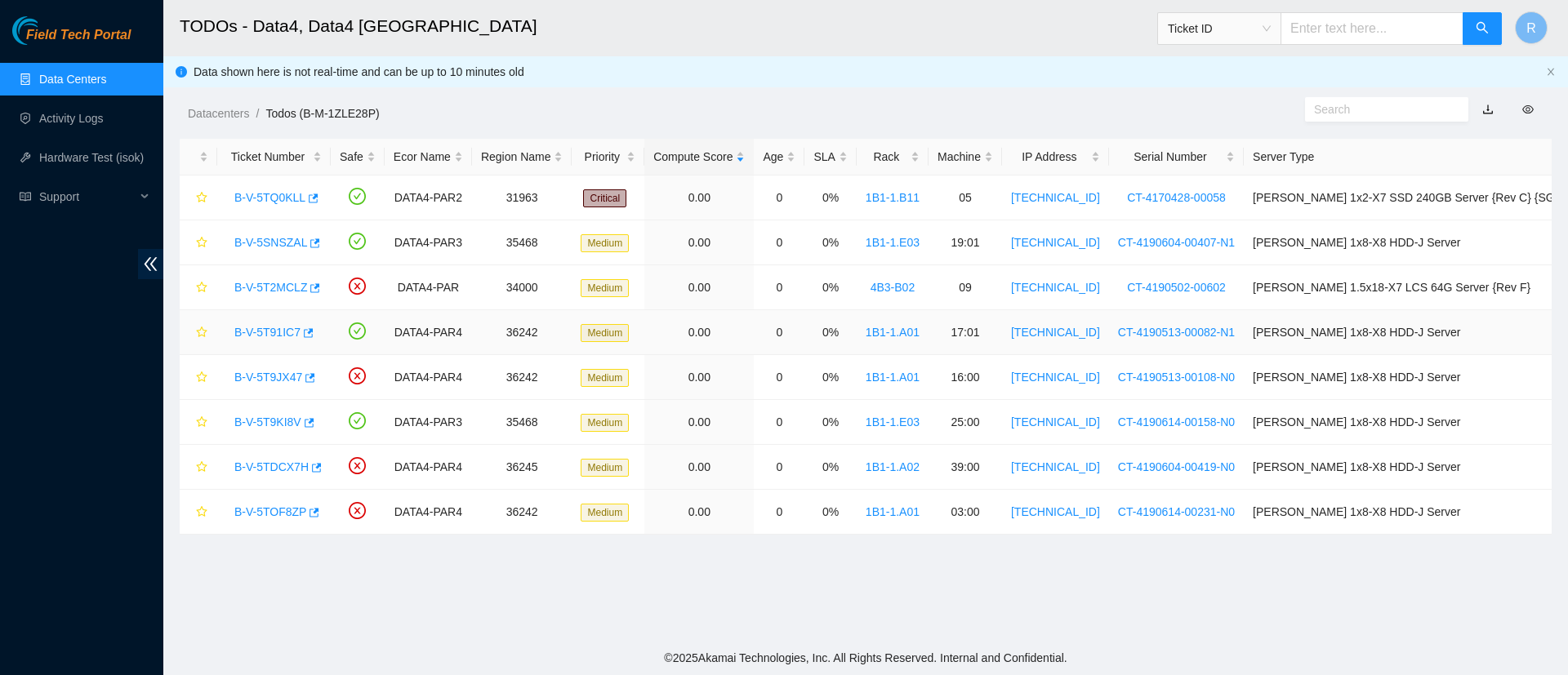
click at [280, 334] on link "B-V-5T91IC7" at bounding box center [268, 332] width 66 height 13
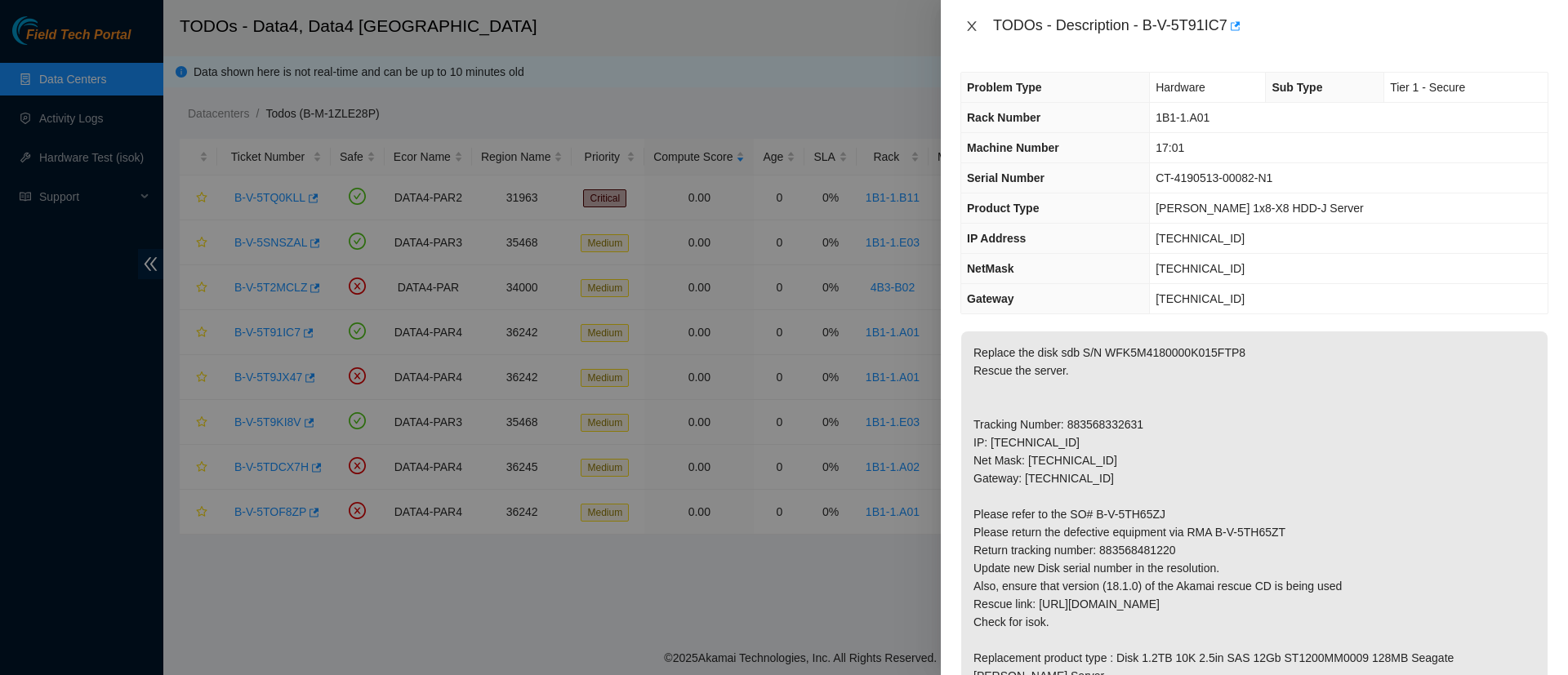
click at [971, 29] on icon "close" at bounding box center [971, 26] width 13 height 13
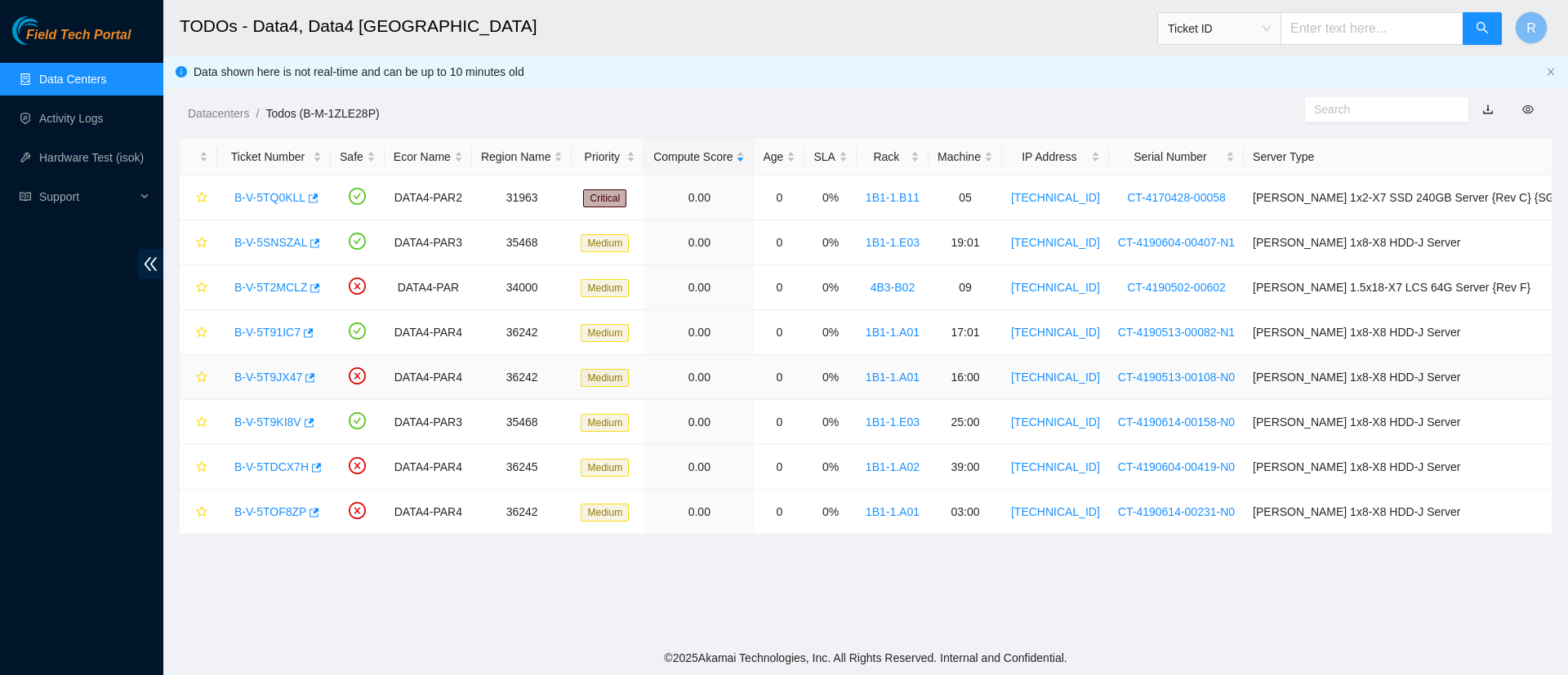
click at [262, 376] on link "B-V-5T9JX47" at bounding box center [268, 377] width 68 height 13
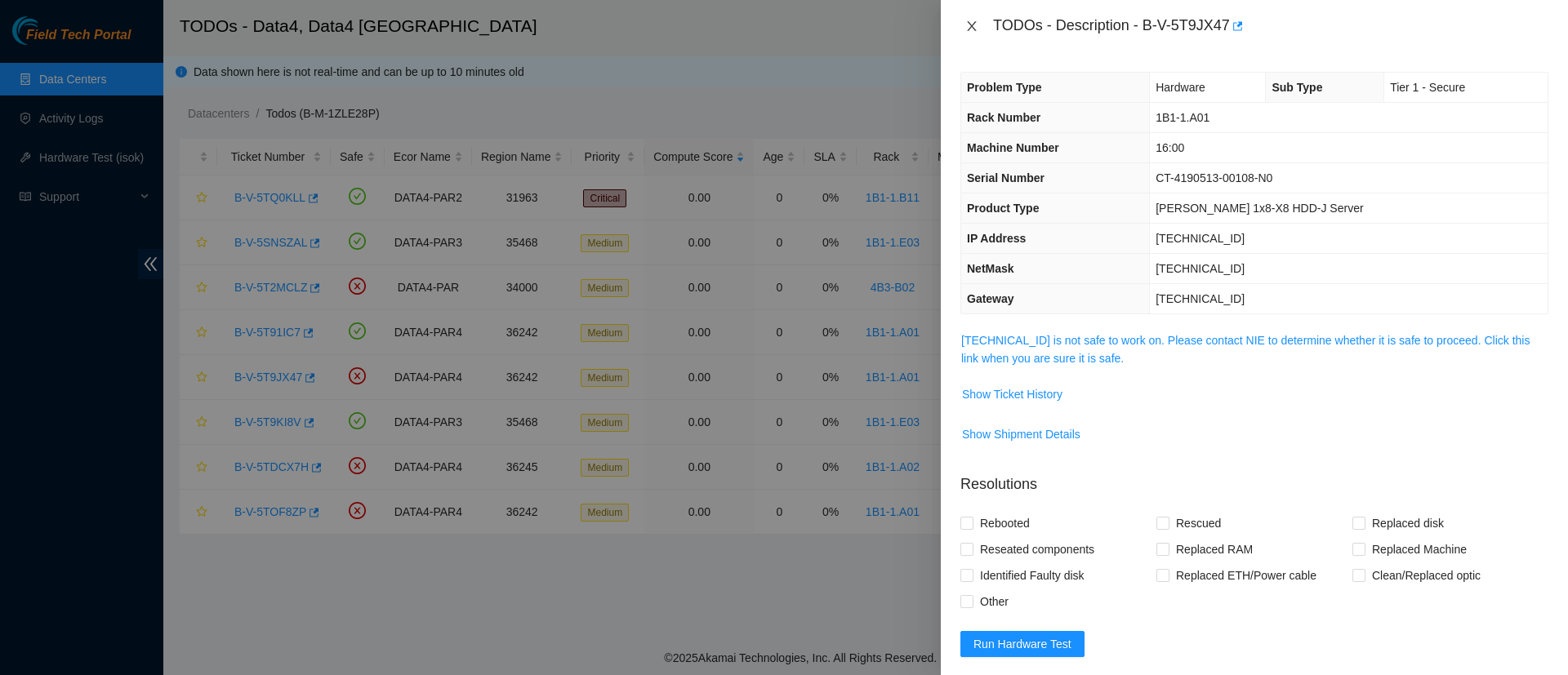
click at [967, 20] on icon "close" at bounding box center [971, 26] width 13 height 13
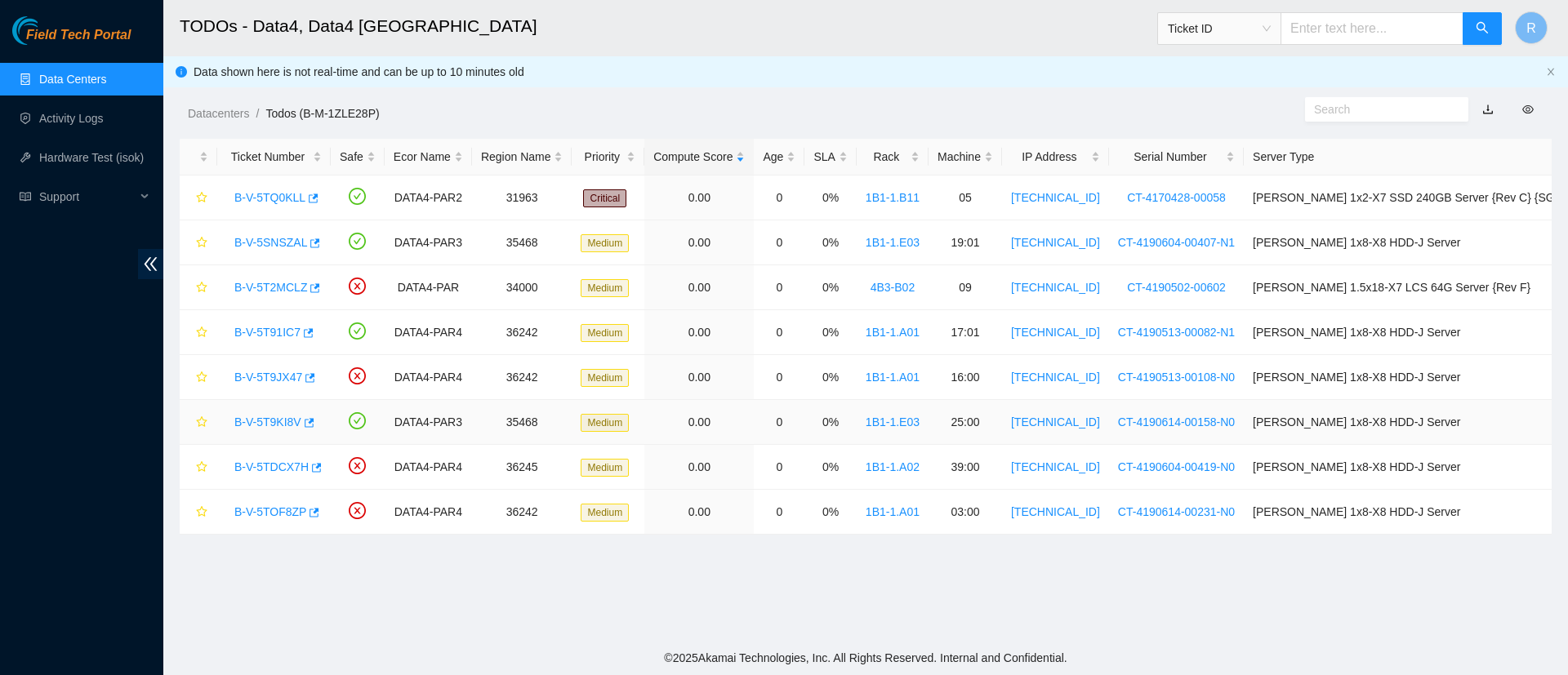
click at [271, 419] on link "B-V-5T9KI8V" at bounding box center [268, 422] width 67 height 13
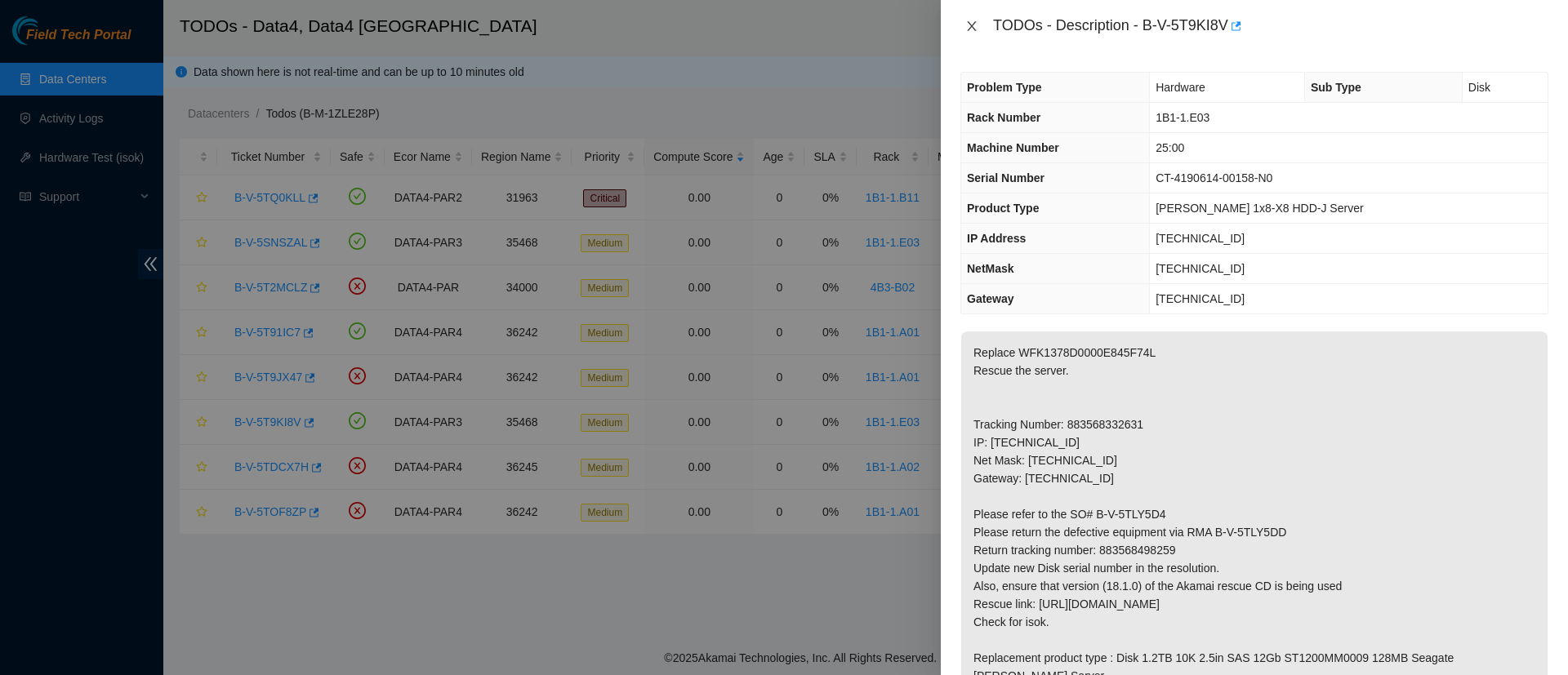
click at [971, 20] on icon "close" at bounding box center [971, 26] width 13 height 13
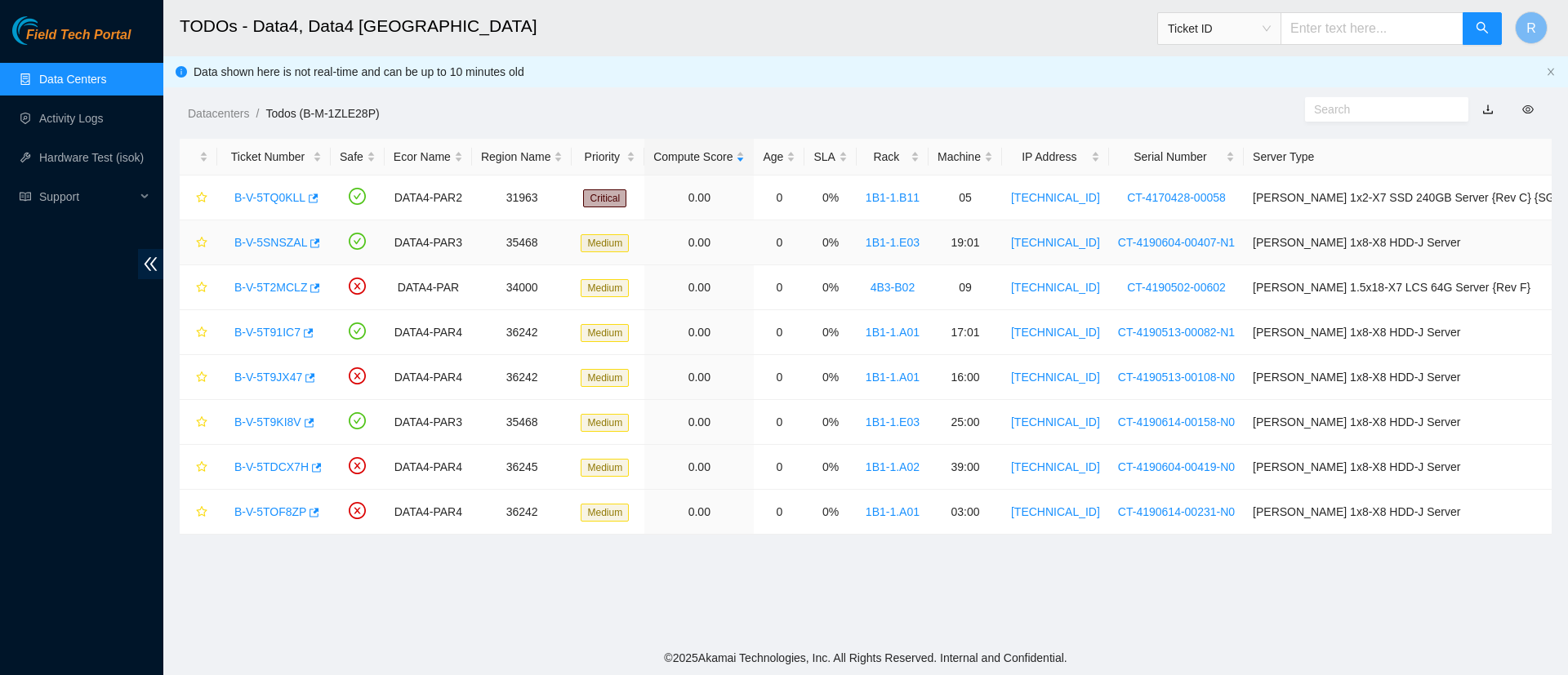
click at [265, 243] on link "B-V-5SNSZAL" at bounding box center [270, 242] width 72 height 13
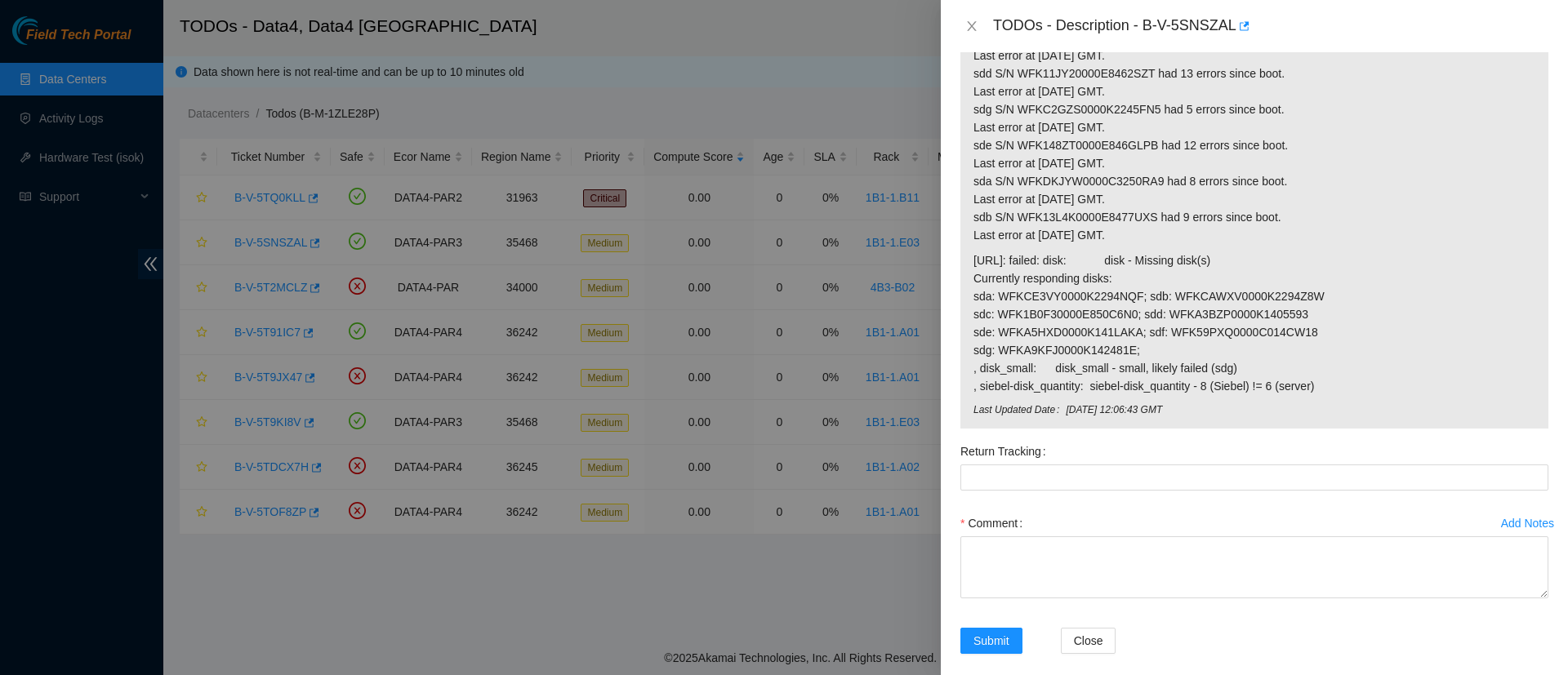
scroll to position [1109, 0]
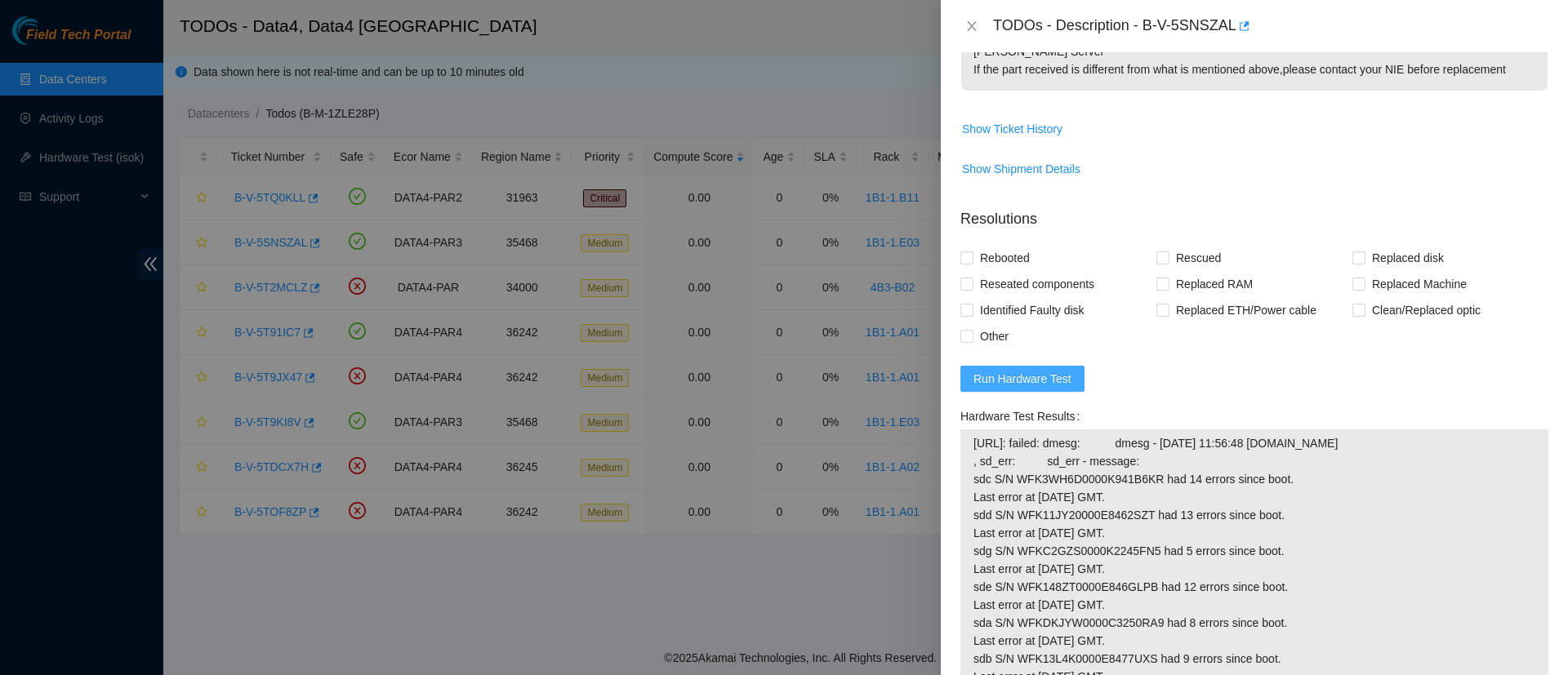
click at [1050, 370] on span "Run Hardware Test" at bounding box center [1022, 378] width 98 height 18
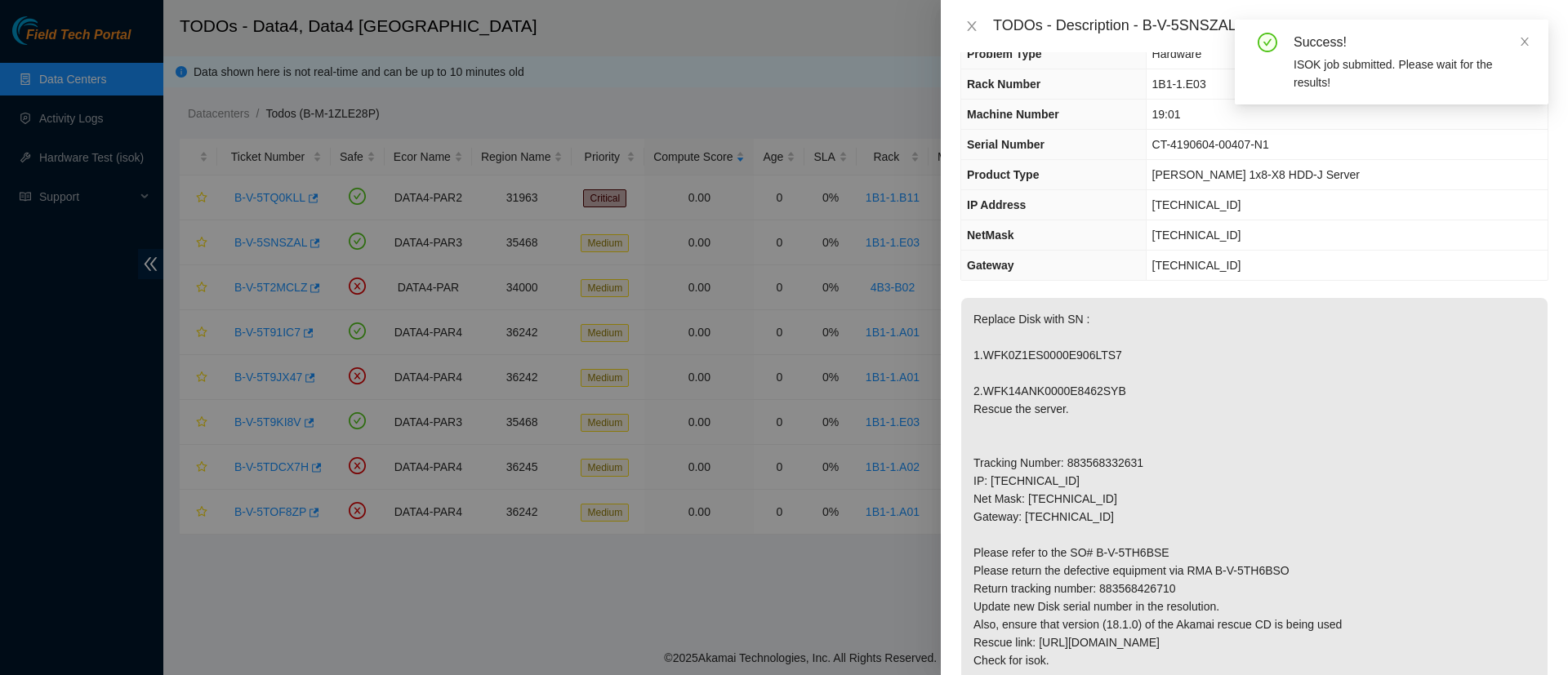
scroll to position [0, 0]
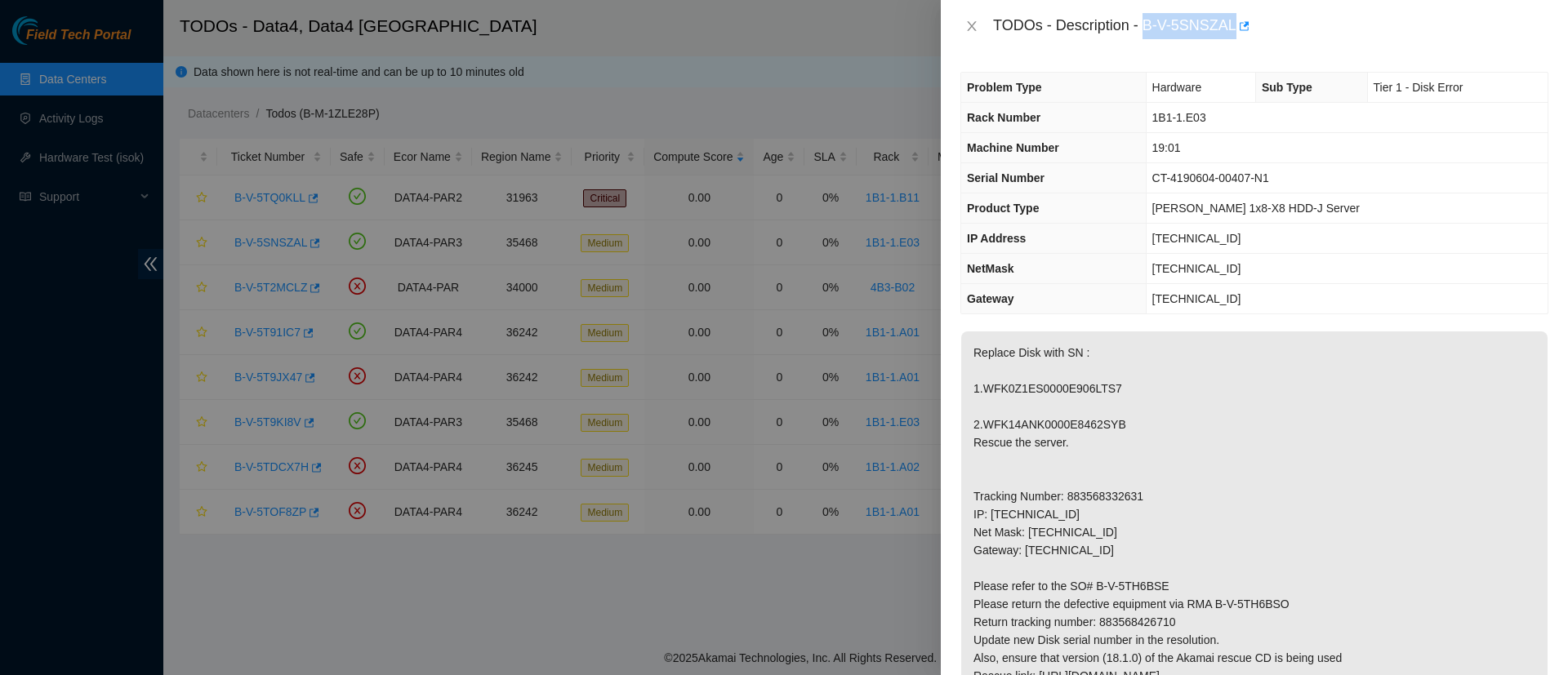
drag, startPoint x: 1144, startPoint y: 20, endPoint x: 1234, endPoint y: 18, distance: 90.0
click at [1234, 18] on div "TODOs - Description - B-V-5SNSZAL" at bounding box center [1271, 26] width 556 height 26
copy div "B-V-5SNSZAL"
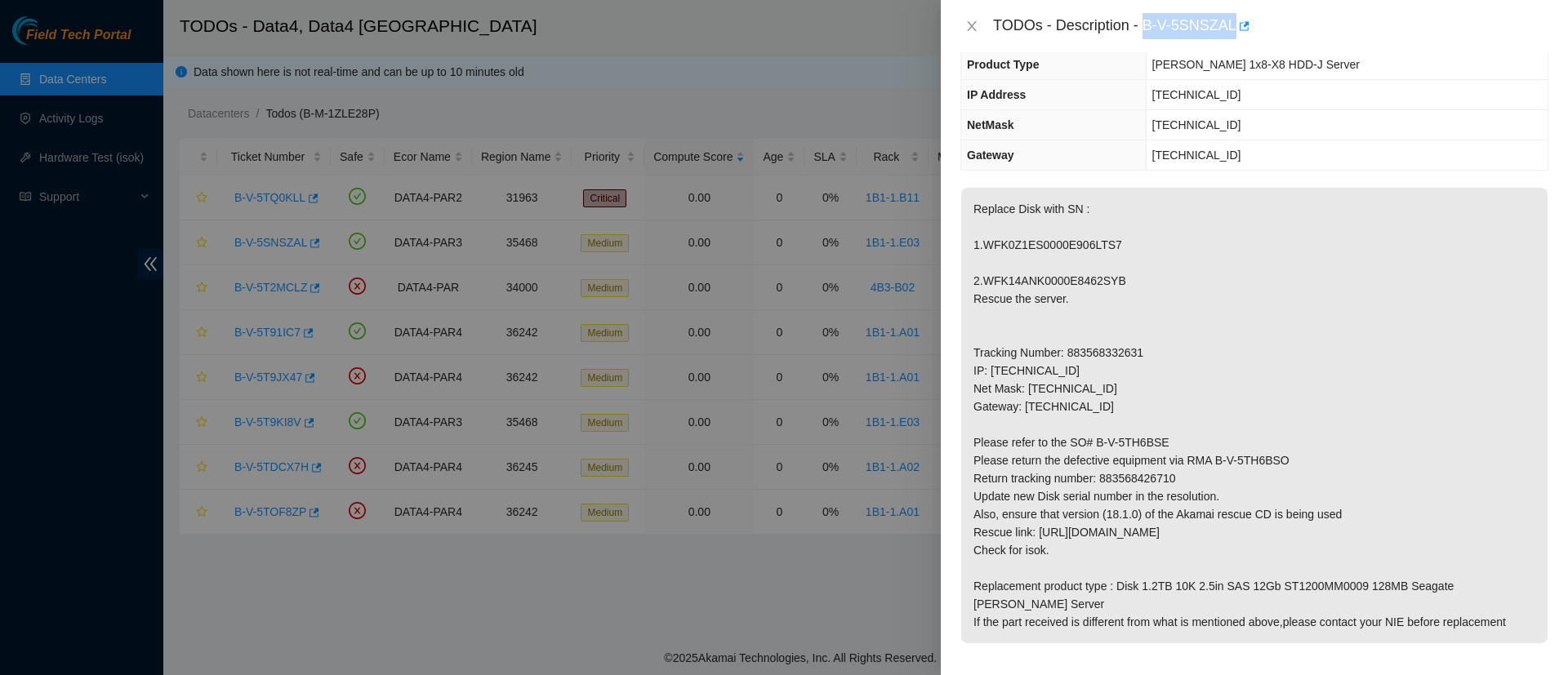
scroll to position [661, 0]
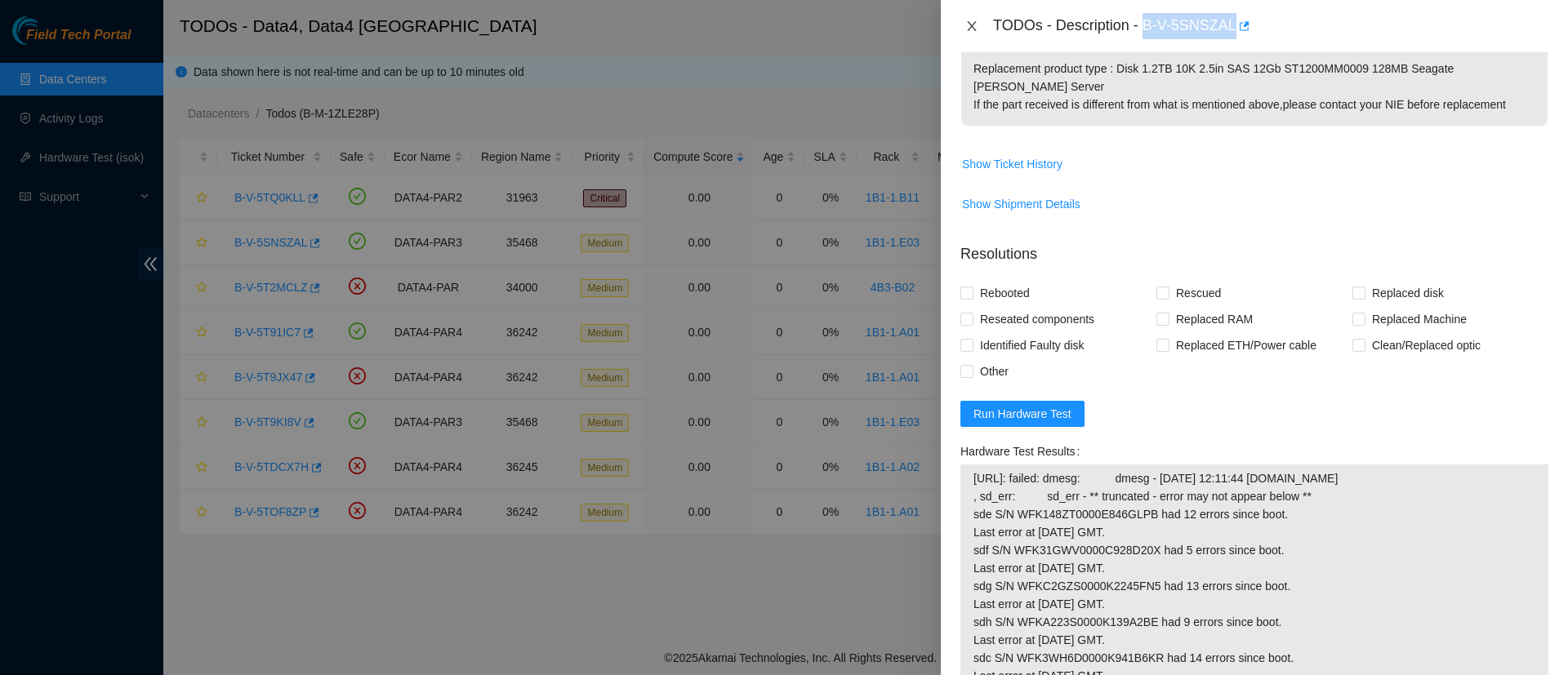
click at [967, 31] on icon "close" at bounding box center [971, 26] width 13 height 13
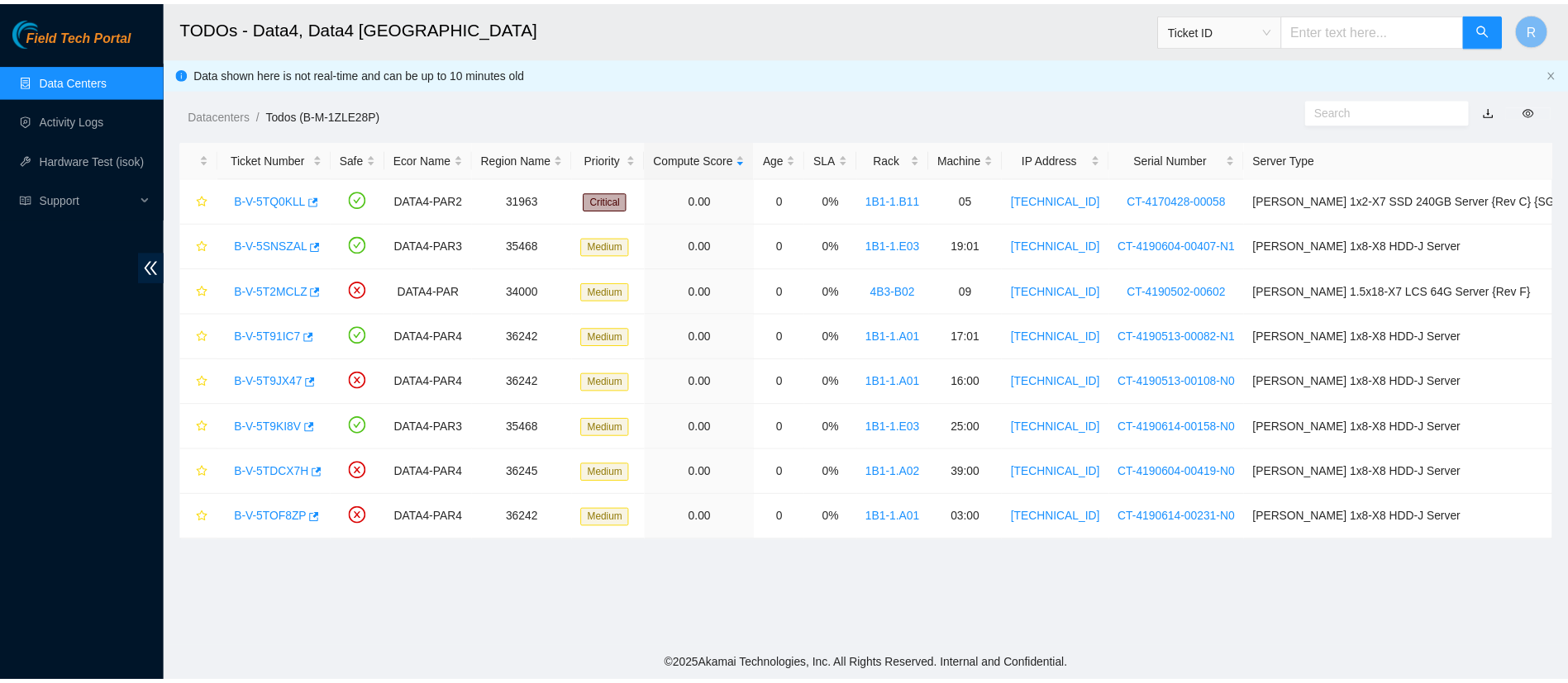
scroll to position [439, 0]
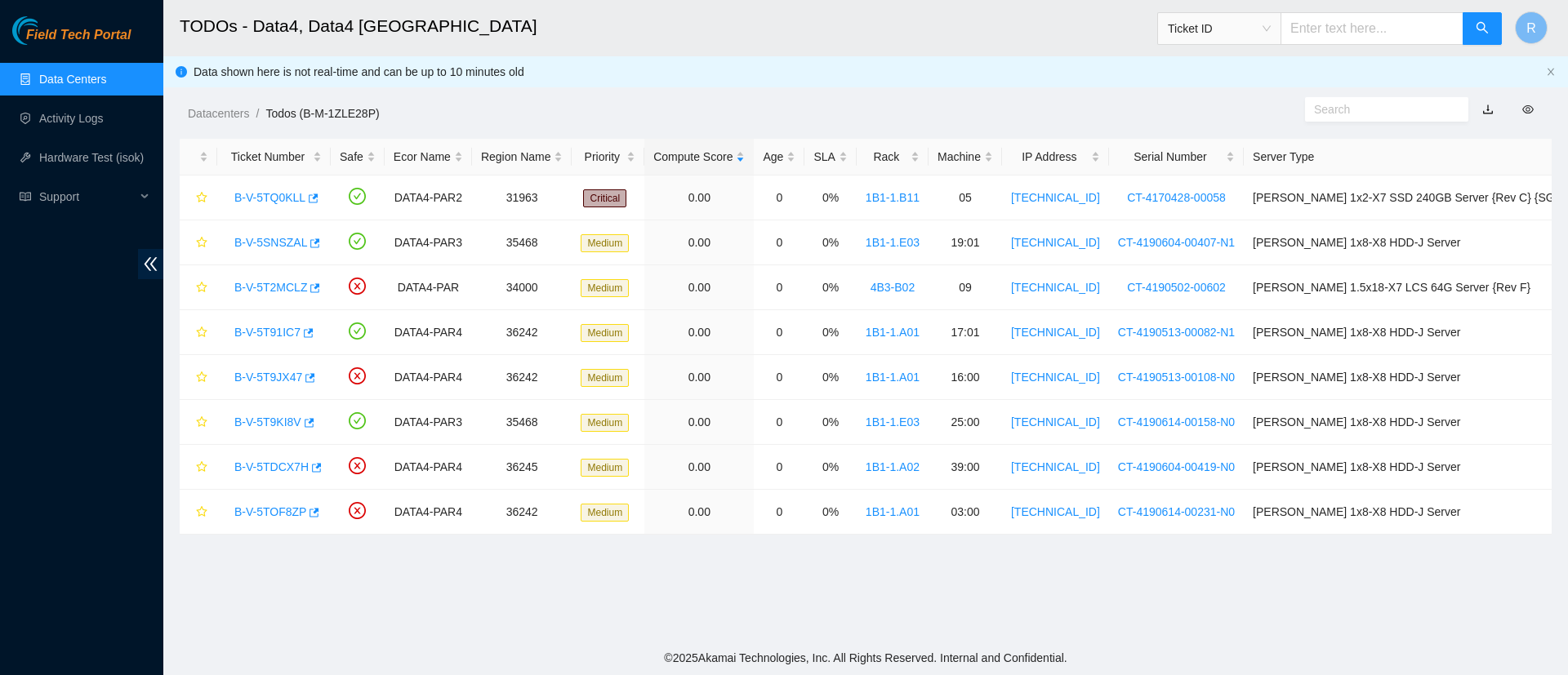
click at [79, 72] on link "Data Centers" at bounding box center [72, 78] width 67 height 13
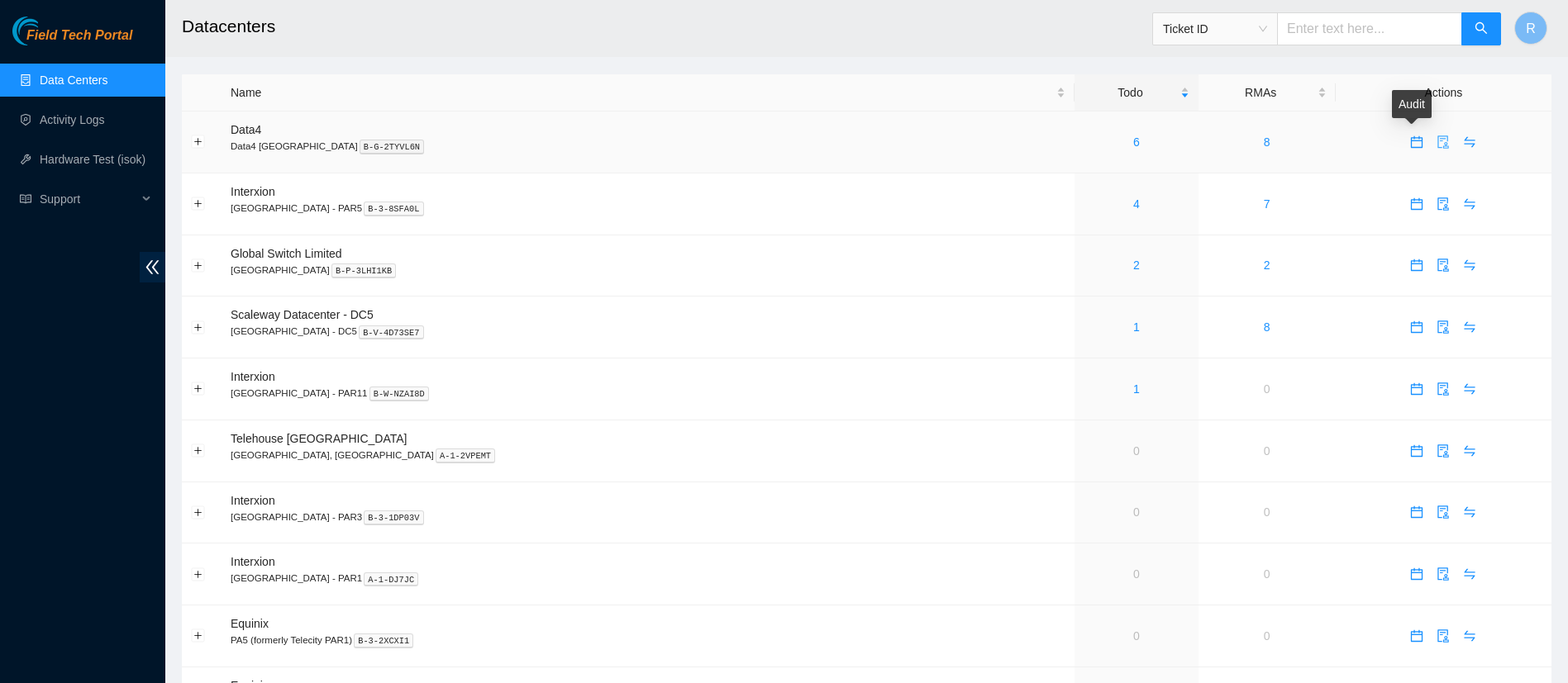
click at [1431, 146] on span "audit" at bounding box center [1443, 141] width 25 height 13
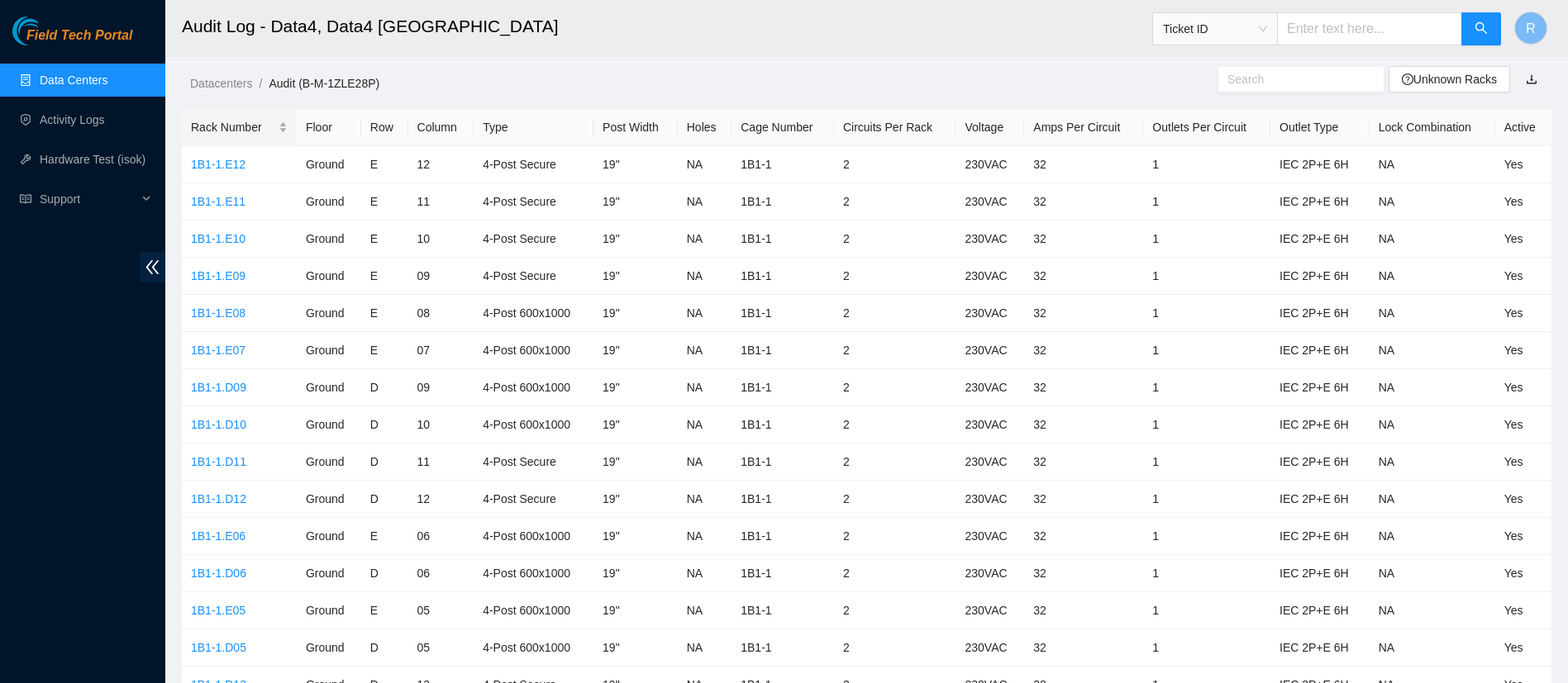
click at [262, 128] on div "Rack Number" at bounding box center [239, 127] width 97 height 18
click at [228, 204] on link "1B1-1.A02" at bounding box center [217, 201] width 54 height 13
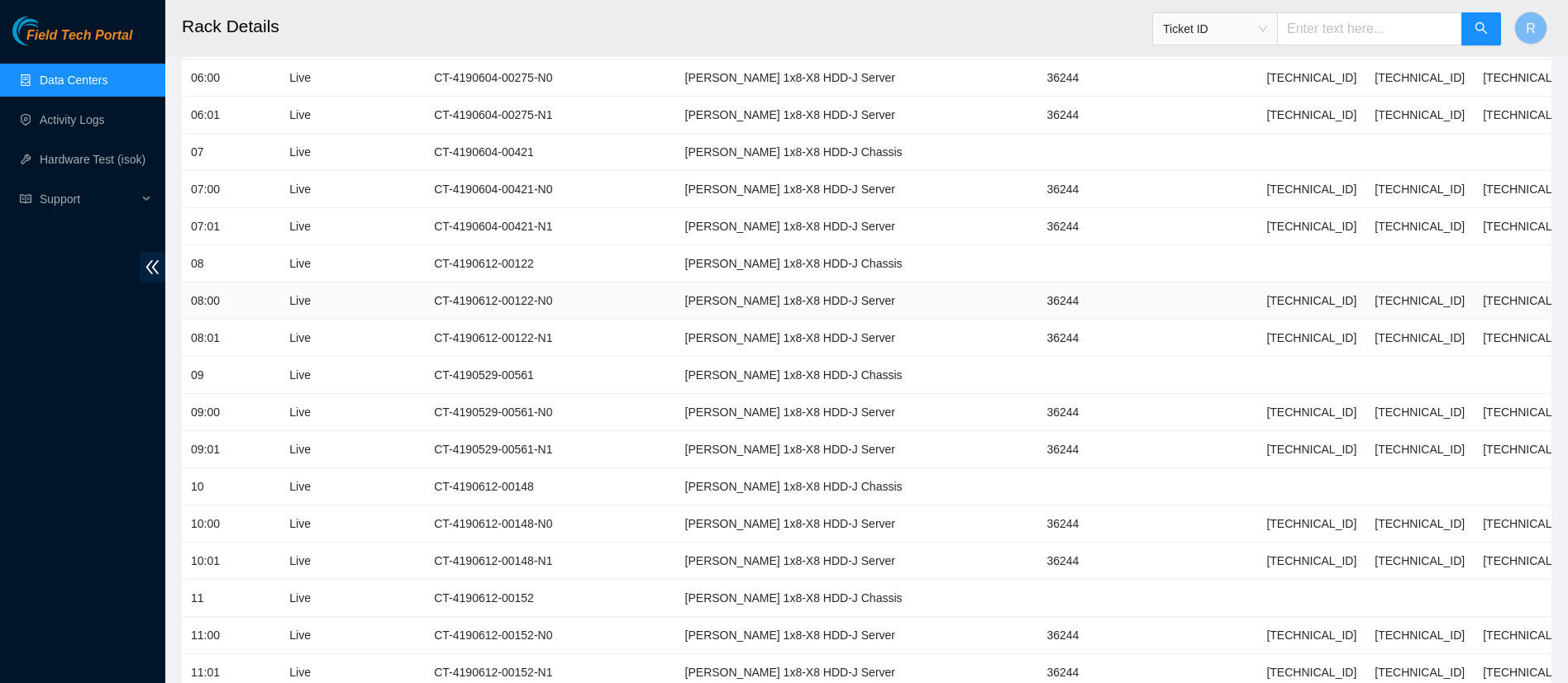
scroll to position [2523, 0]
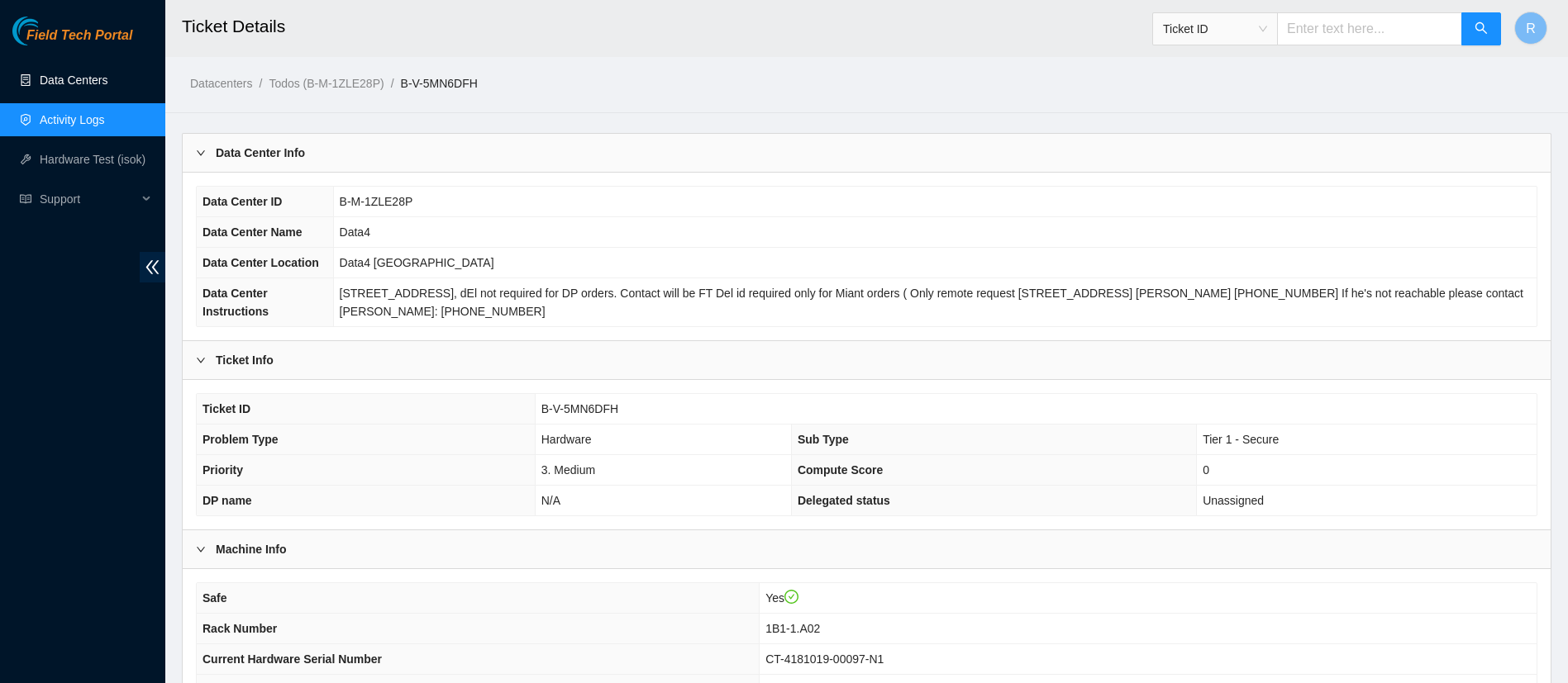
click at [40, 78] on link "Data Centers" at bounding box center [73, 79] width 68 height 13
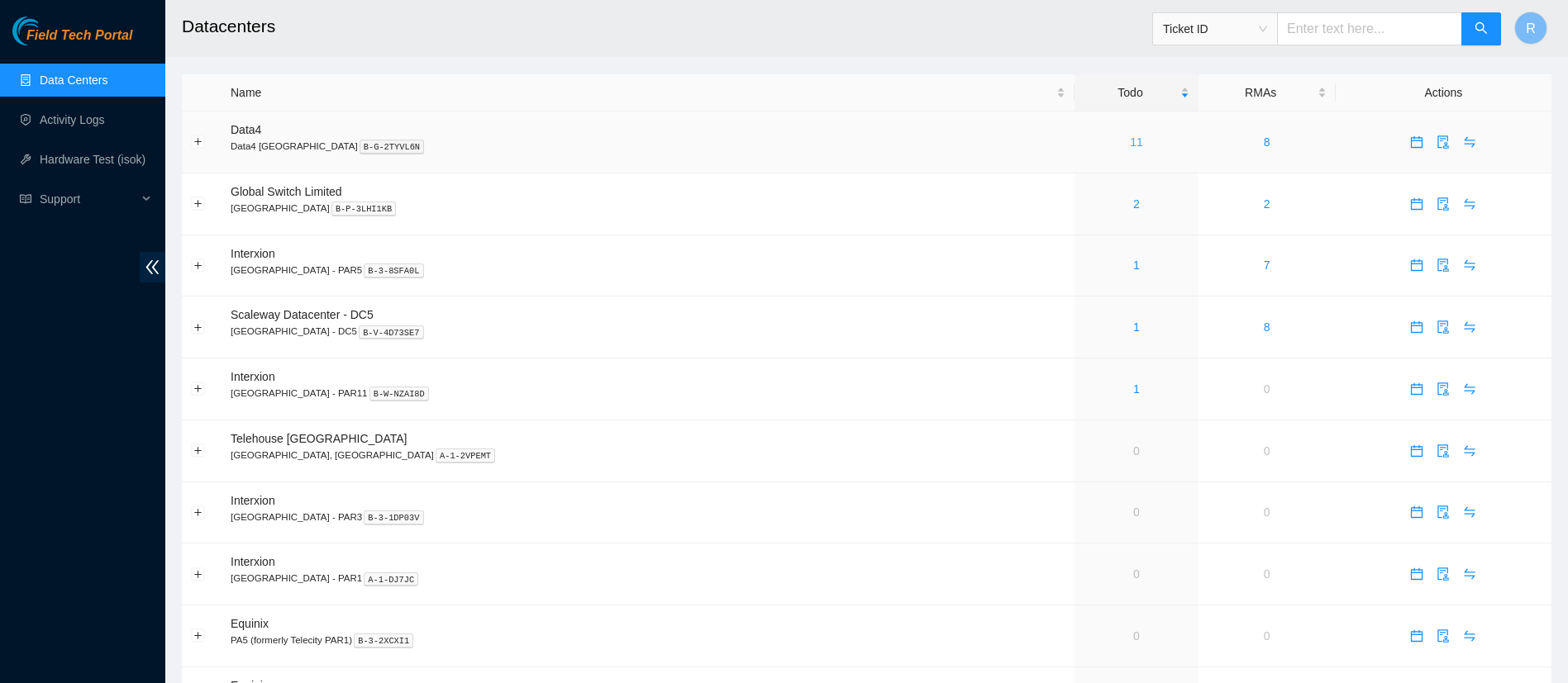
click at [1130, 147] on link "11" at bounding box center [1136, 141] width 13 height 13
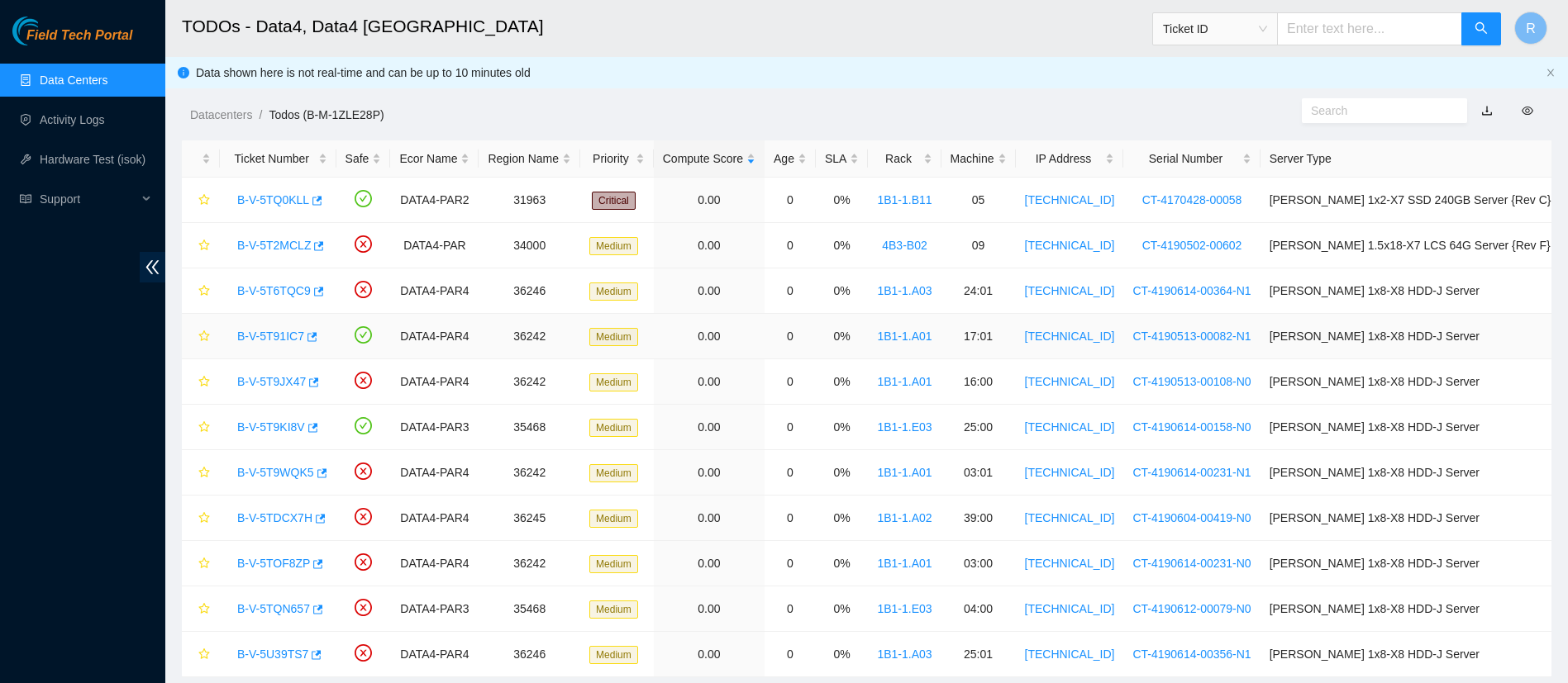
scroll to position [46, 0]
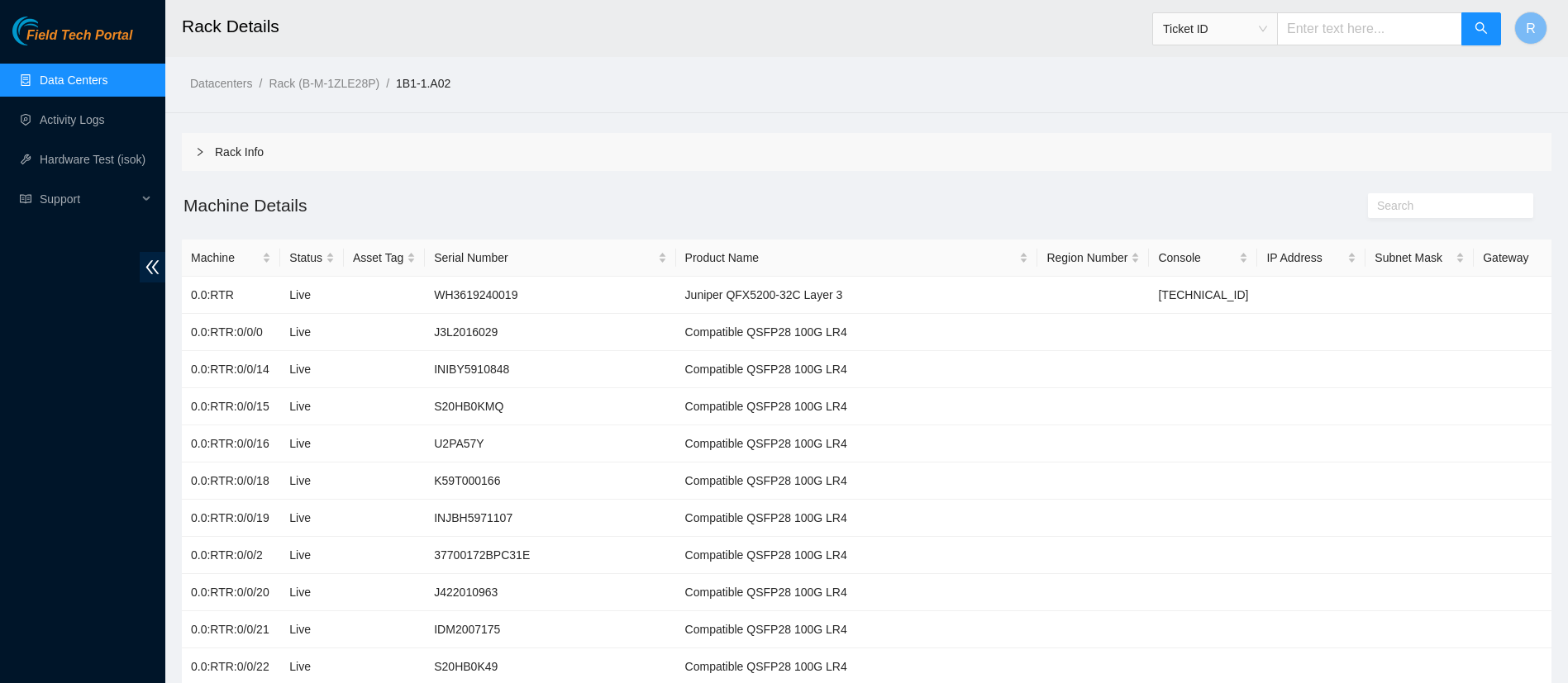
scroll to position [2523, 0]
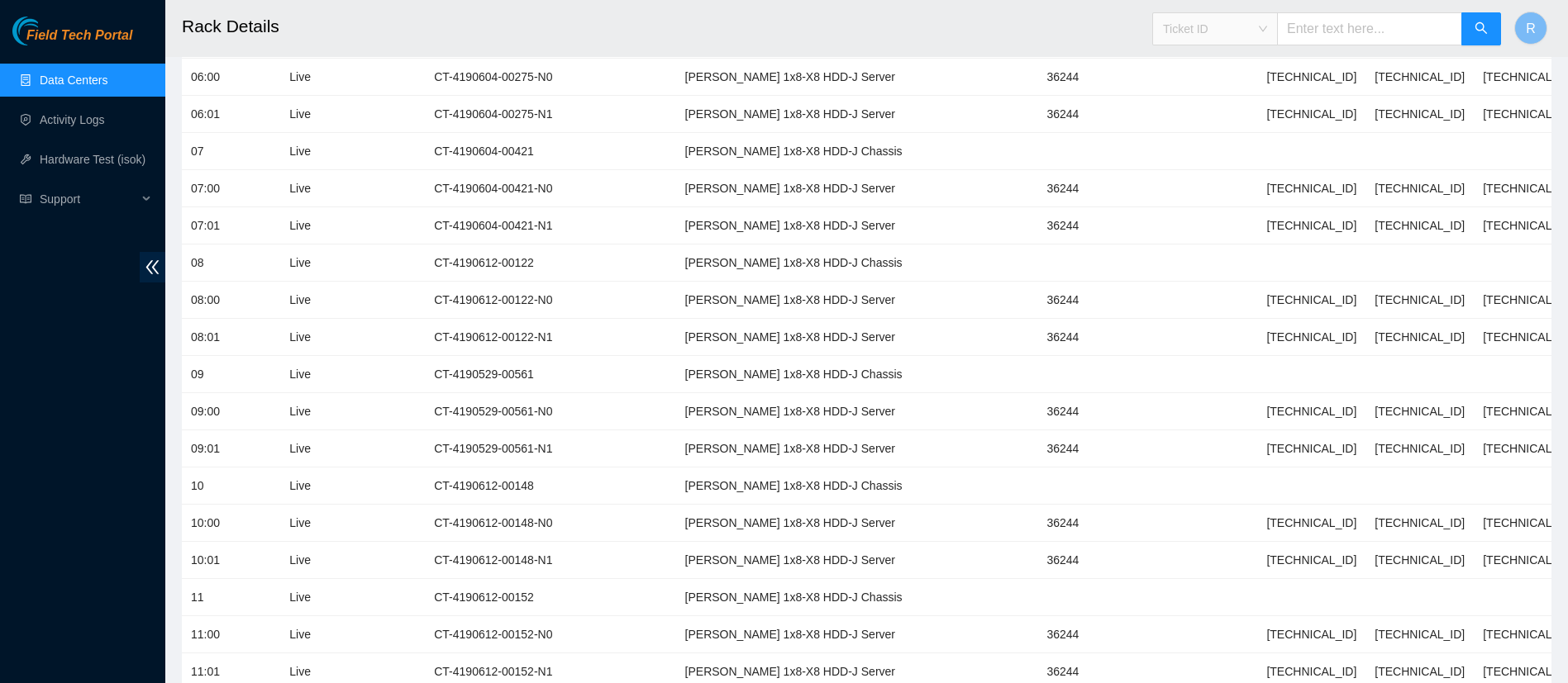
click at [1267, 28] on span "Ticket ID" at bounding box center [1214, 28] width 104 height 25
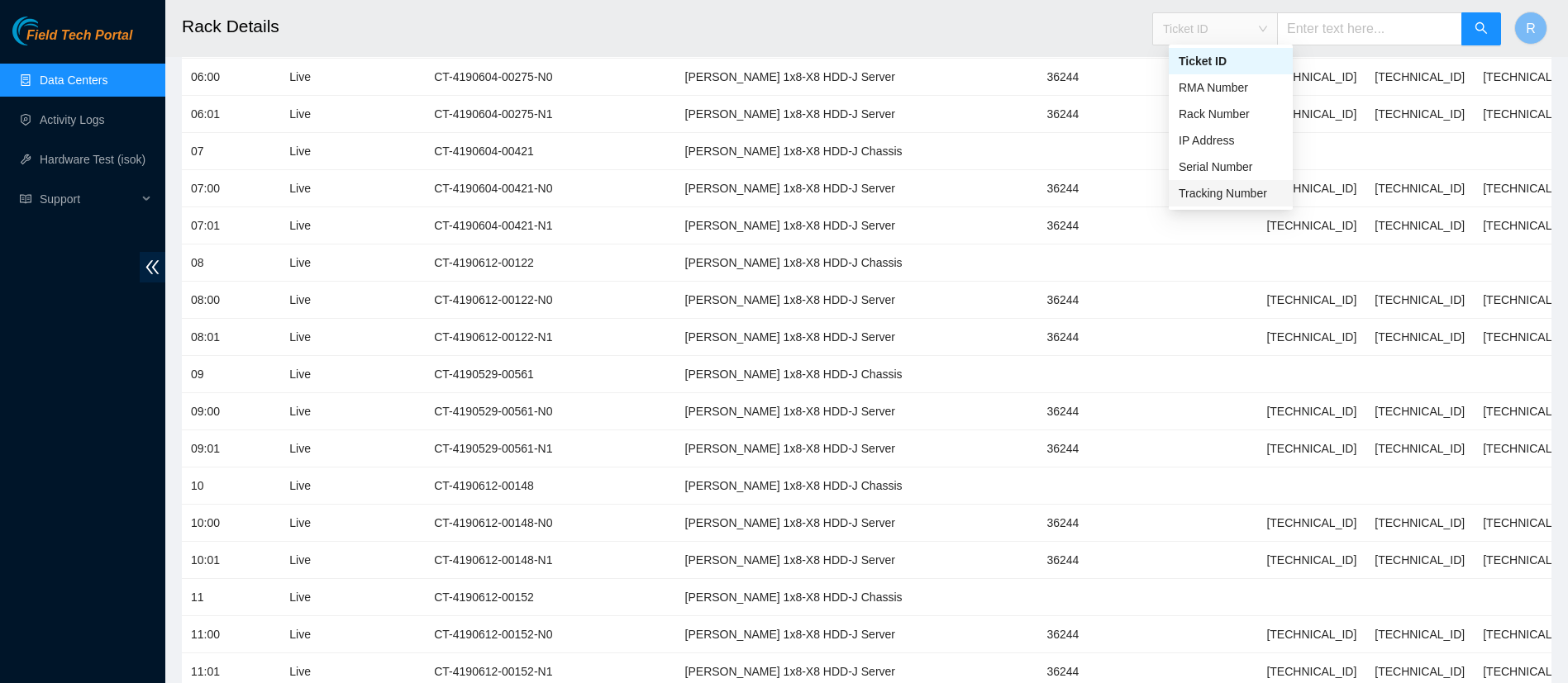
click at [1220, 185] on div "Tracking Number" at bounding box center [1230, 193] width 104 height 18
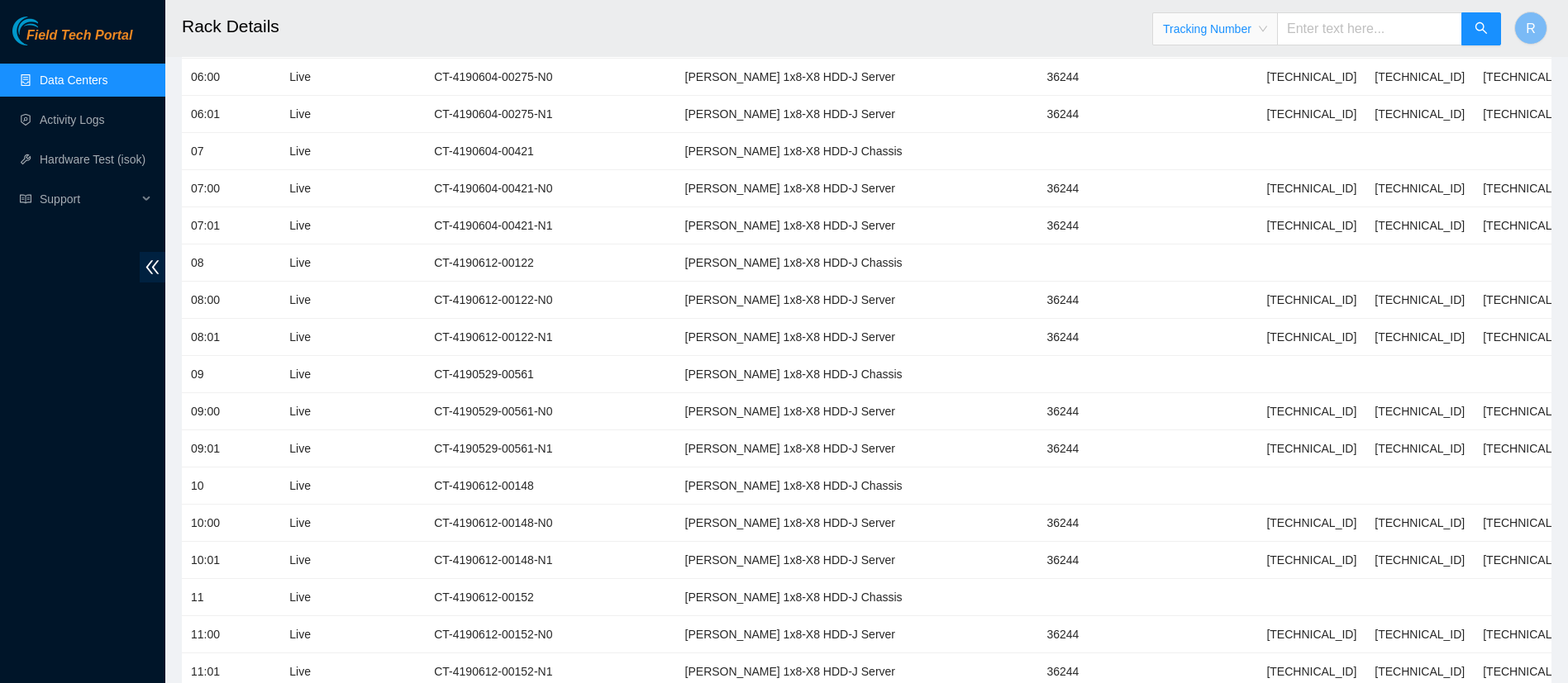
click at [1324, 35] on input "text" at bounding box center [1369, 28] width 185 height 33
type input "883318473520"
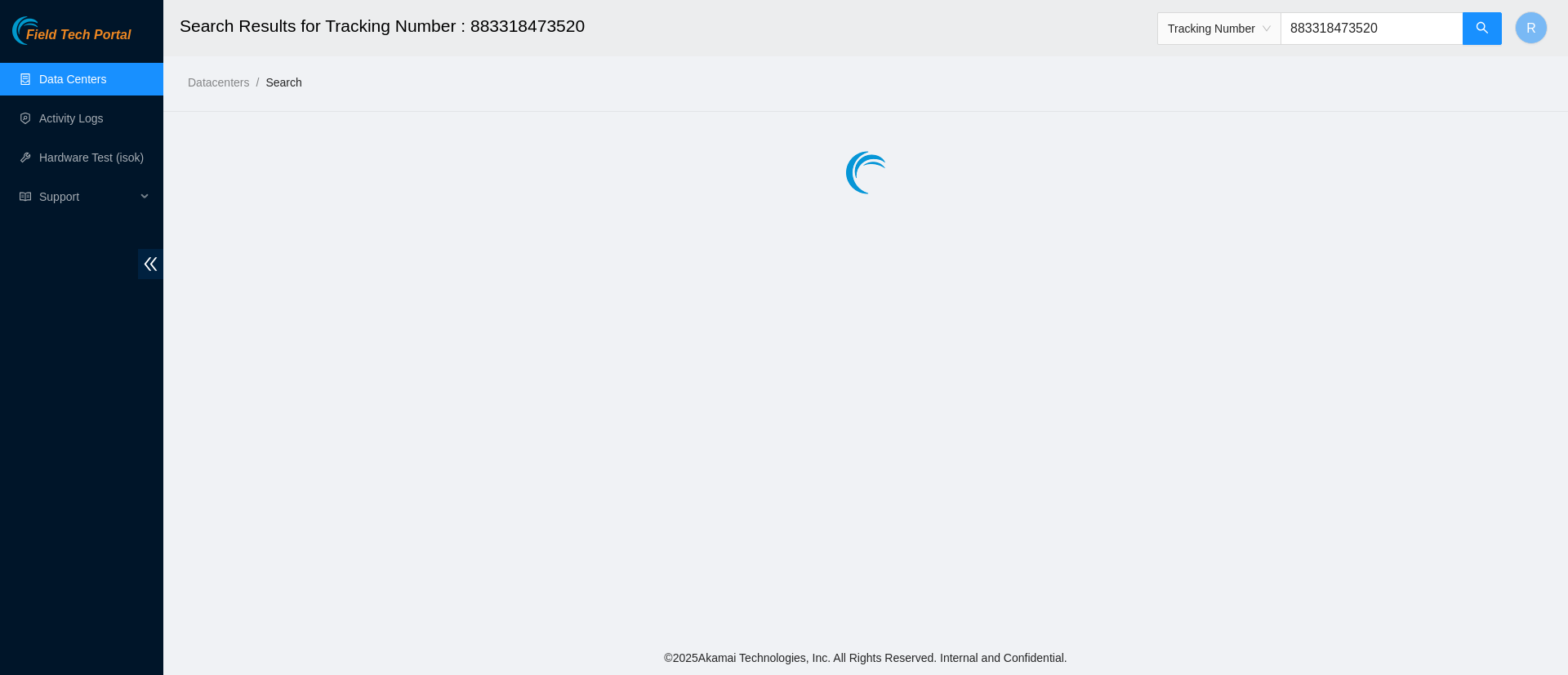
click at [541, 24] on h2 "Search Results for Tracking Number : 883318473520" at bounding box center [717, 26] width 1075 height 52
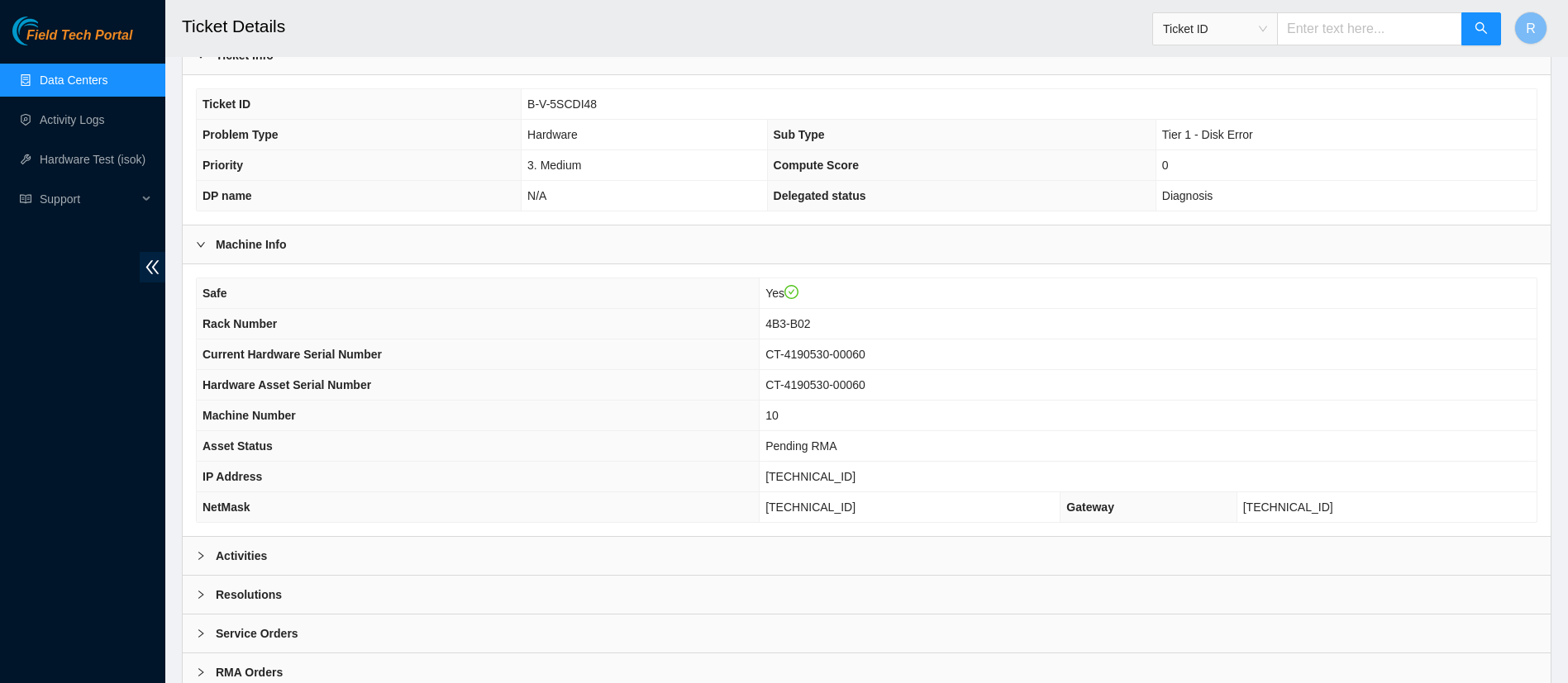
scroll to position [366, 0]
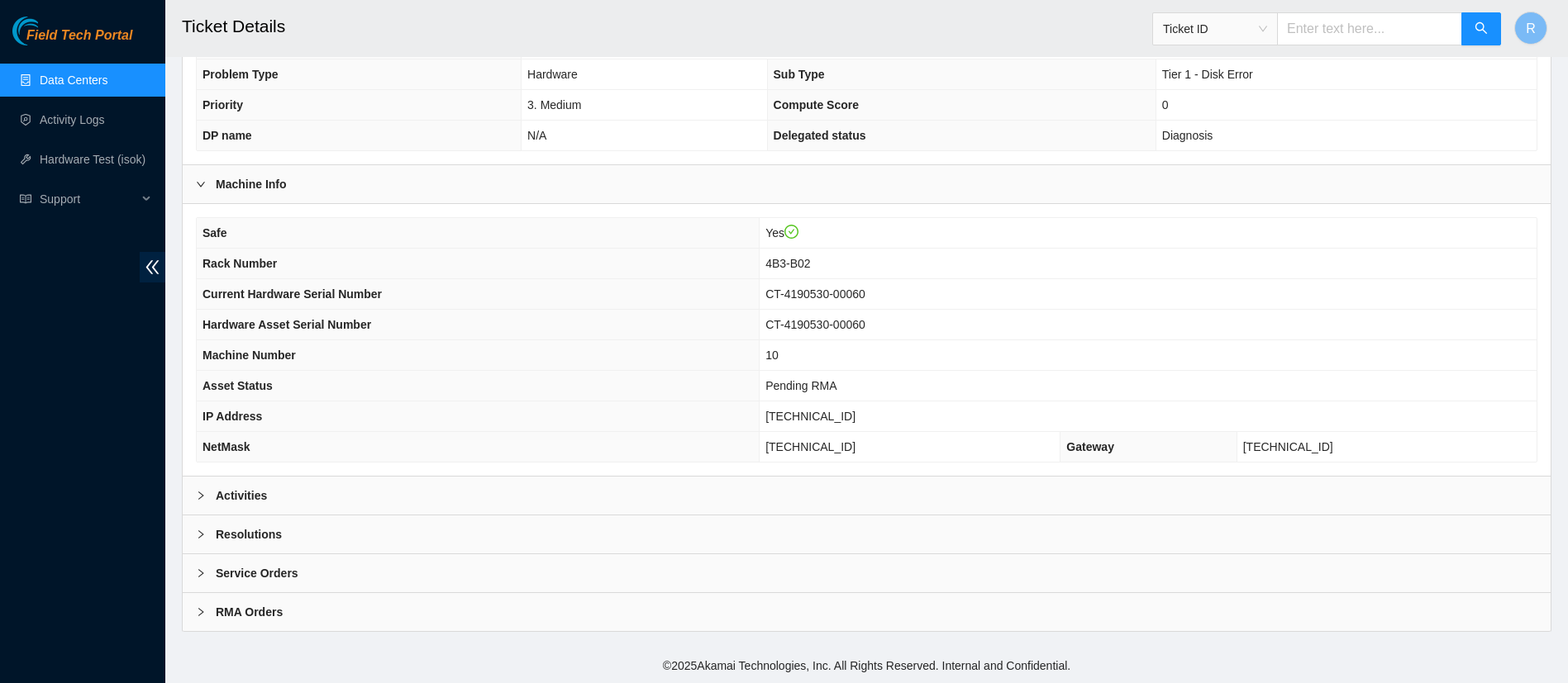
click at [506, 501] on div "Activities" at bounding box center [867, 496] width 1368 height 38
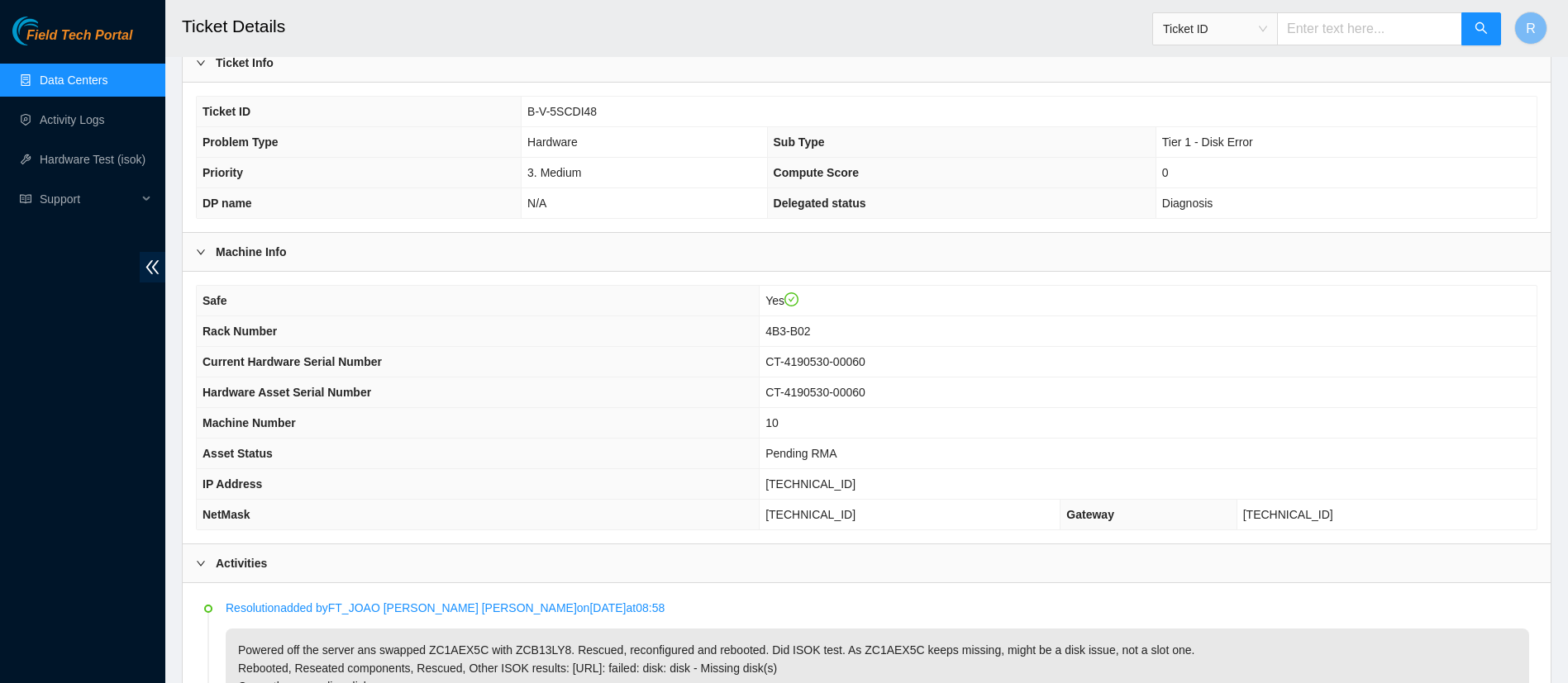
scroll to position [0, 0]
